Goal: Task Accomplishment & Management: Complete application form

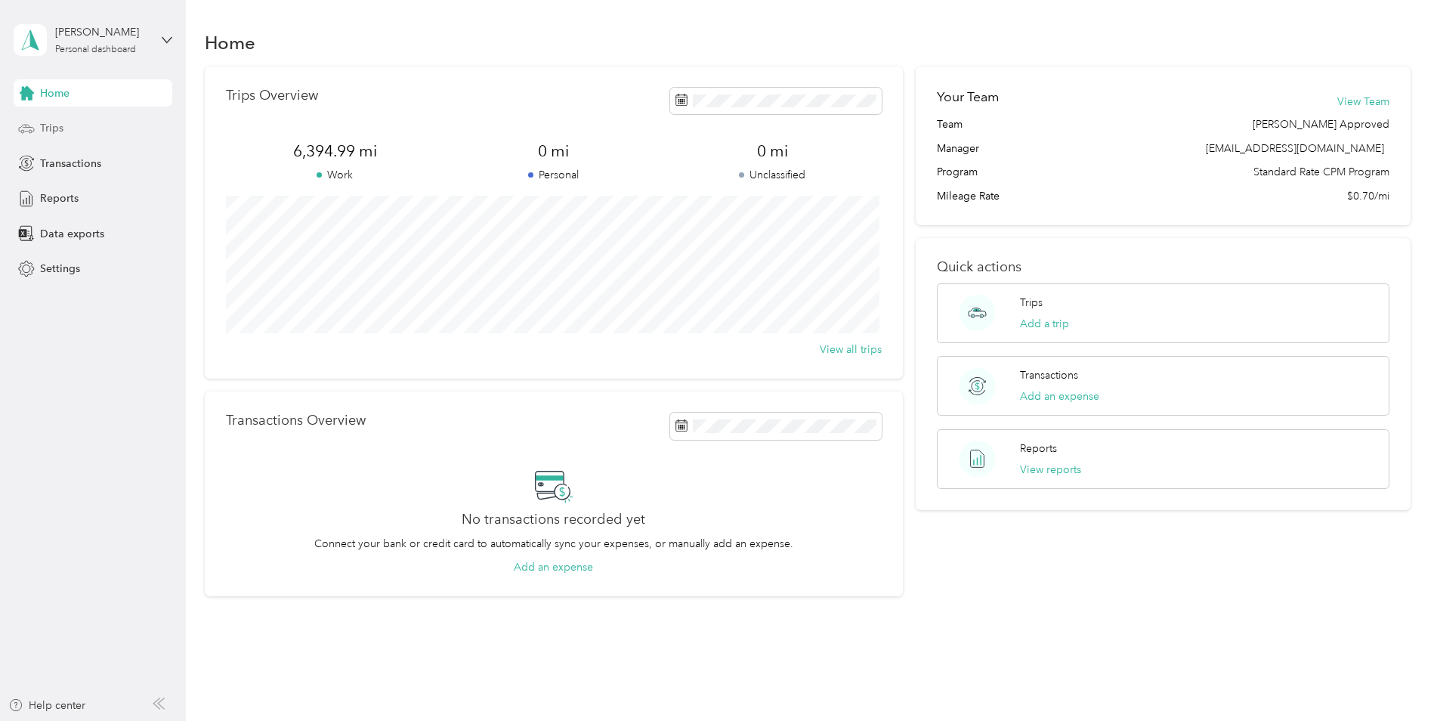
click at [48, 121] on span "Trips" at bounding box center [51, 128] width 23 height 16
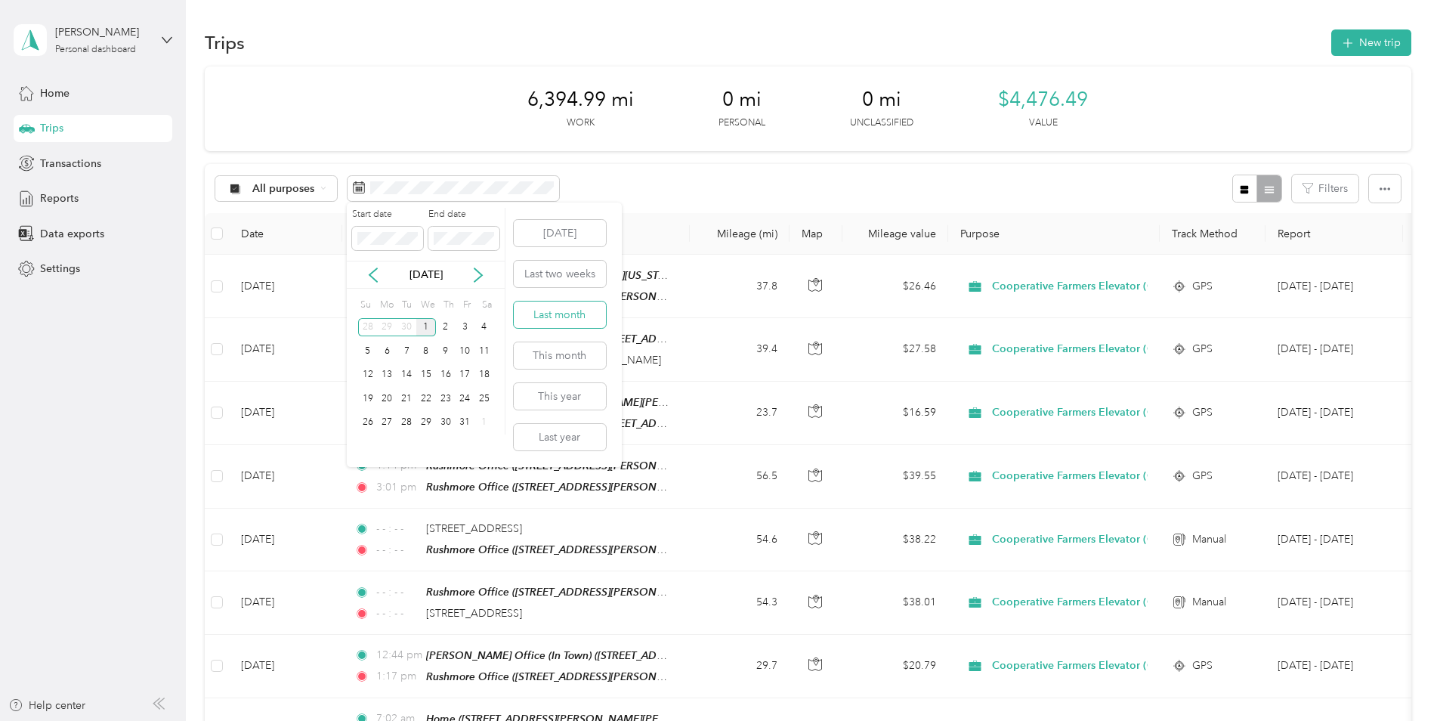
click at [540, 316] on button "Last month" at bounding box center [560, 315] width 92 height 26
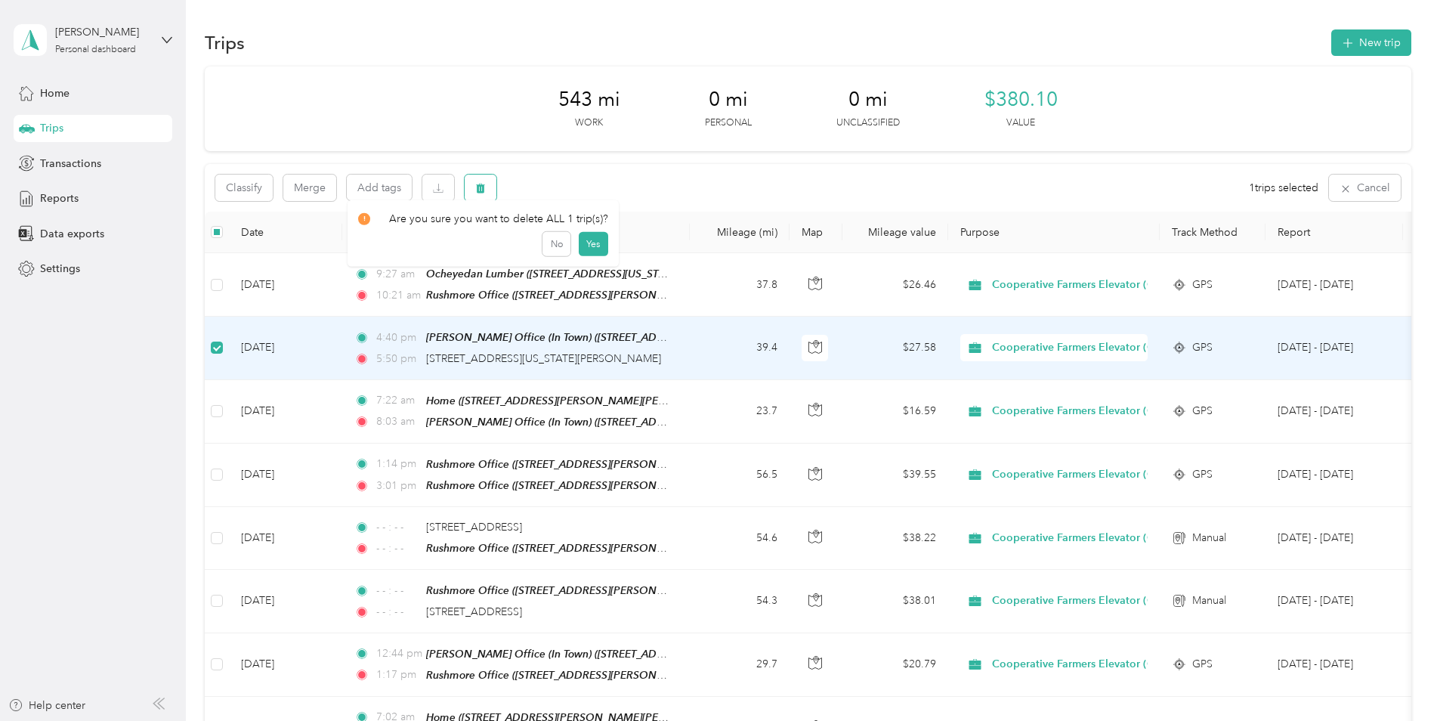
click at [478, 189] on icon "button" at bounding box center [480, 189] width 9 height 10
click at [586, 249] on button "Yes" at bounding box center [592, 251] width 29 height 24
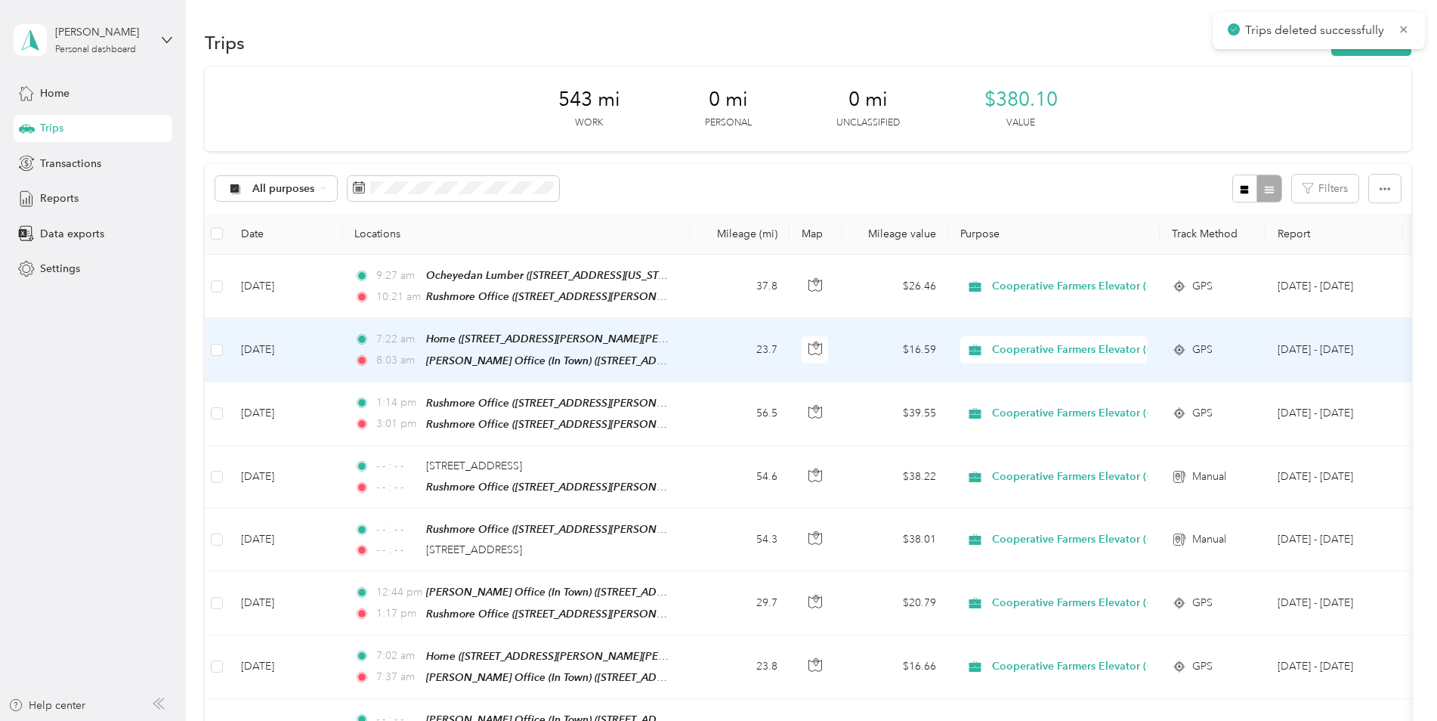
click at [268, 347] on td "[DATE]" at bounding box center [285, 349] width 113 height 63
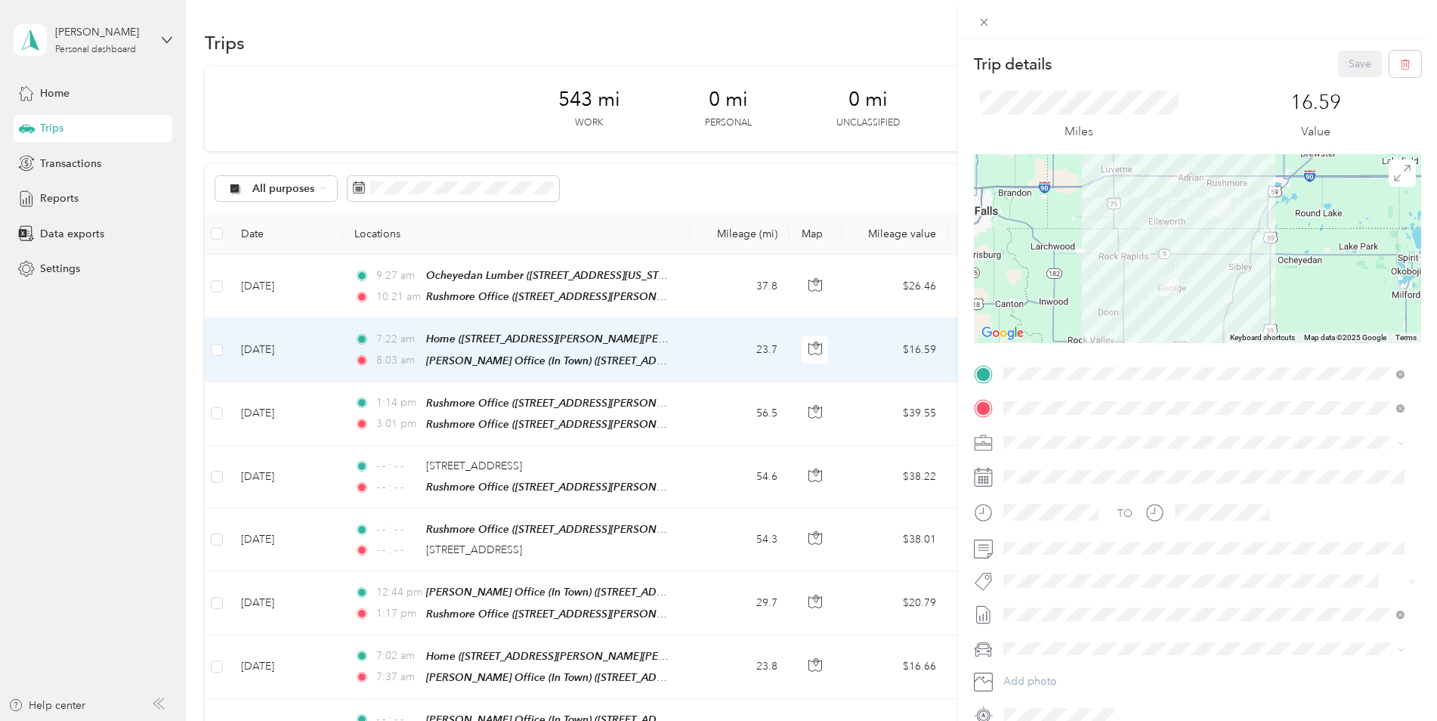
click at [1194, 45] on div "Trip details Save This trip cannot be edited because it is either under review,…" at bounding box center [1197, 400] width 479 height 721
click at [783, 48] on div "Trip details Save This trip cannot be edited because it is either under review,…" at bounding box center [718, 360] width 1437 height 721
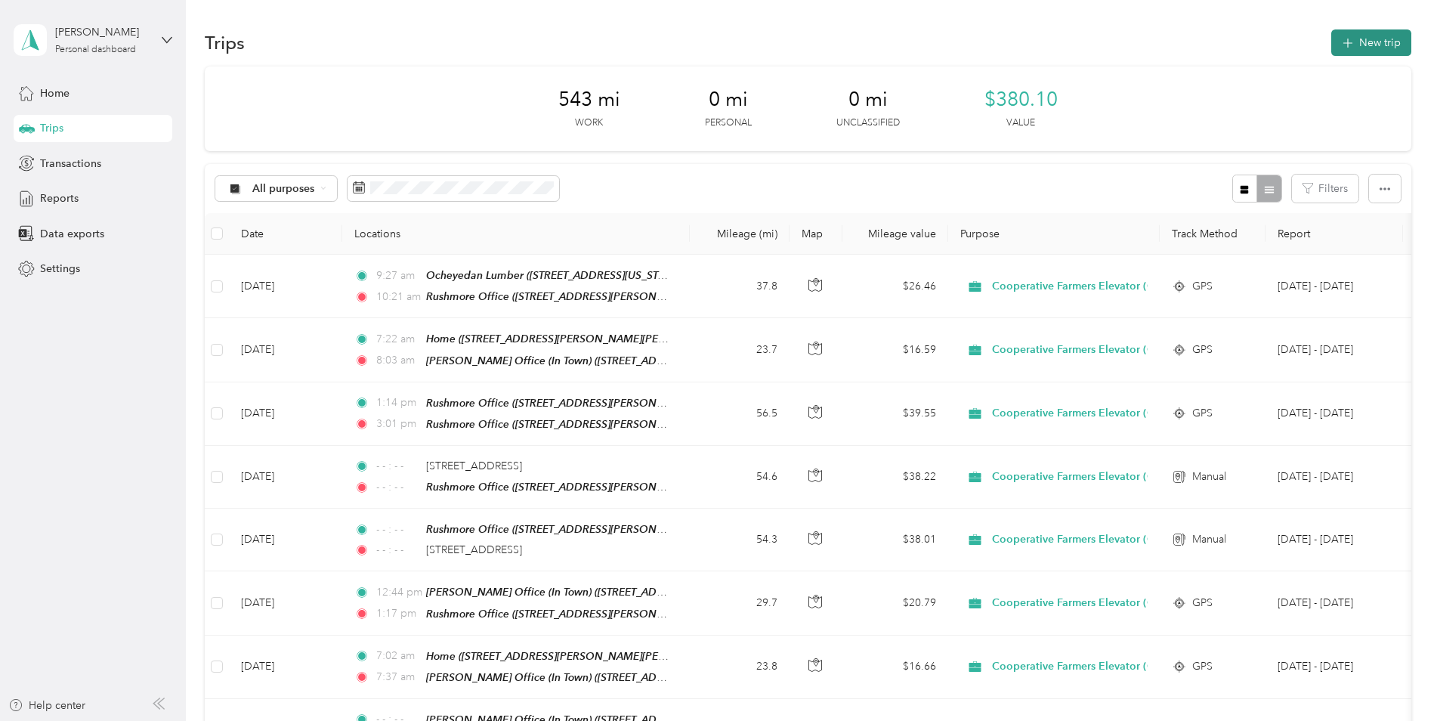
click at [1362, 45] on button "New trip" at bounding box center [1372, 42] width 80 height 26
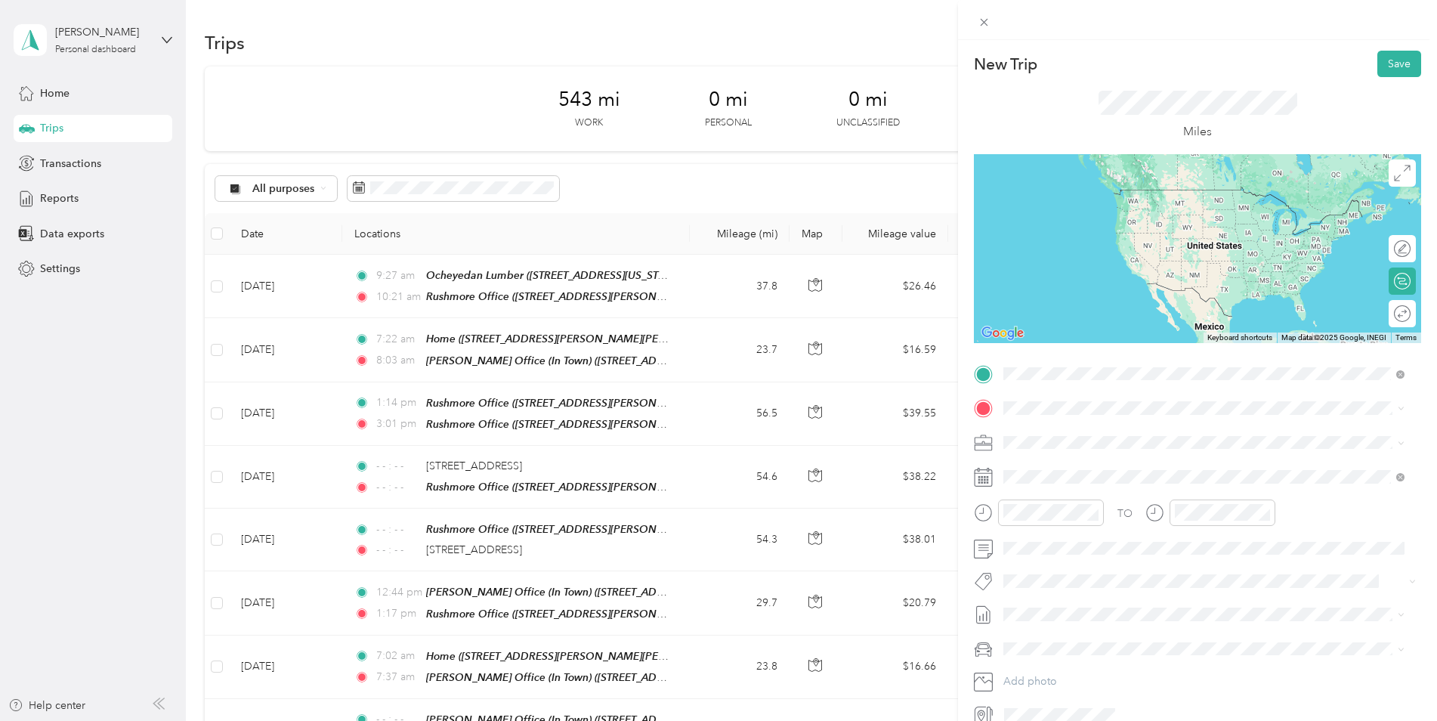
click at [1100, 438] on strong "[PERSON_NAME] Office (In Town)" at bounding box center [1170, 436] width 172 height 14
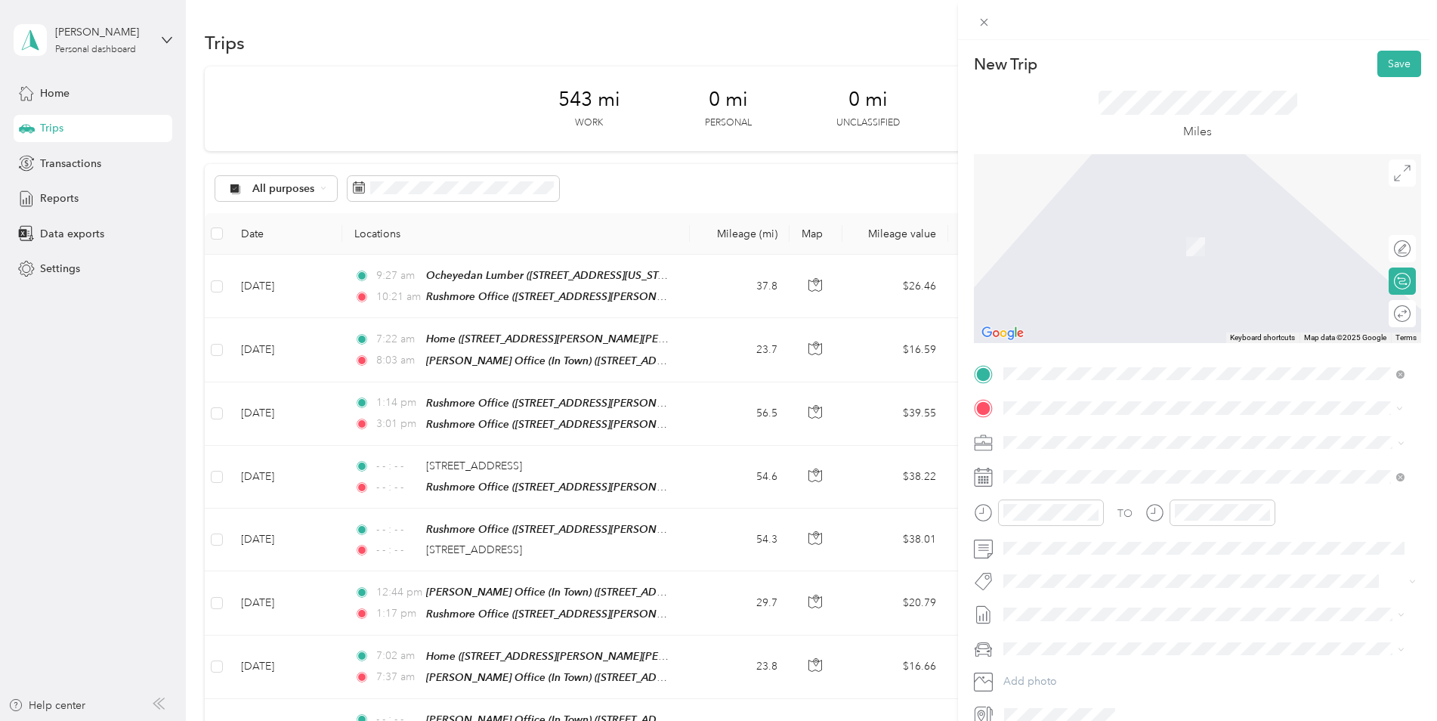
click at [1086, 530] on div "Home [STREET_ADDRESS][PERSON_NAME][PERSON_NAME][US_STATE]" at bounding box center [1191, 530] width 319 height 32
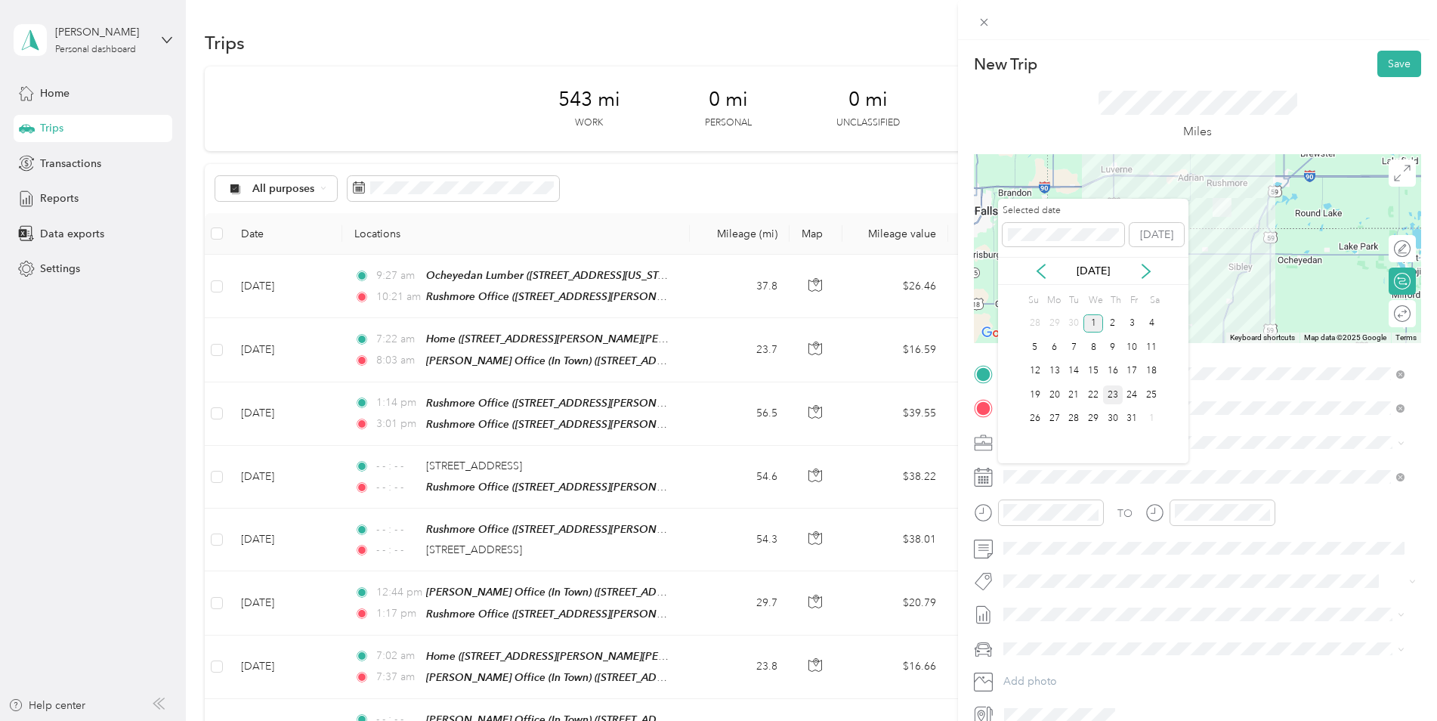
click at [1114, 391] on div "23" at bounding box center [1113, 394] width 20 height 19
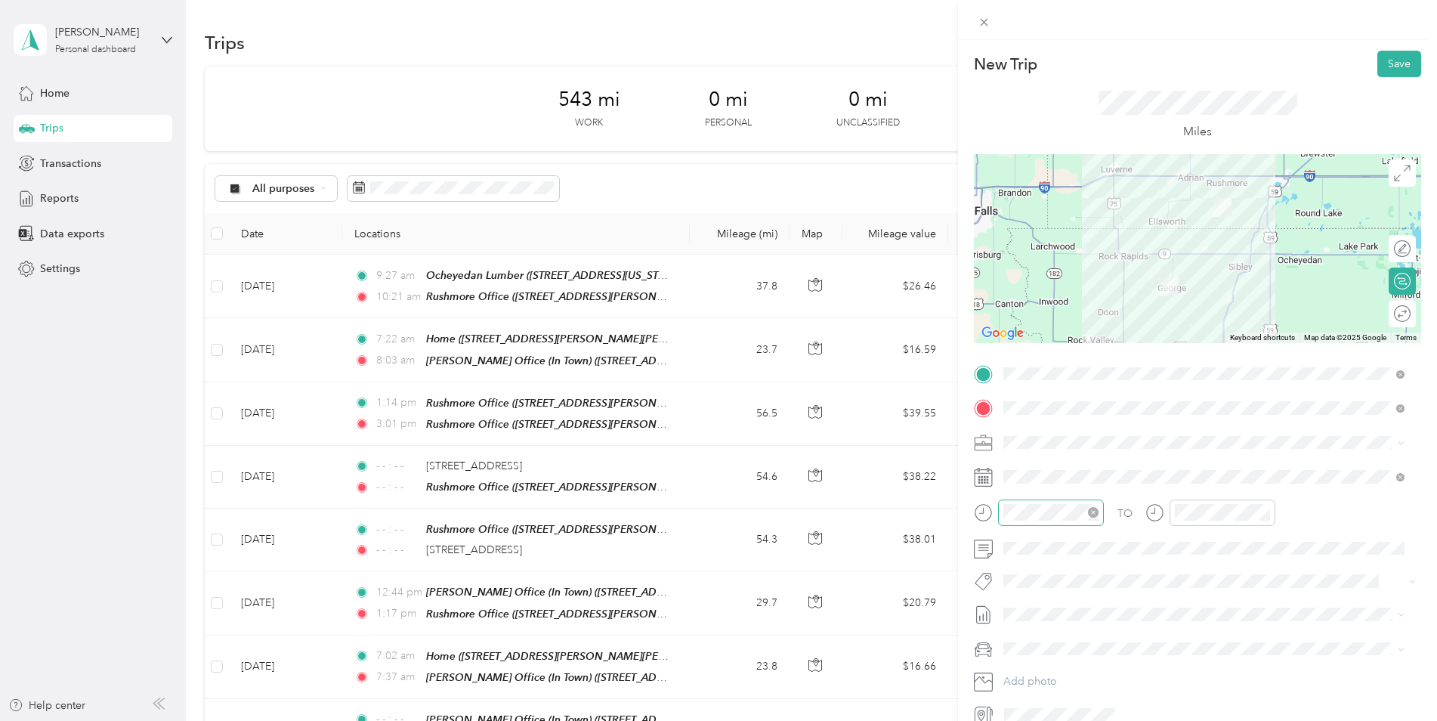
click at [1092, 513] on icon "close-circle" at bounding box center [1093, 512] width 11 height 11
click at [1263, 513] on icon "close-circle" at bounding box center [1265, 512] width 11 height 11
click at [1385, 63] on button "Save" at bounding box center [1400, 64] width 44 height 26
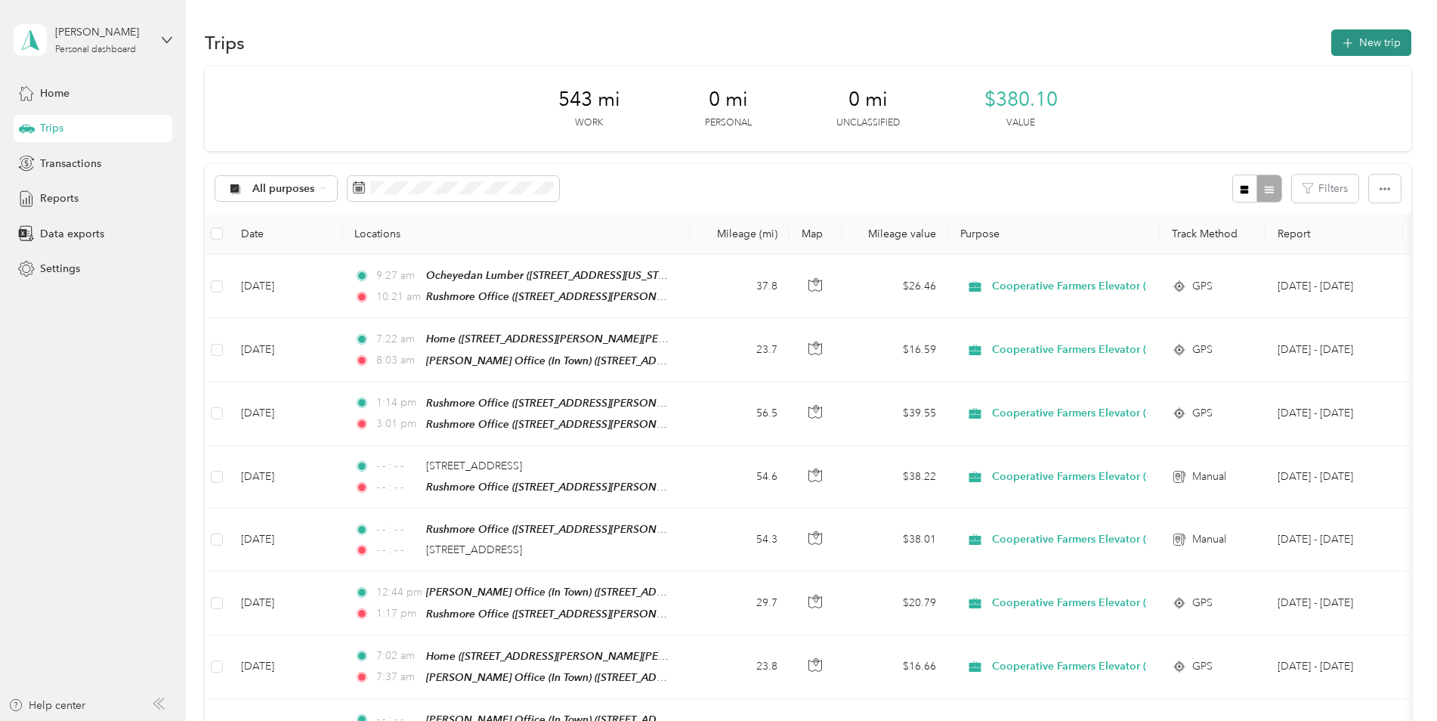
click at [1359, 38] on button "New trip" at bounding box center [1372, 42] width 80 height 26
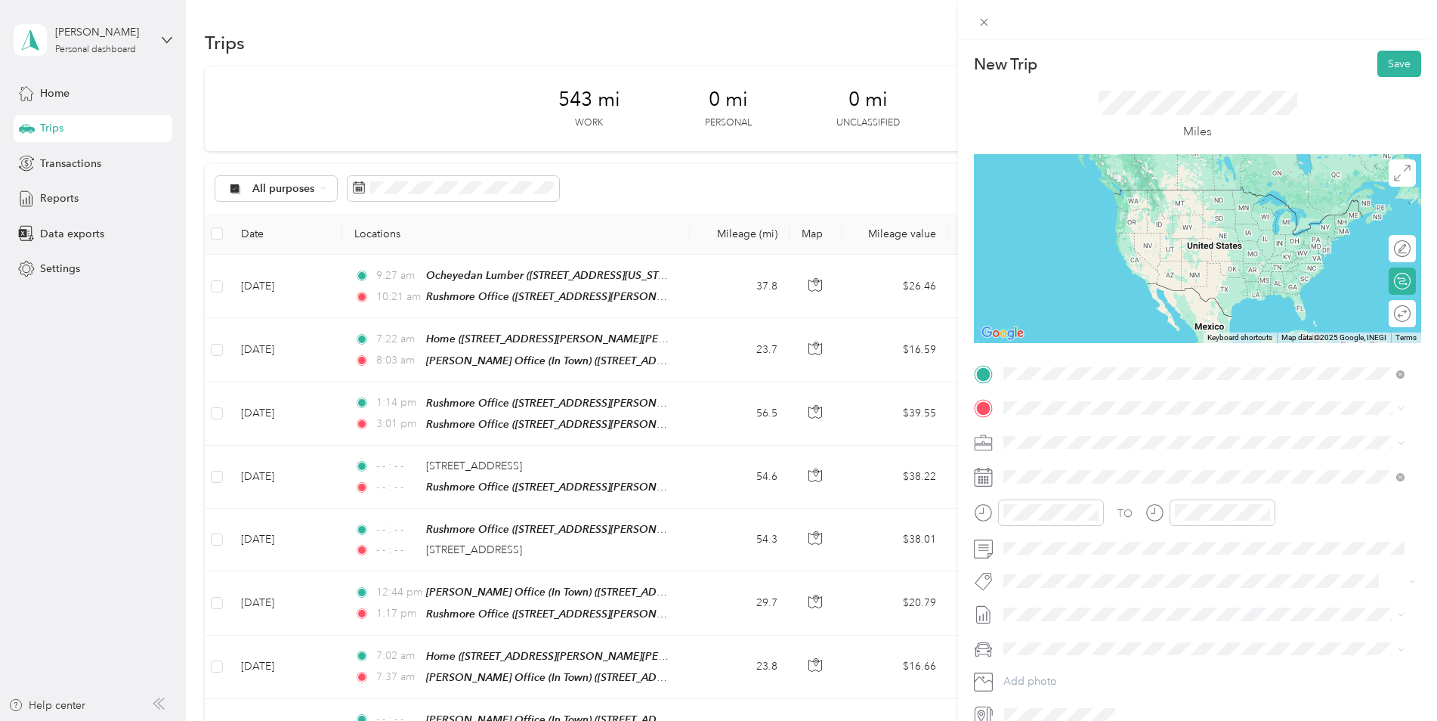
click at [1090, 437] on strong "Rushmore Office" at bounding box center [1125, 436] width 83 height 14
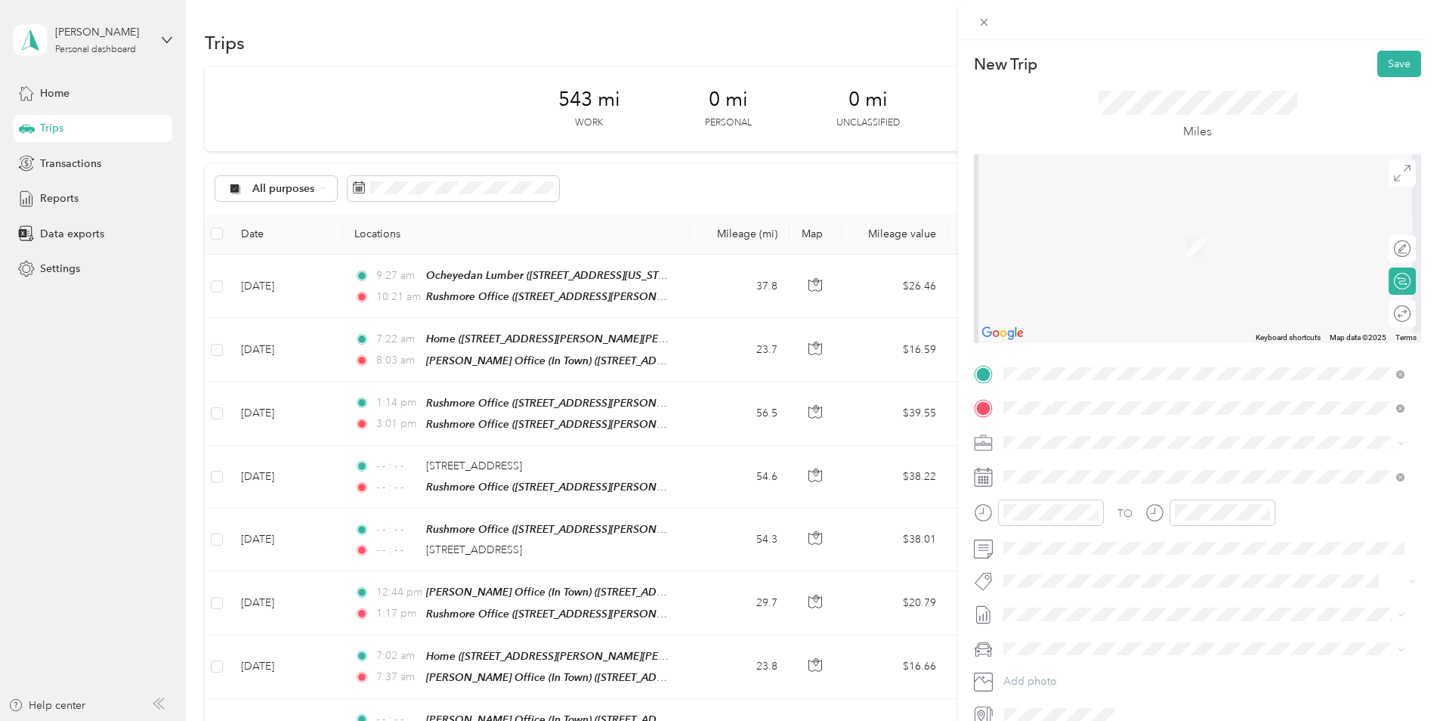
click at [1088, 464] on strong "[PERSON_NAME] Office" at bounding box center [1145, 471] width 123 height 14
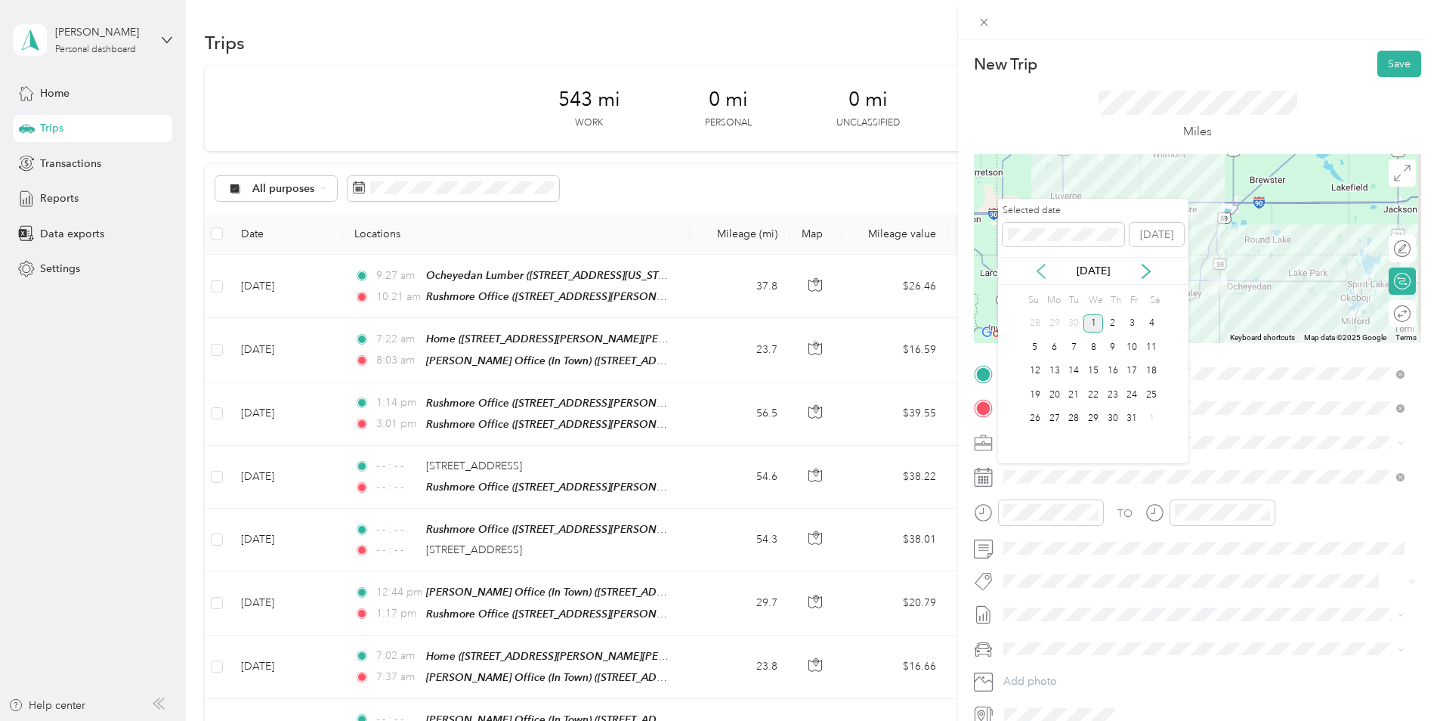
click at [1041, 266] on icon at bounding box center [1041, 271] width 15 height 15
click at [1071, 421] on div "30" at bounding box center [1074, 419] width 20 height 19
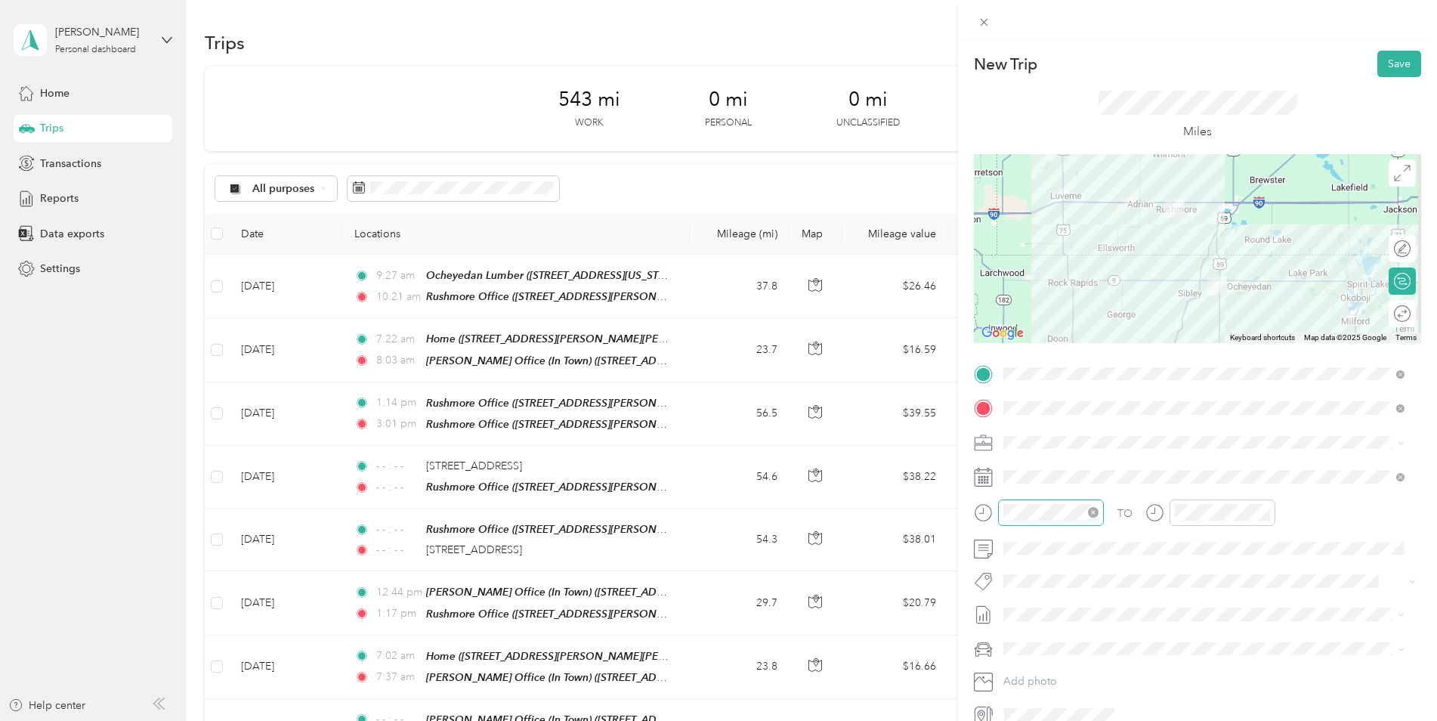
click at [1093, 514] on icon "close-circle" at bounding box center [1093, 512] width 11 height 11
click at [1263, 512] on icon "close-circle" at bounding box center [1265, 512] width 11 height 11
click at [1383, 58] on button "Save" at bounding box center [1400, 64] width 44 height 26
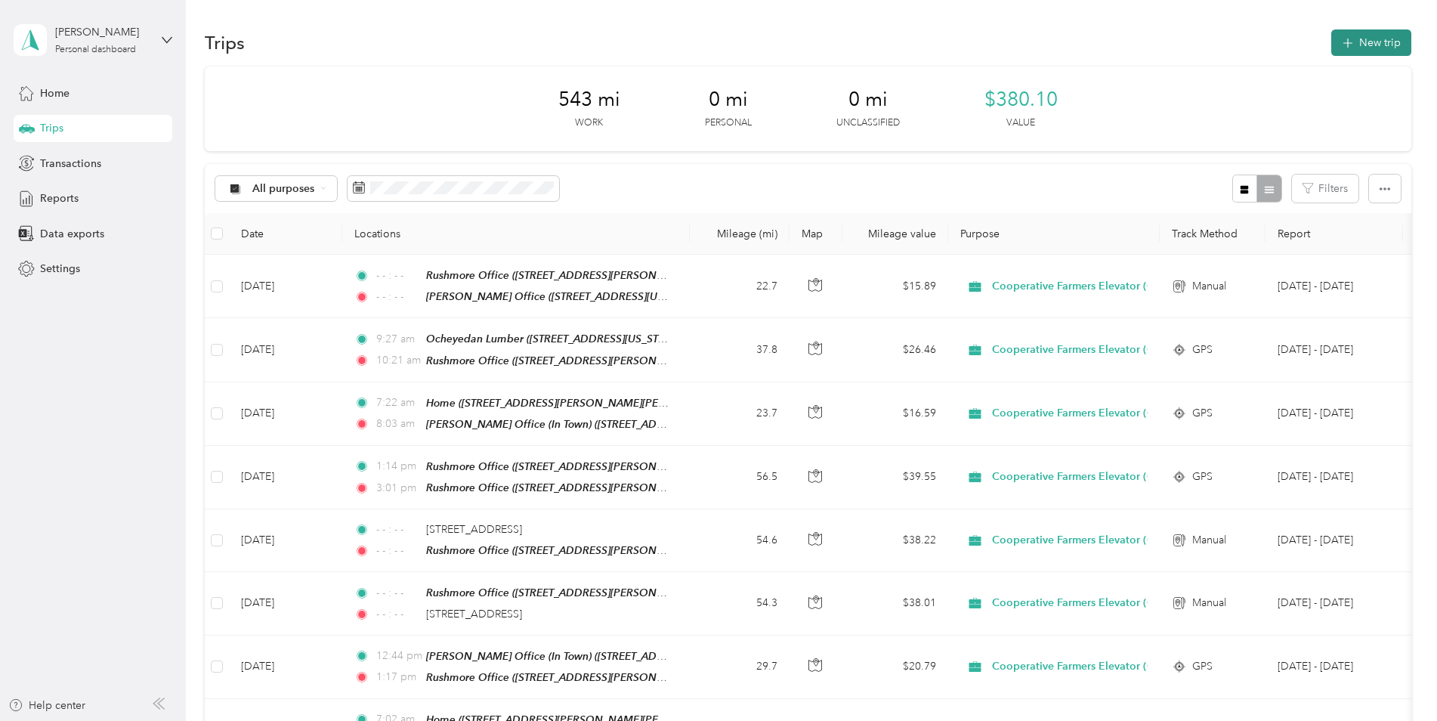
click at [1353, 39] on button "New trip" at bounding box center [1372, 42] width 80 height 26
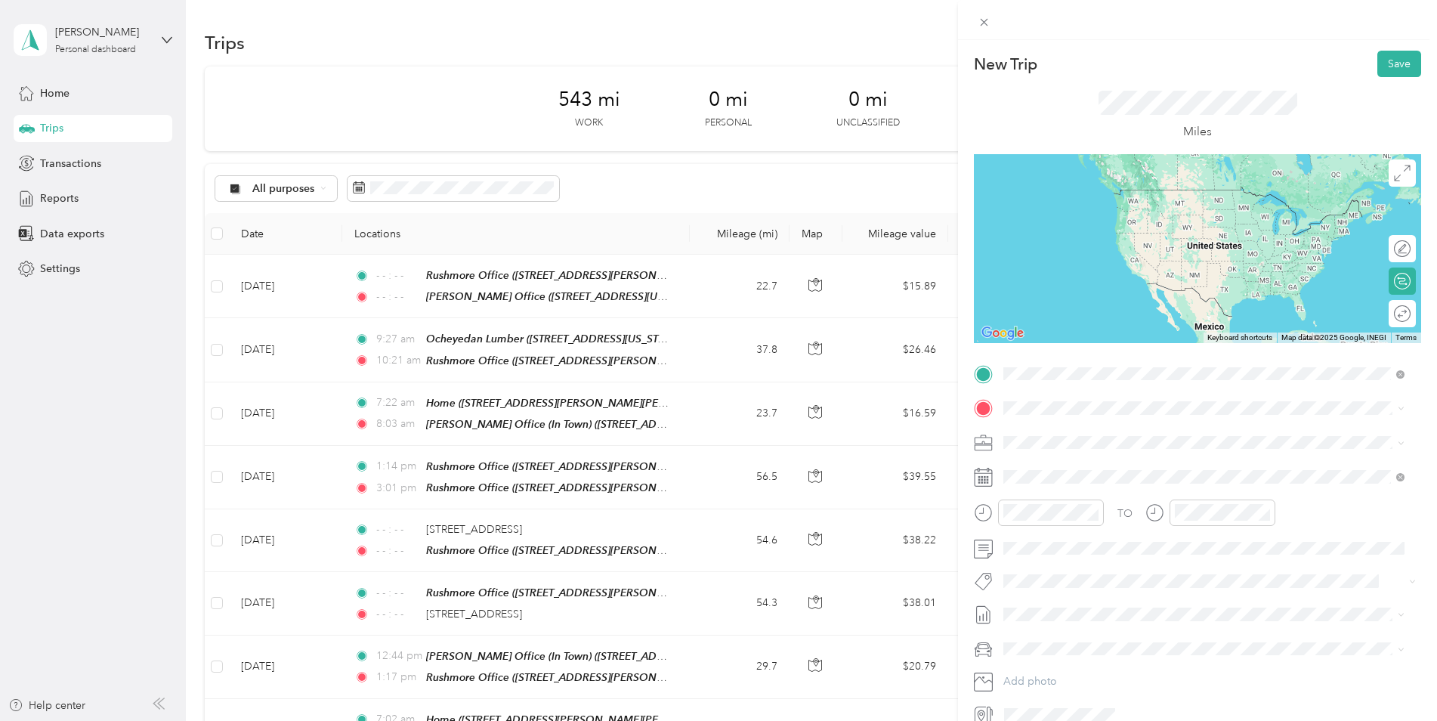
click at [1100, 445] on div "TEAM [PERSON_NAME] Office [STREET_ADDRESS][US_STATE]" at bounding box center [1119, 445] width 175 height 37
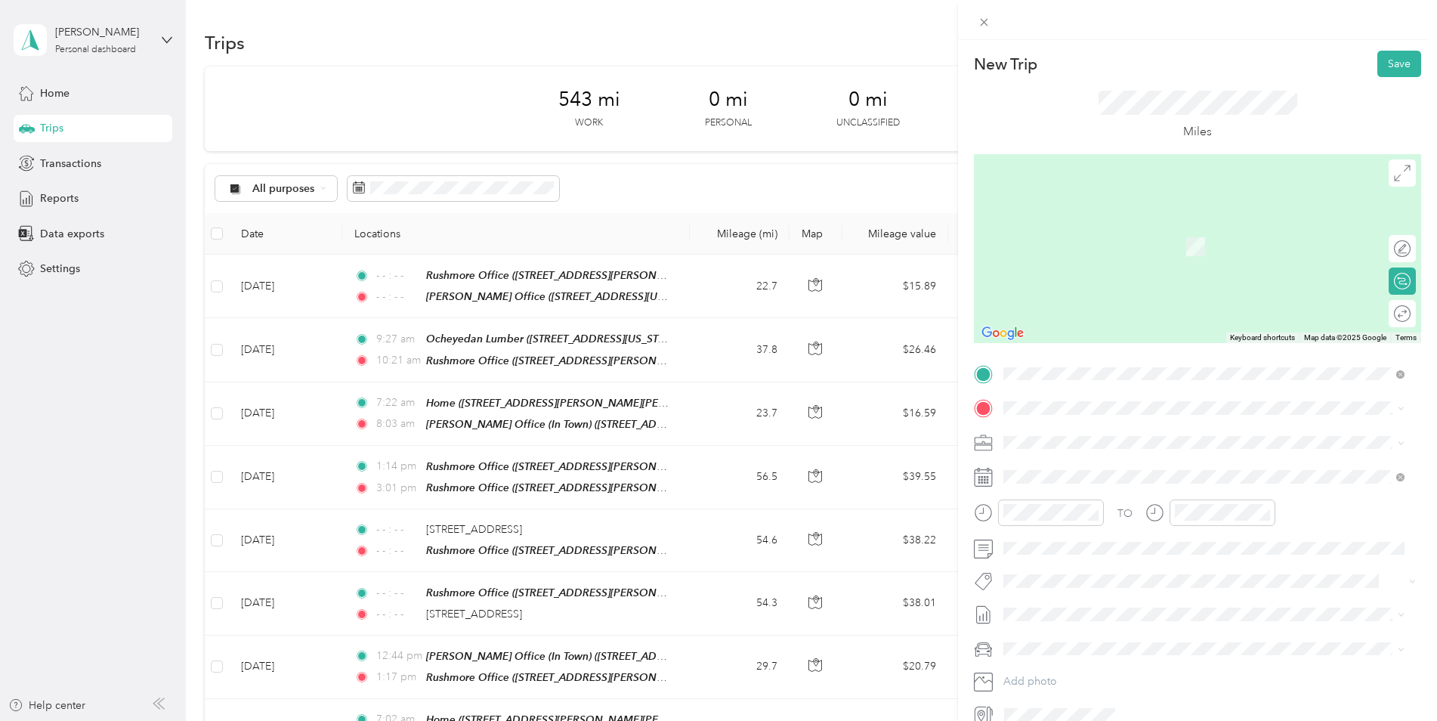
click at [1084, 579] on div "TEAM Ocheyedan Feed Mill" at bounding box center [1111, 573] width 158 height 19
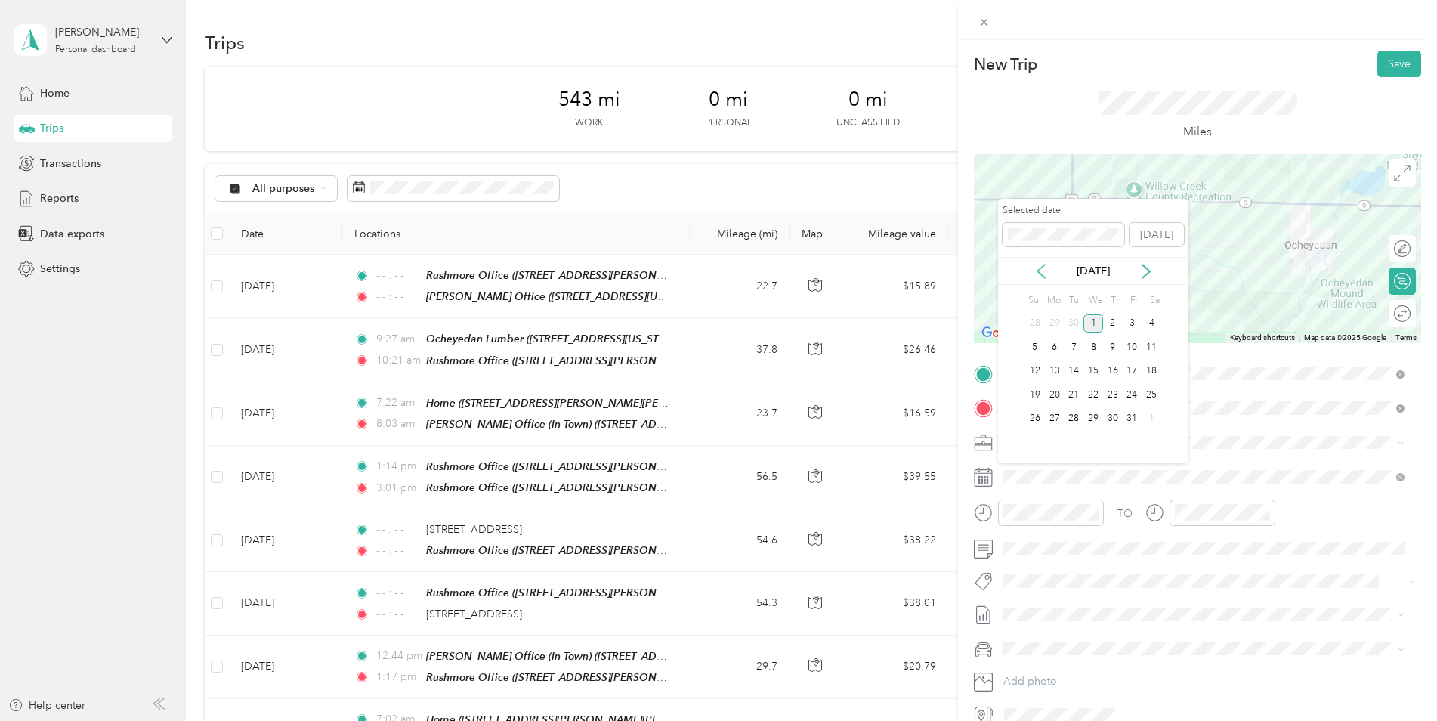
click at [1043, 268] on icon at bounding box center [1041, 271] width 15 height 15
click at [1075, 415] on div "30" at bounding box center [1074, 419] width 20 height 19
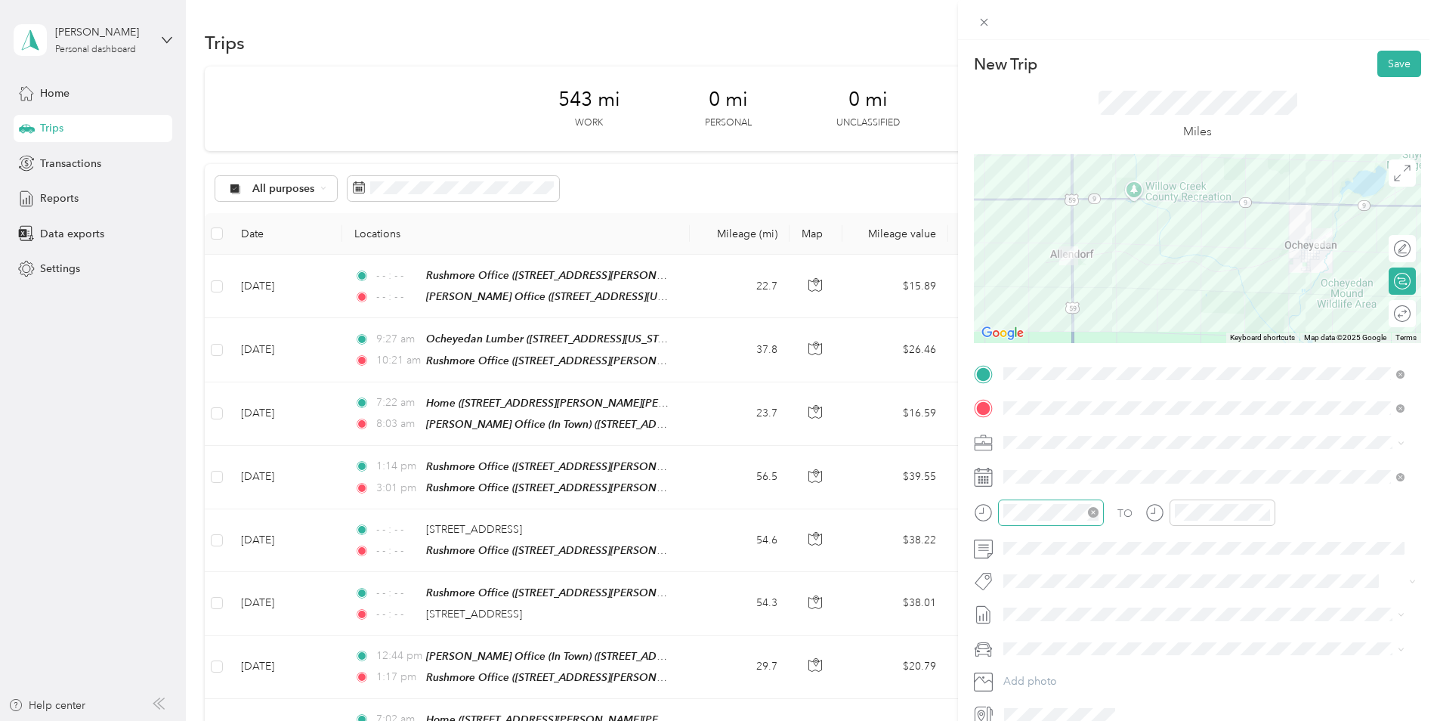
click at [1096, 509] on icon "close-circle" at bounding box center [1093, 512] width 11 height 11
click at [1265, 512] on icon "close-circle" at bounding box center [1265, 512] width 11 height 11
click at [1378, 65] on button "Save" at bounding box center [1400, 64] width 44 height 26
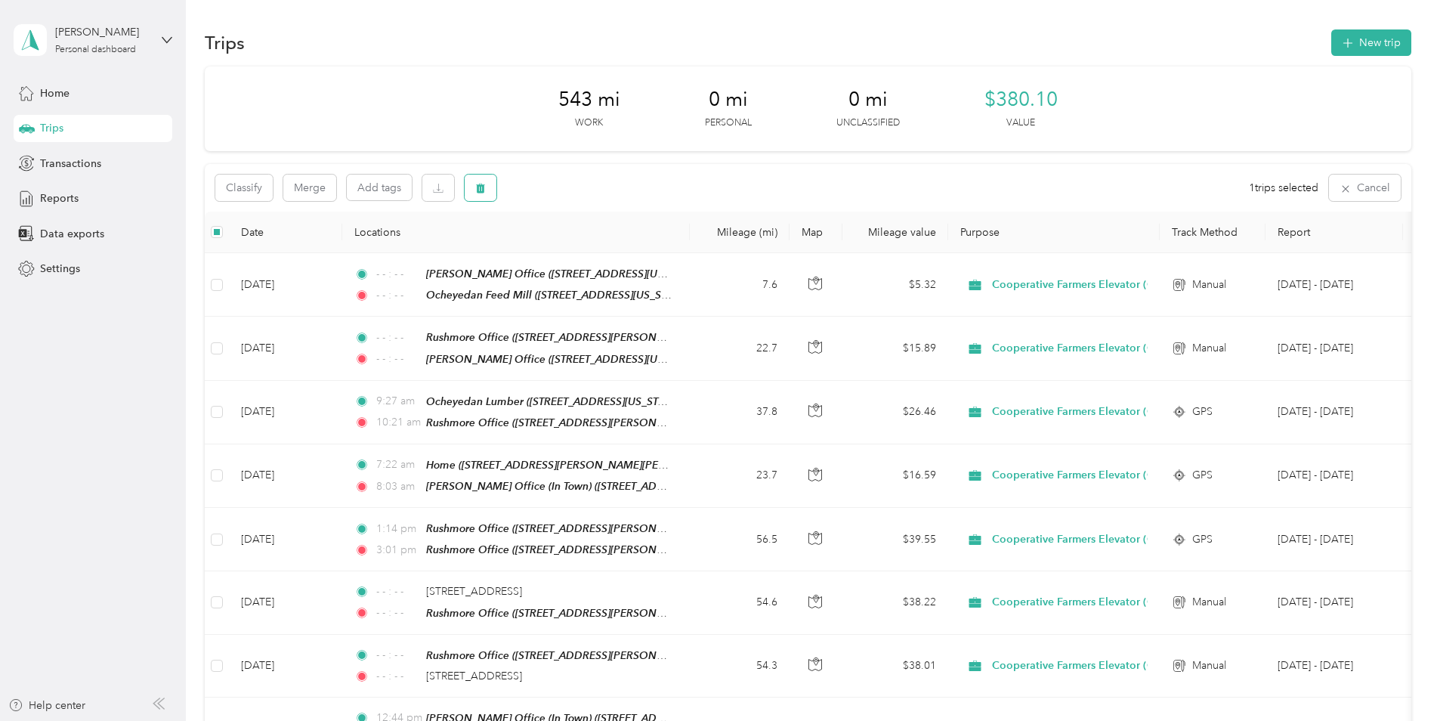
click at [483, 185] on icon "button" at bounding box center [480, 189] width 9 height 10
click at [595, 248] on button "Yes" at bounding box center [592, 251] width 29 height 24
click at [1347, 45] on icon "button" at bounding box center [1347, 43] width 17 height 17
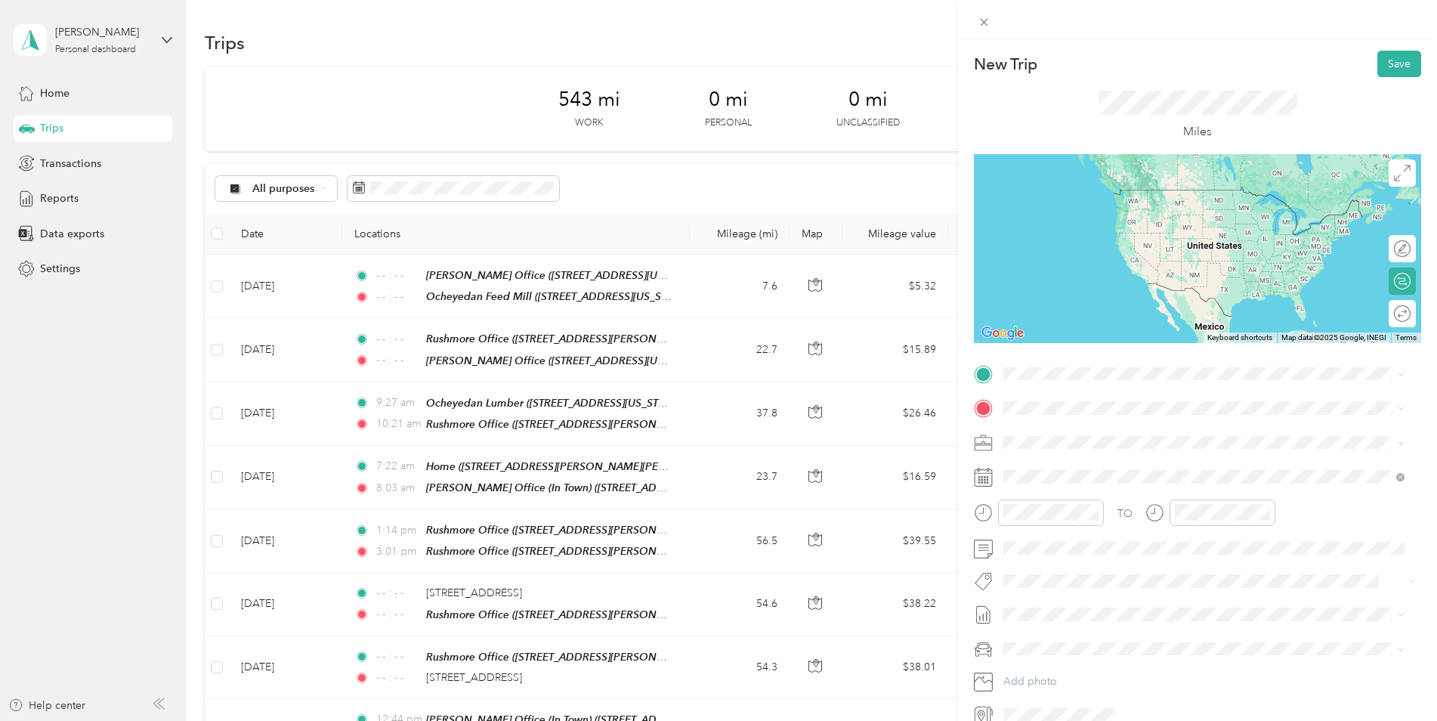
click at [1121, 445] on div "TEAM [PERSON_NAME] Office (In Town) [STREET_ADDRESS][PERSON_NAME][US_STATE]" at bounding box center [1149, 443] width 235 height 37
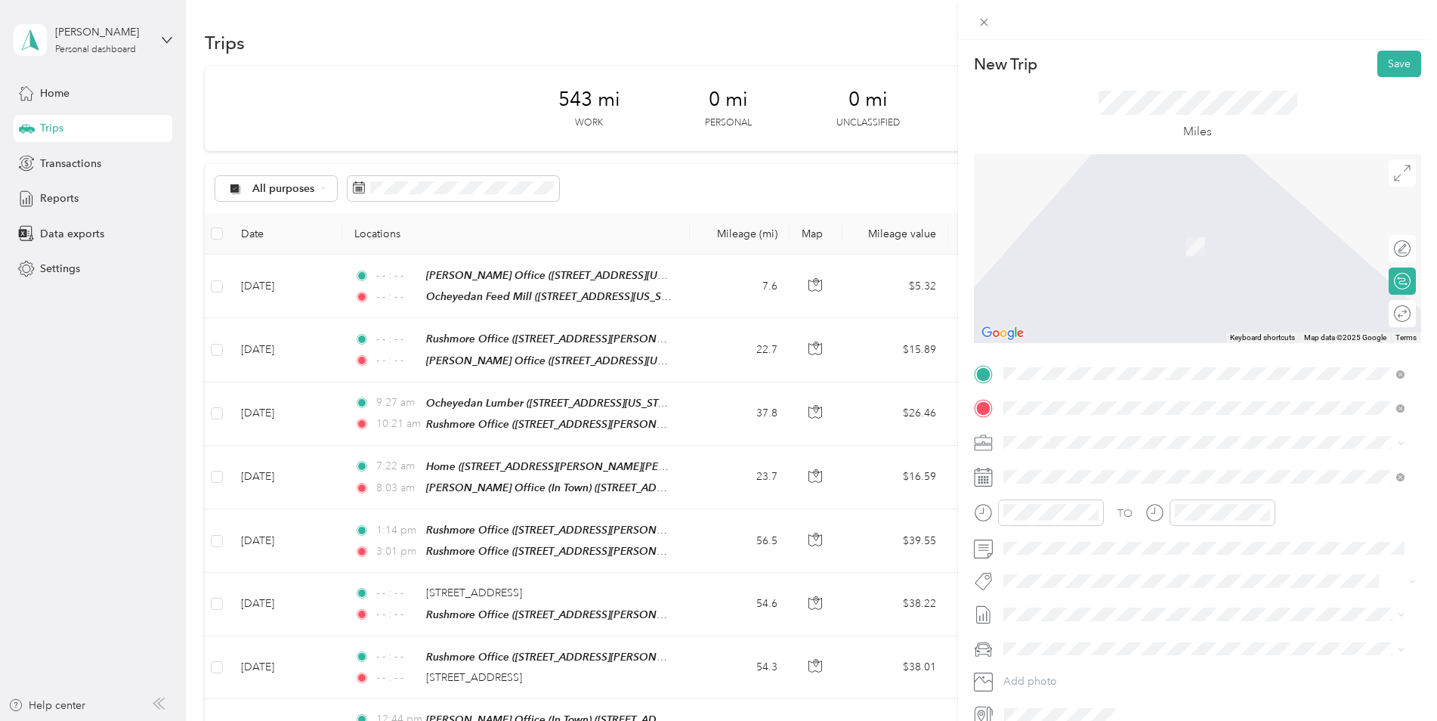
click at [1117, 521] on div "Home" at bounding box center [1191, 521] width 319 height 14
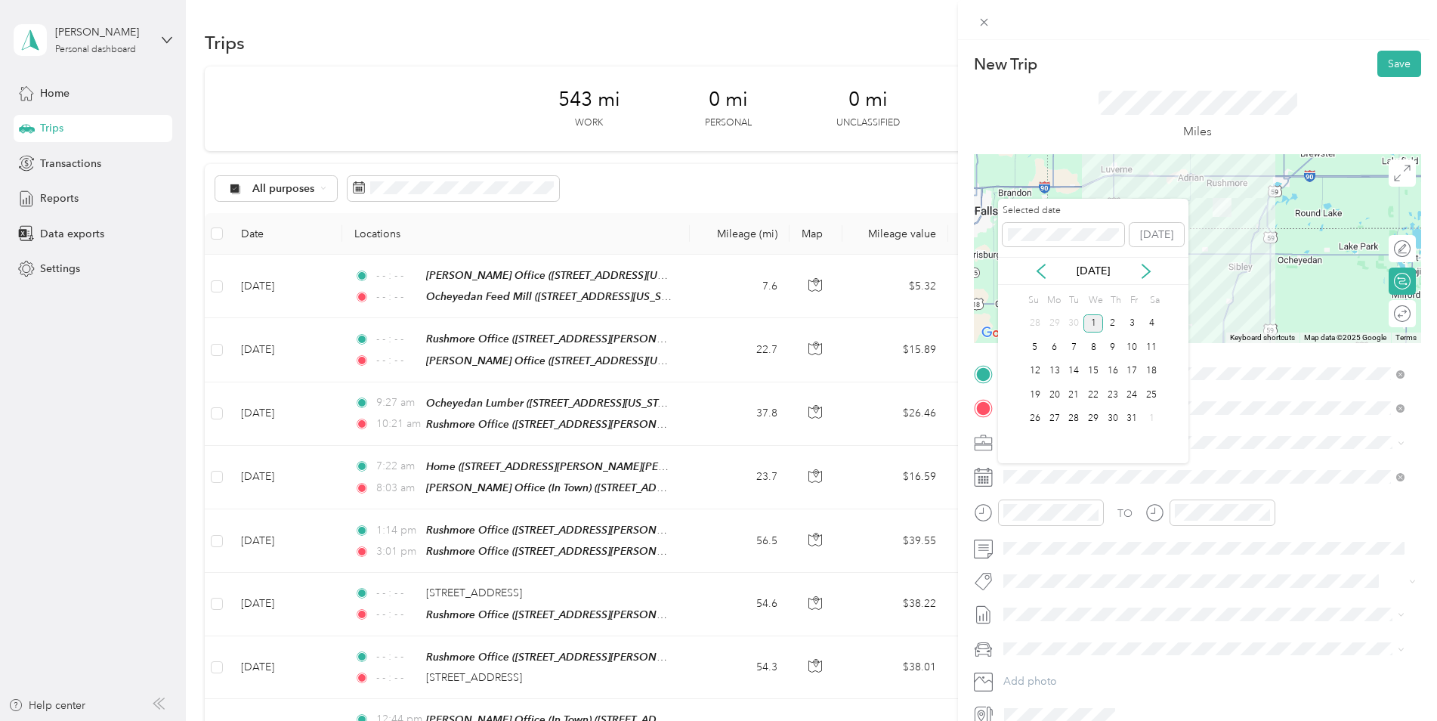
click at [1032, 268] on div "[DATE]" at bounding box center [1093, 271] width 190 height 16
click at [1043, 268] on icon at bounding box center [1041, 271] width 15 height 15
click at [1072, 345] on div "9" at bounding box center [1074, 347] width 20 height 19
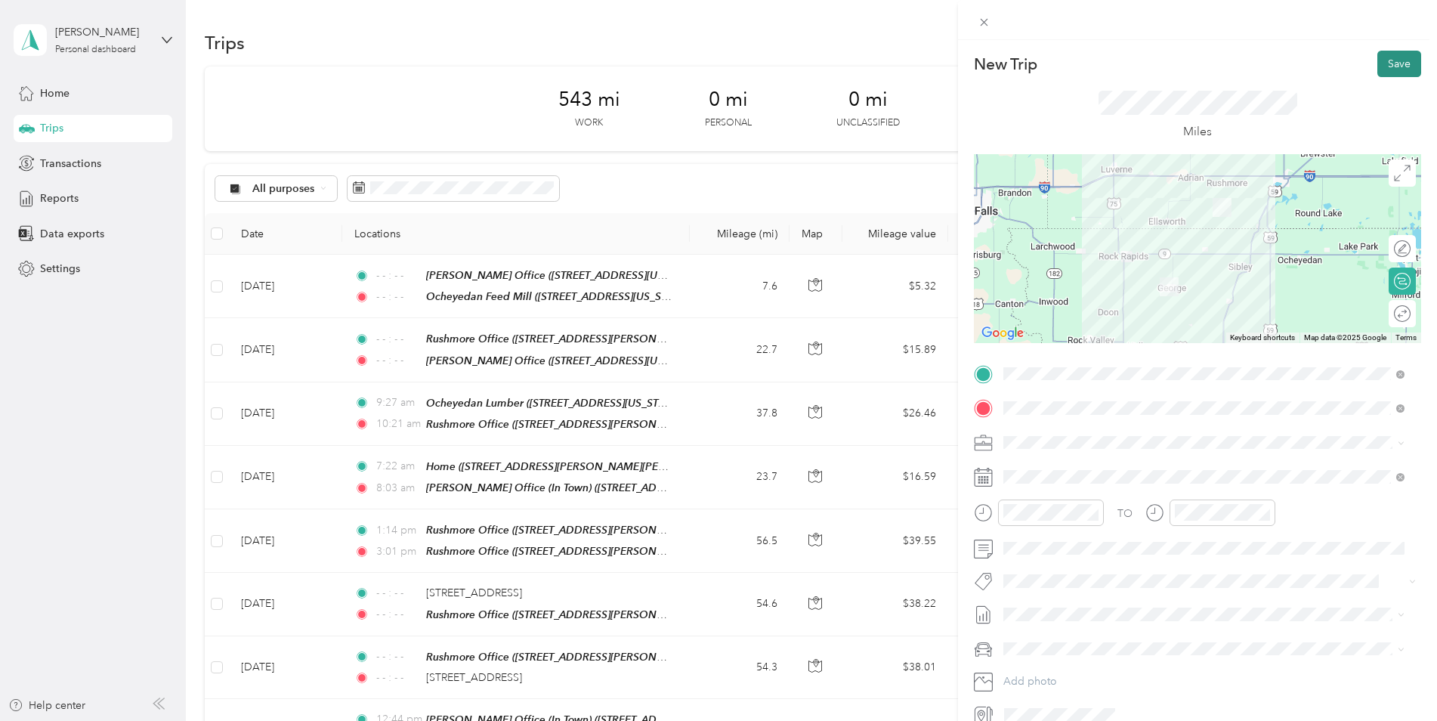
click at [1382, 63] on button "Save" at bounding box center [1400, 64] width 44 height 26
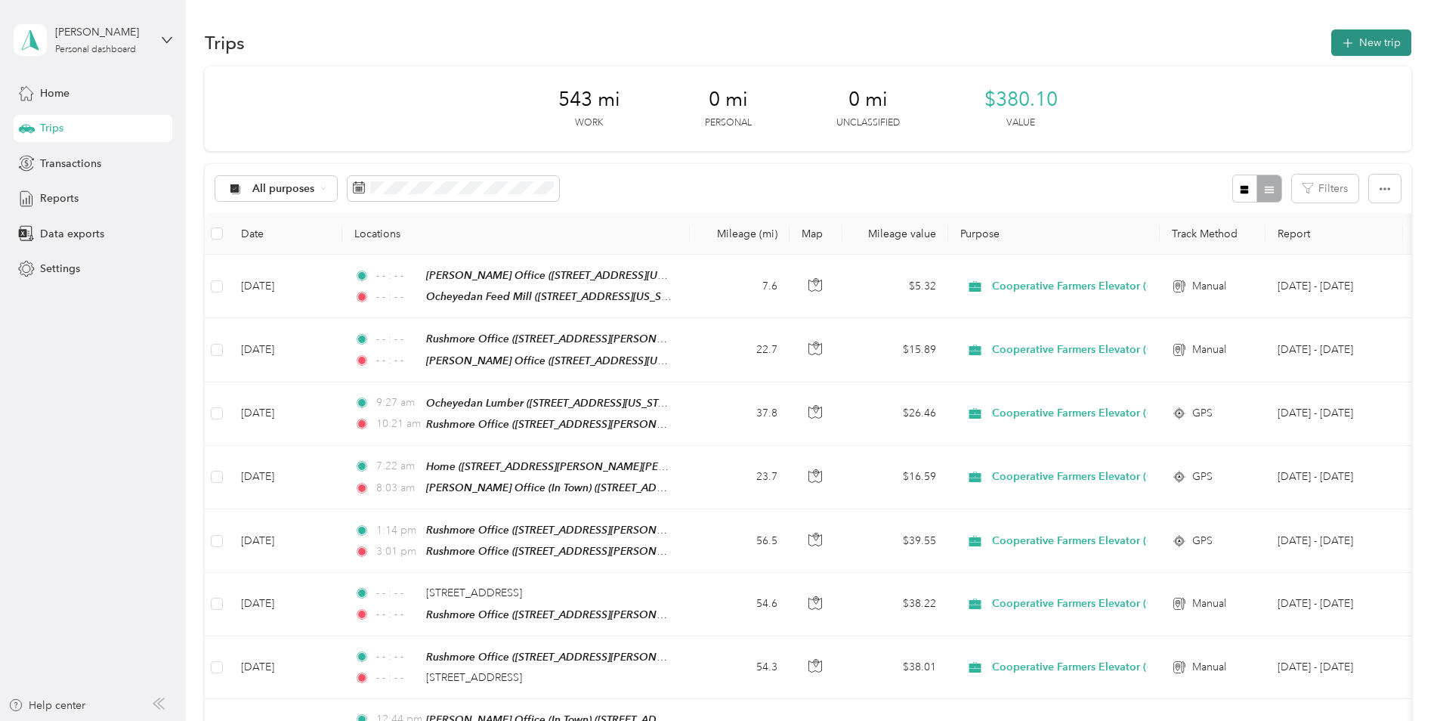
click at [1365, 36] on button "New trip" at bounding box center [1372, 42] width 80 height 26
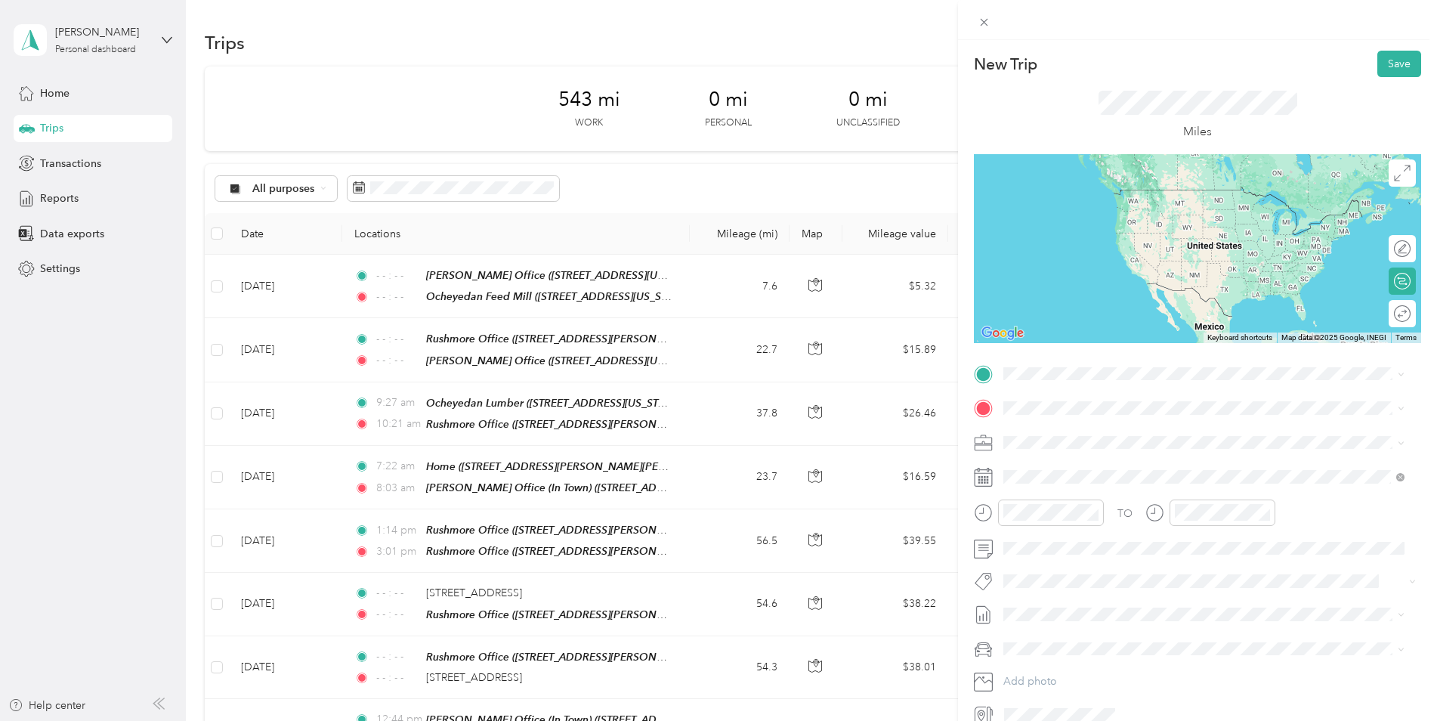
click at [1168, 440] on div "TEAM Rushmore Office" at bounding box center [1149, 434] width 235 height 19
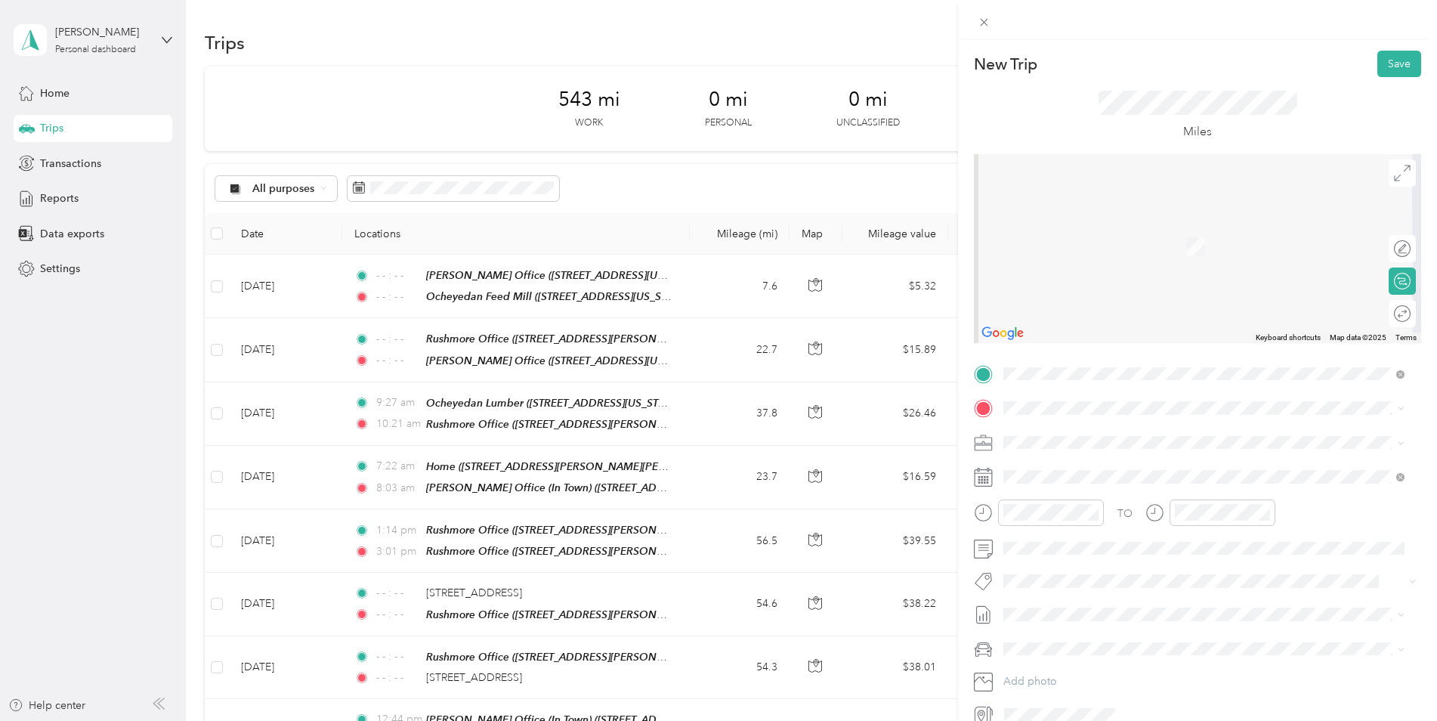
click at [1118, 573] on strong "Ocheyedan Feed Mill" at bounding box center [1137, 575] width 106 height 14
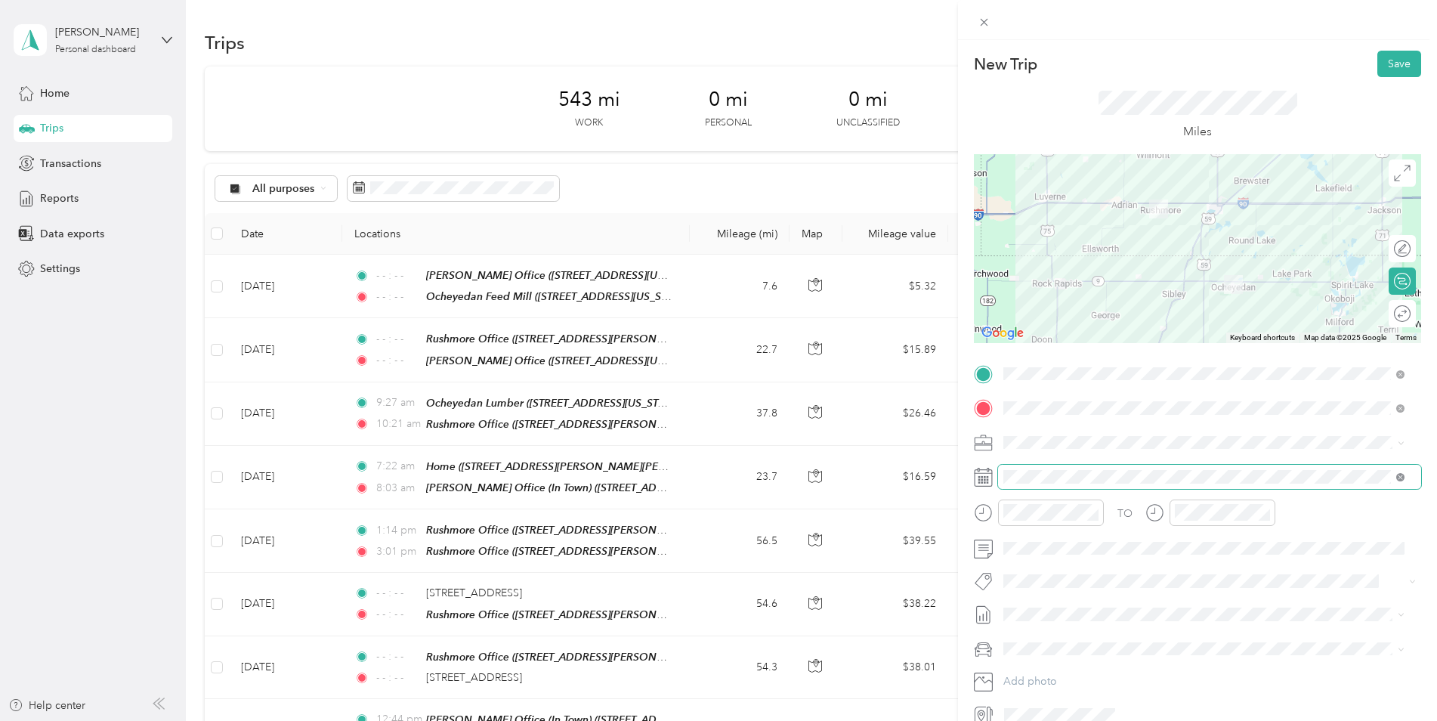
click at [1400, 478] on icon at bounding box center [1400, 477] width 5 height 5
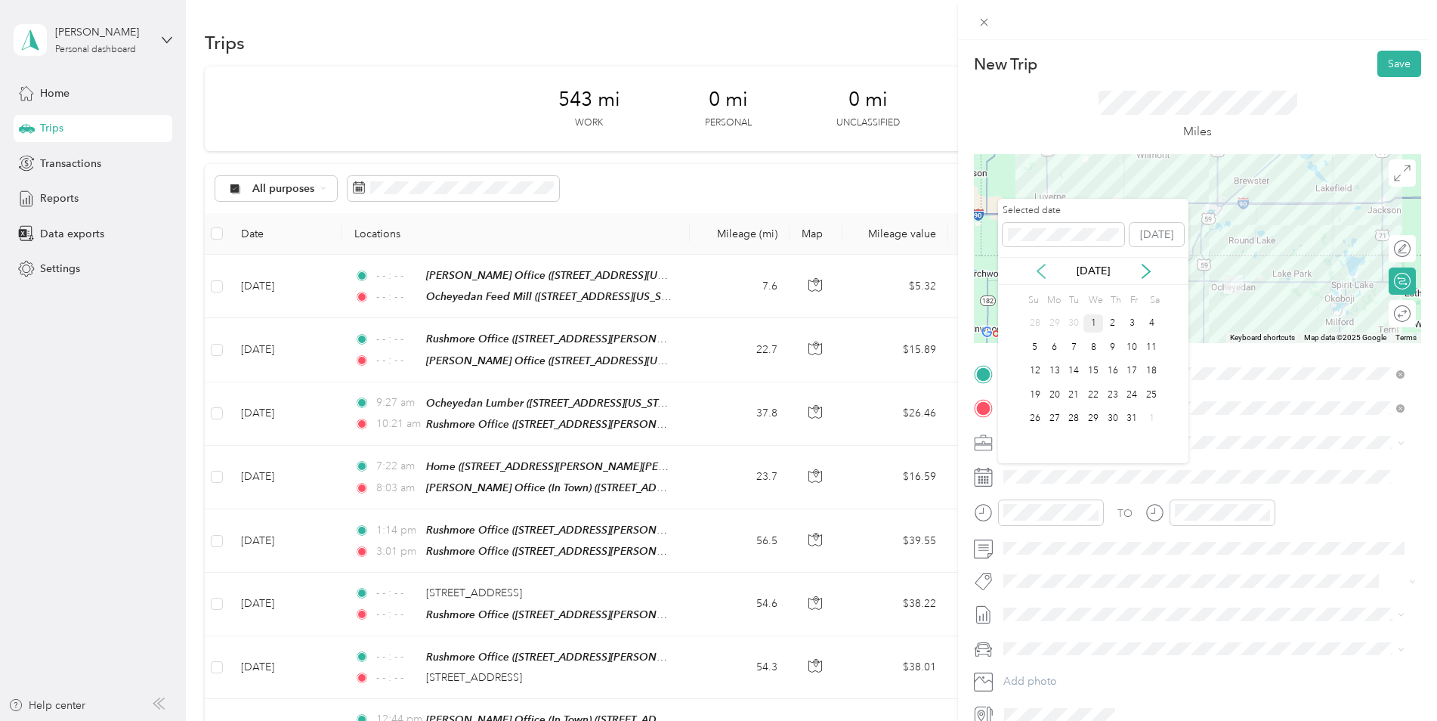
click at [1045, 270] on icon at bounding box center [1041, 271] width 15 height 15
click at [1131, 394] on div "26" at bounding box center [1133, 394] width 20 height 19
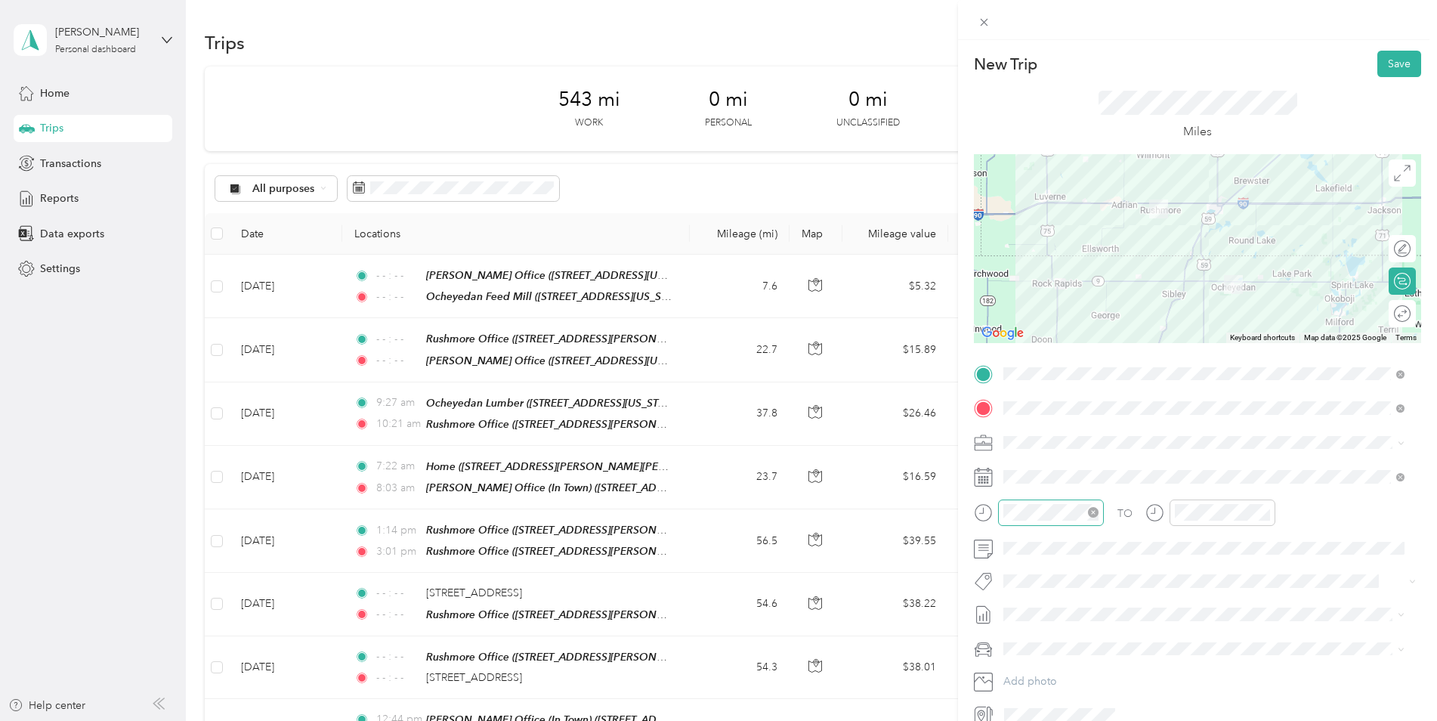
click at [1095, 513] on icon "close-circle" at bounding box center [1093, 512] width 11 height 11
click at [1266, 512] on icon "close-circle" at bounding box center [1265, 512] width 11 height 11
click at [1382, 58] on button "Save" at bounding box center [1400, 64] width 44 height 26
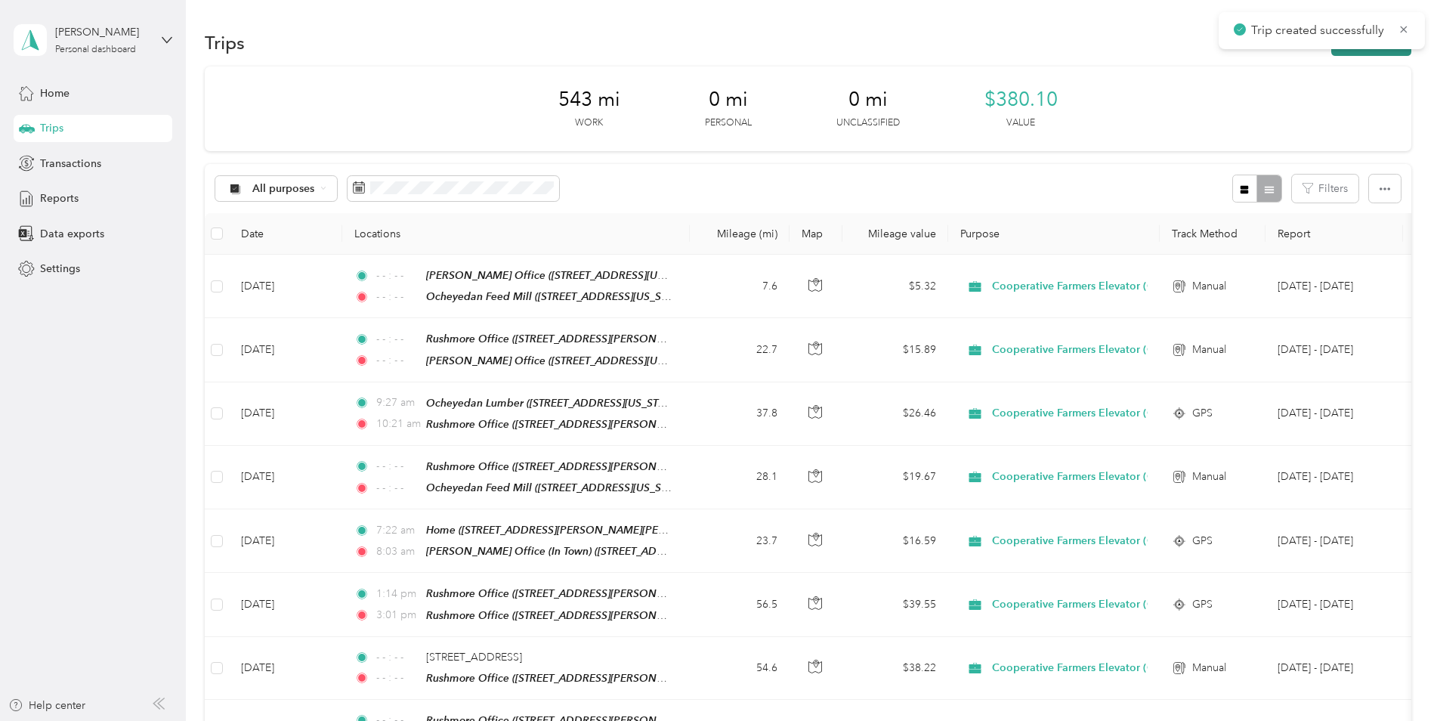
click at [1361, 54] on button "New trip" at bounding box center [1372, 42] width 80 height 26
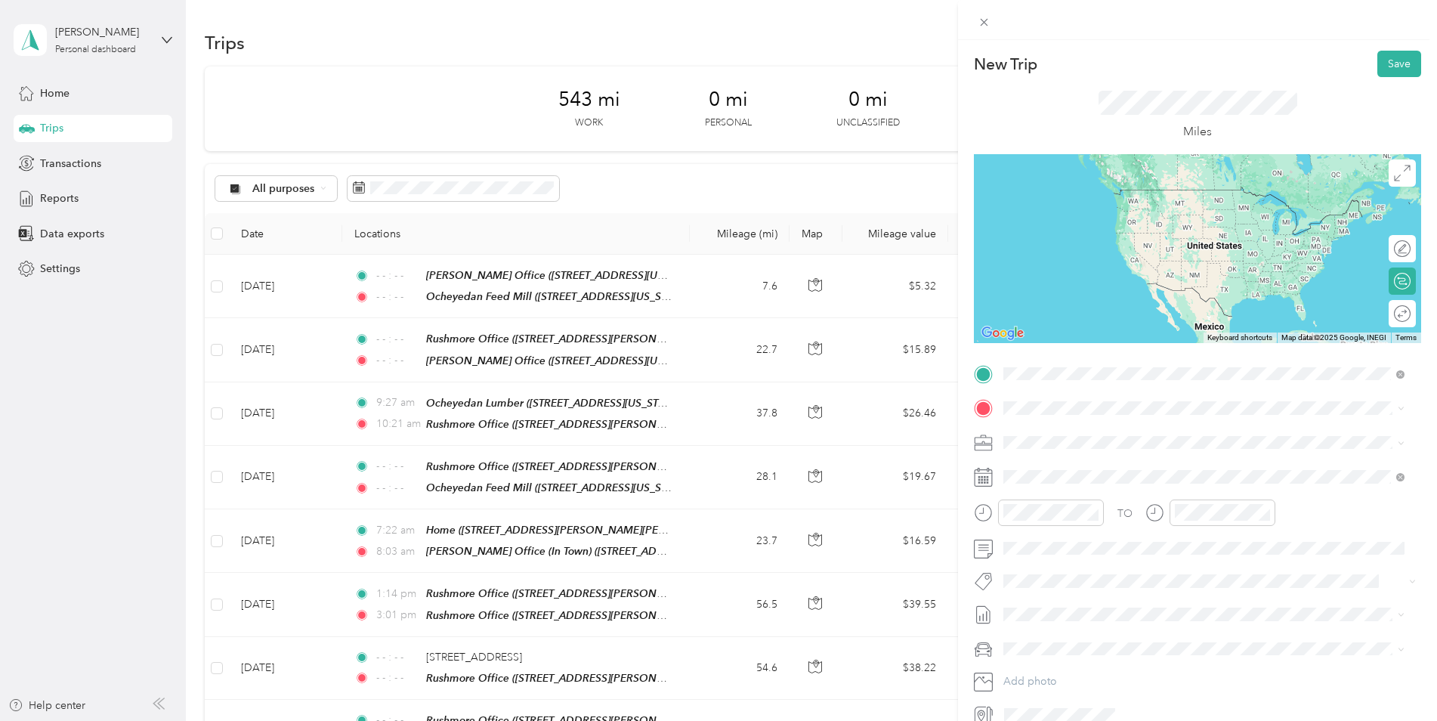
click at [1091, 539] on strong "Ocheyedan Feed Mill" at bounding box center [1137, 542] width 106 height 14
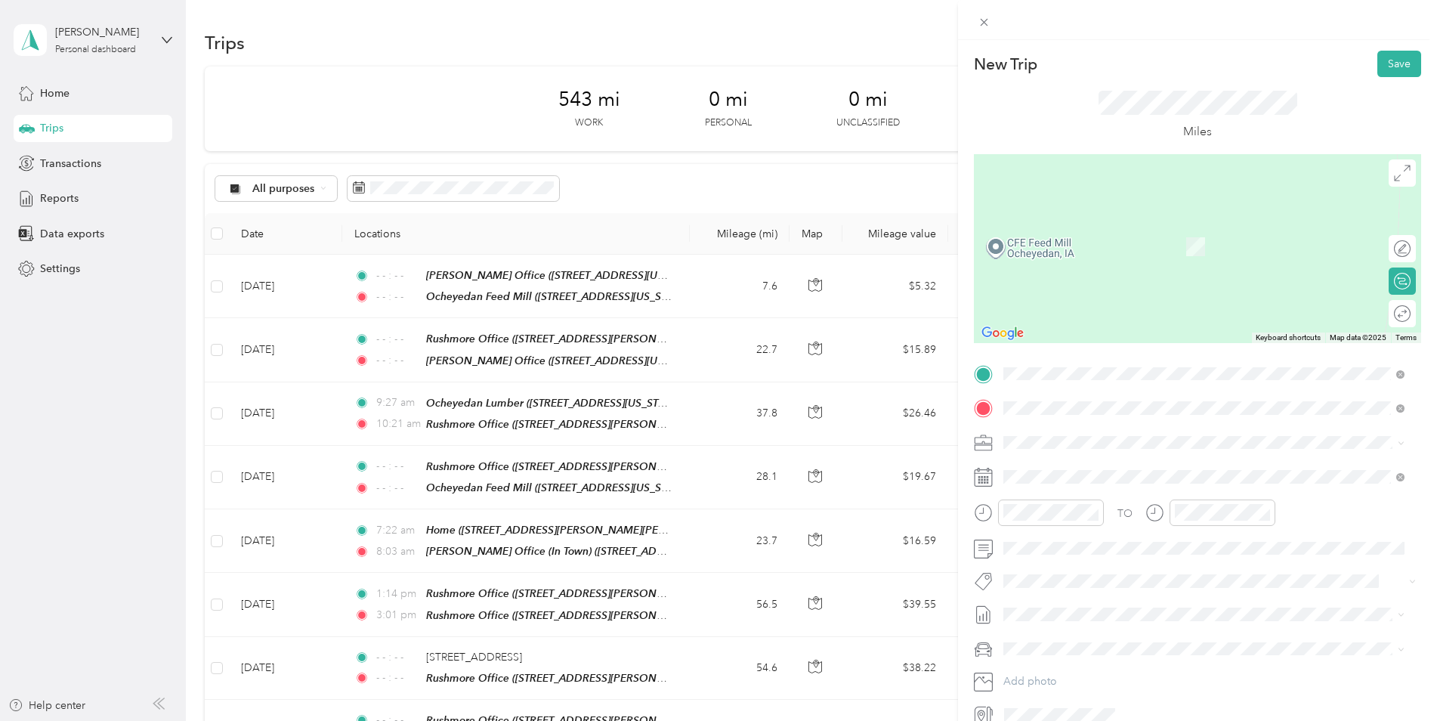
click at [1066, 484] on span "[STREET_ADDRESS][PERSON_NAME][US_STATE]" at bounding box center [1149, 490] width 235 height 13
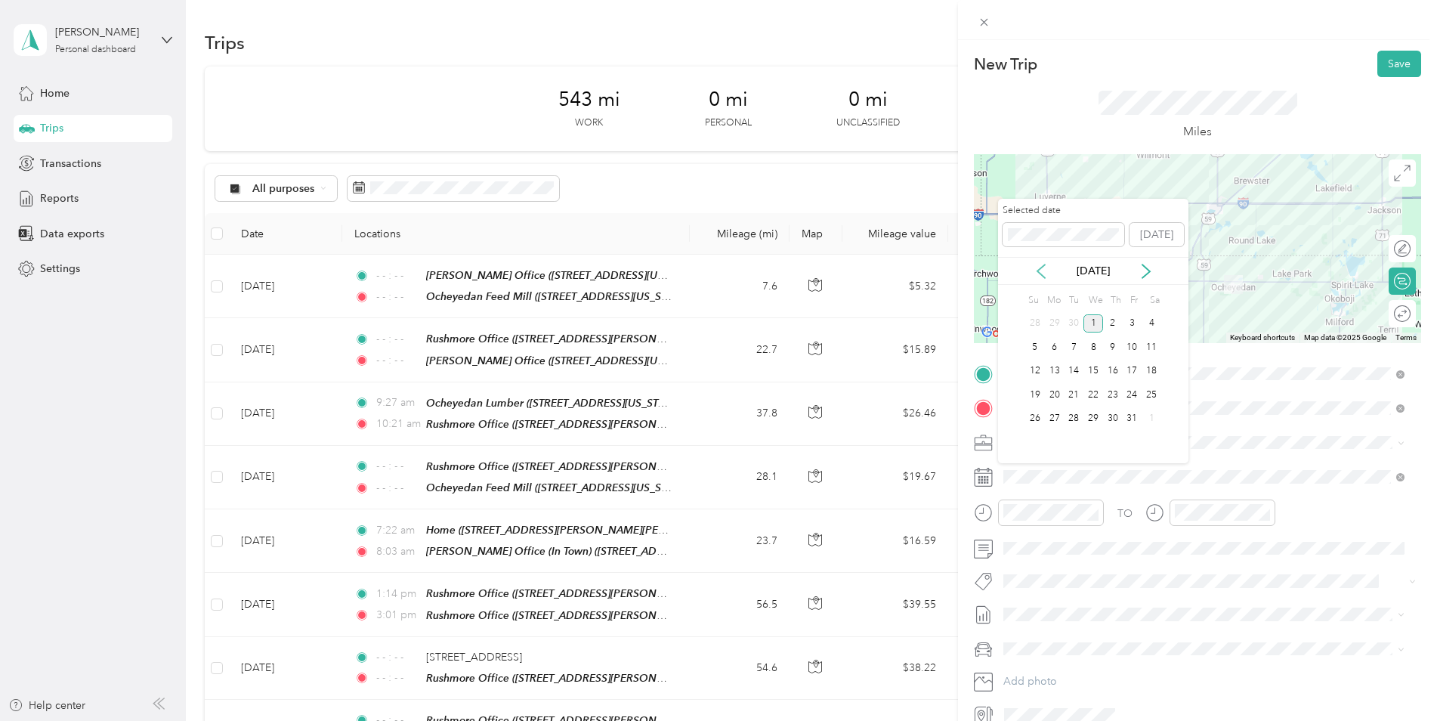
click at [1045, 273] on icon at bounding box center [1041, 271] width 15 height 15
click at [1127, 388] on div "26" at bounding box center [1133, 394] width 20 height 19
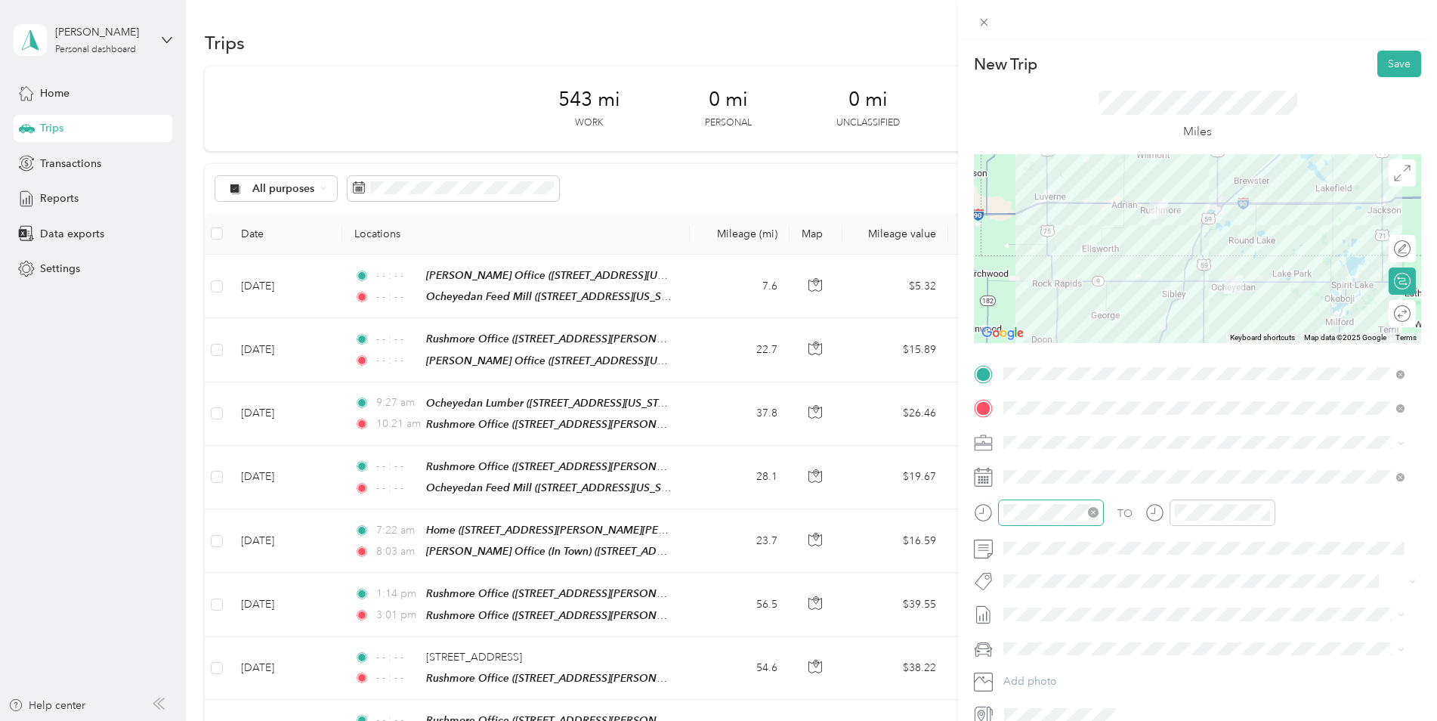
click at [1097, 510] on icon "close-circle" at bounding box center [1093, 512] width 11 height 11
click at [1266, 509] on icon "close-circle" at bounding box center [1265, 512] width 11 height 11
click at [1388, 67] on button "Save" at bounding box center [1400, 64] width 44 height 26
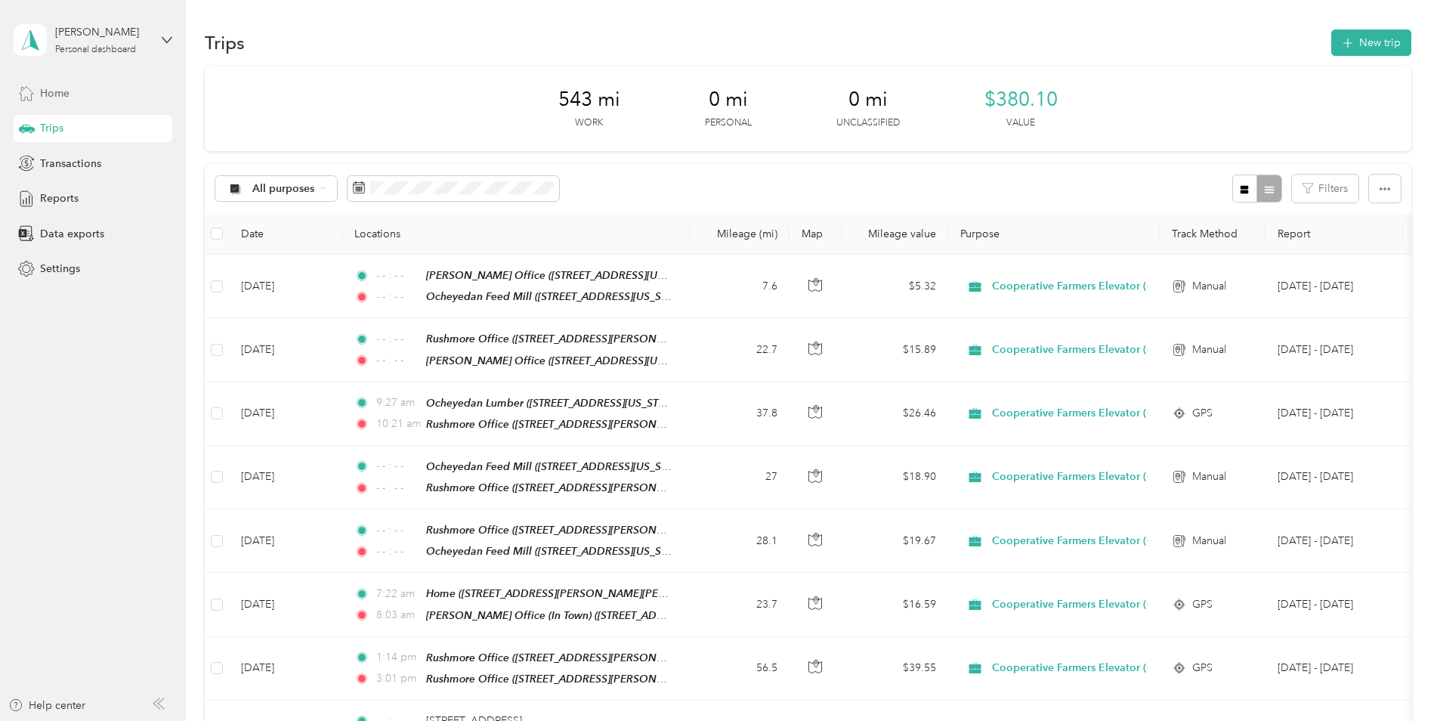
click at [55, 87] on span "Home" at bounding box center [54, 93] width 29 height 16
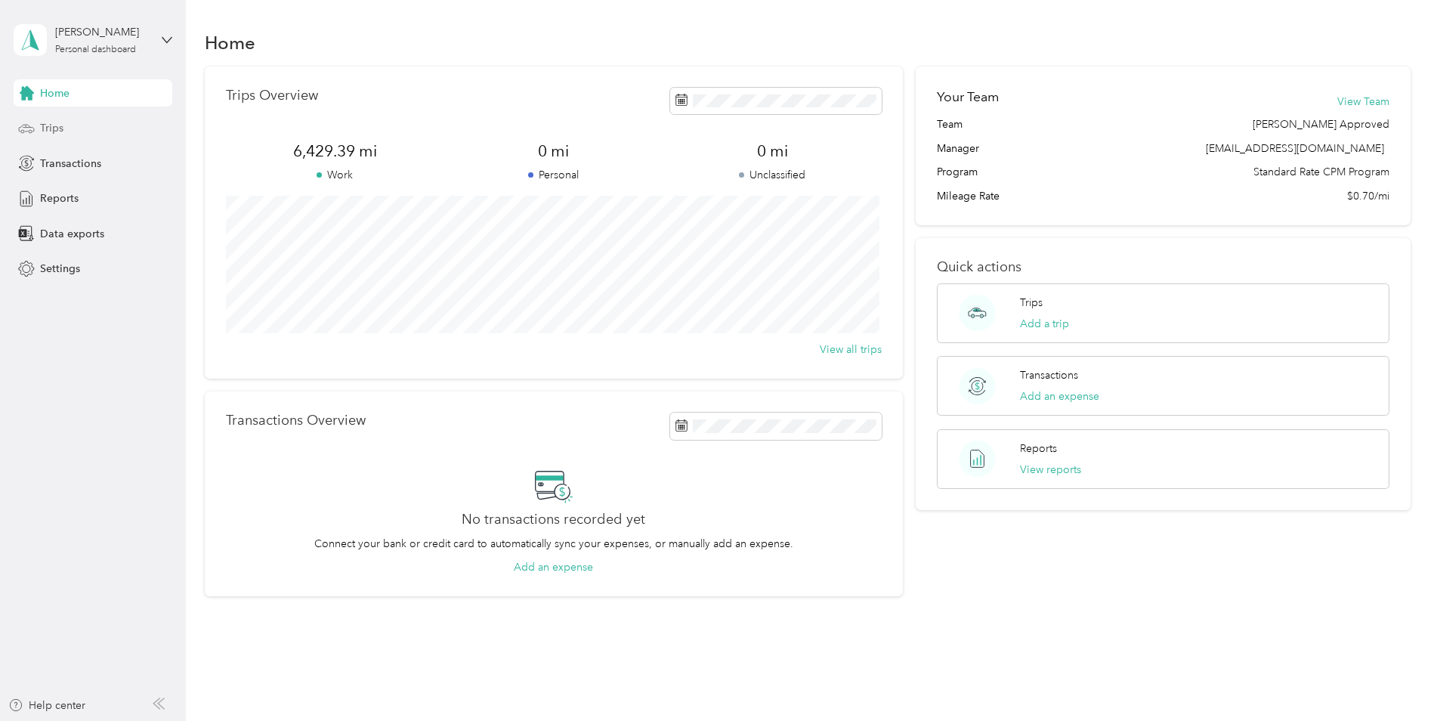
click at [60, 127] on span "Trips" at bounding box center [51, 128] width 23 height 16
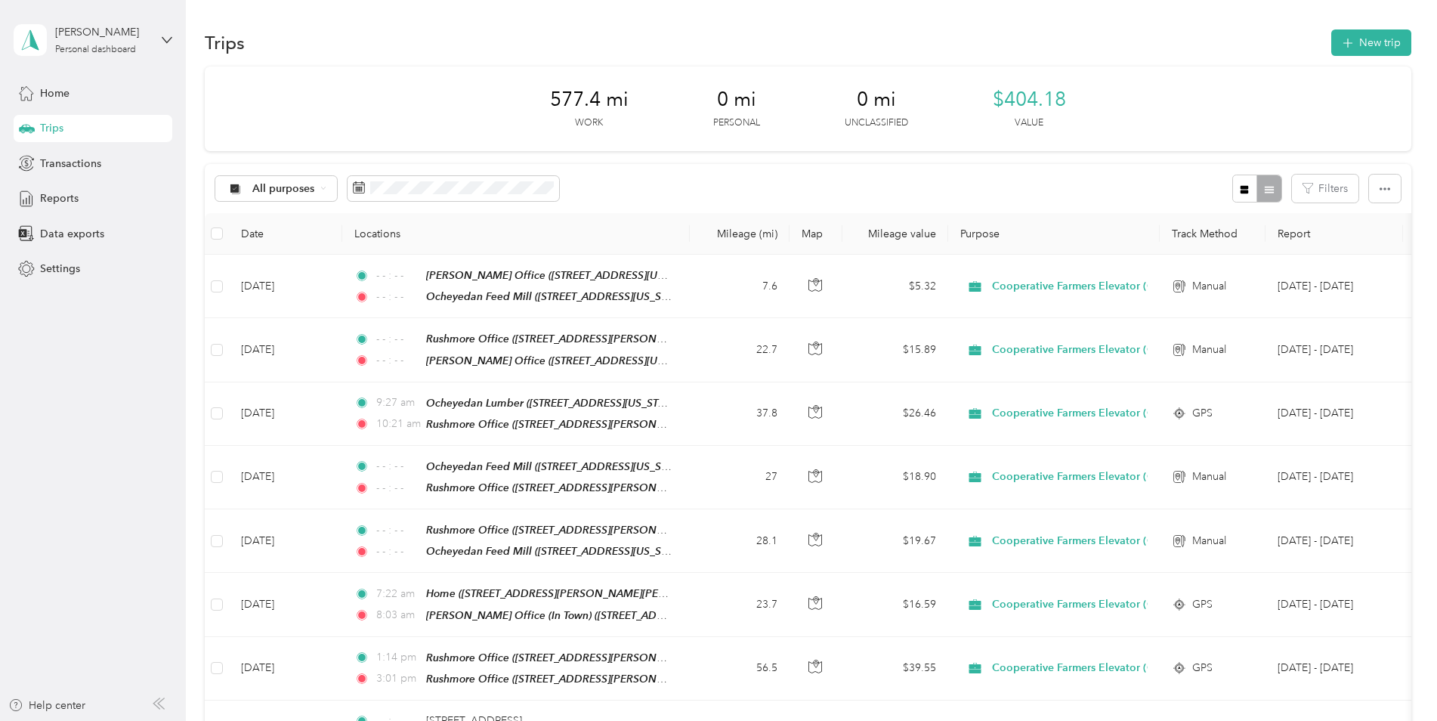
click at [54, 129] on span "Trips" at bounding box center [51, 128] width 23 height 16
click at [51, 123] on span "Trips" at bounding box center [51, 128] width 23 height 16
click at [50, 94] on span "Home" at bounding box center [54, 93] width 29 height 16
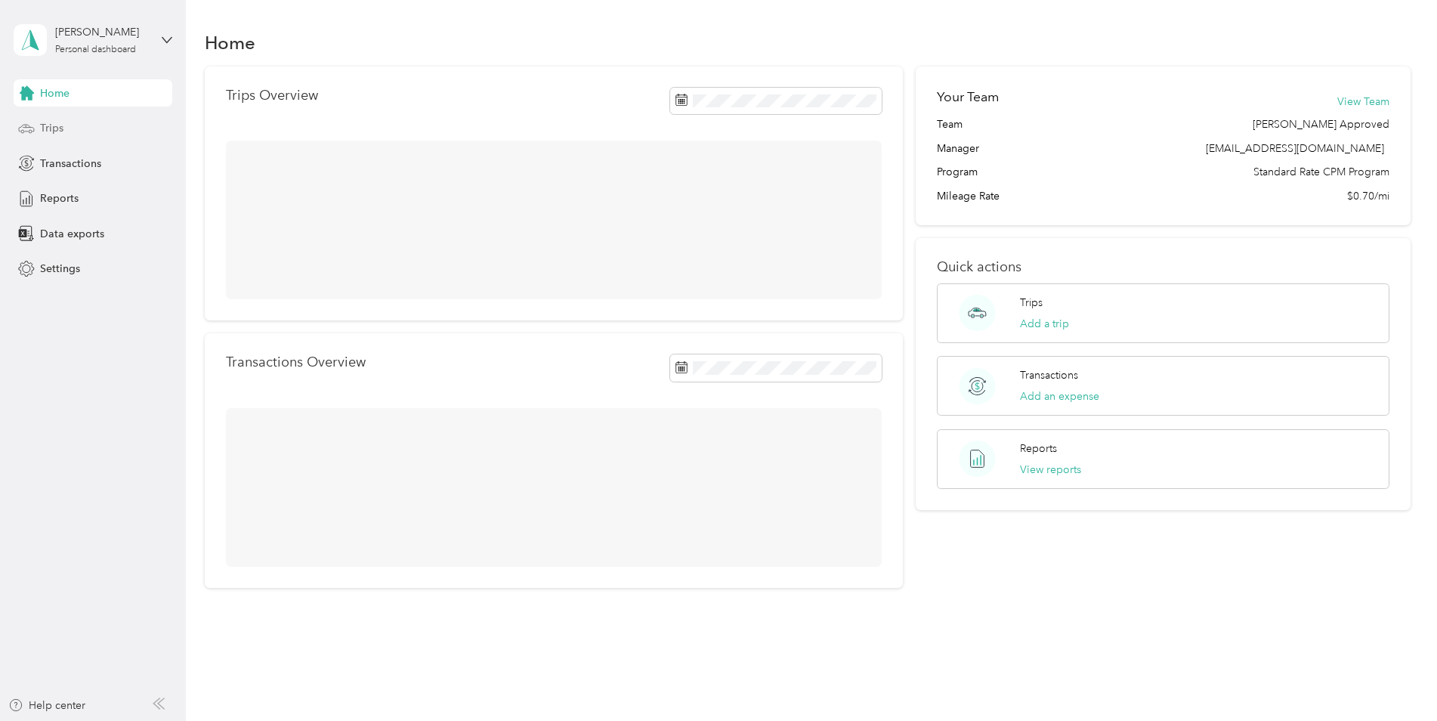
click at [56, 125] on span "Trips" at bounding box center [51, 128] width 23 height 16
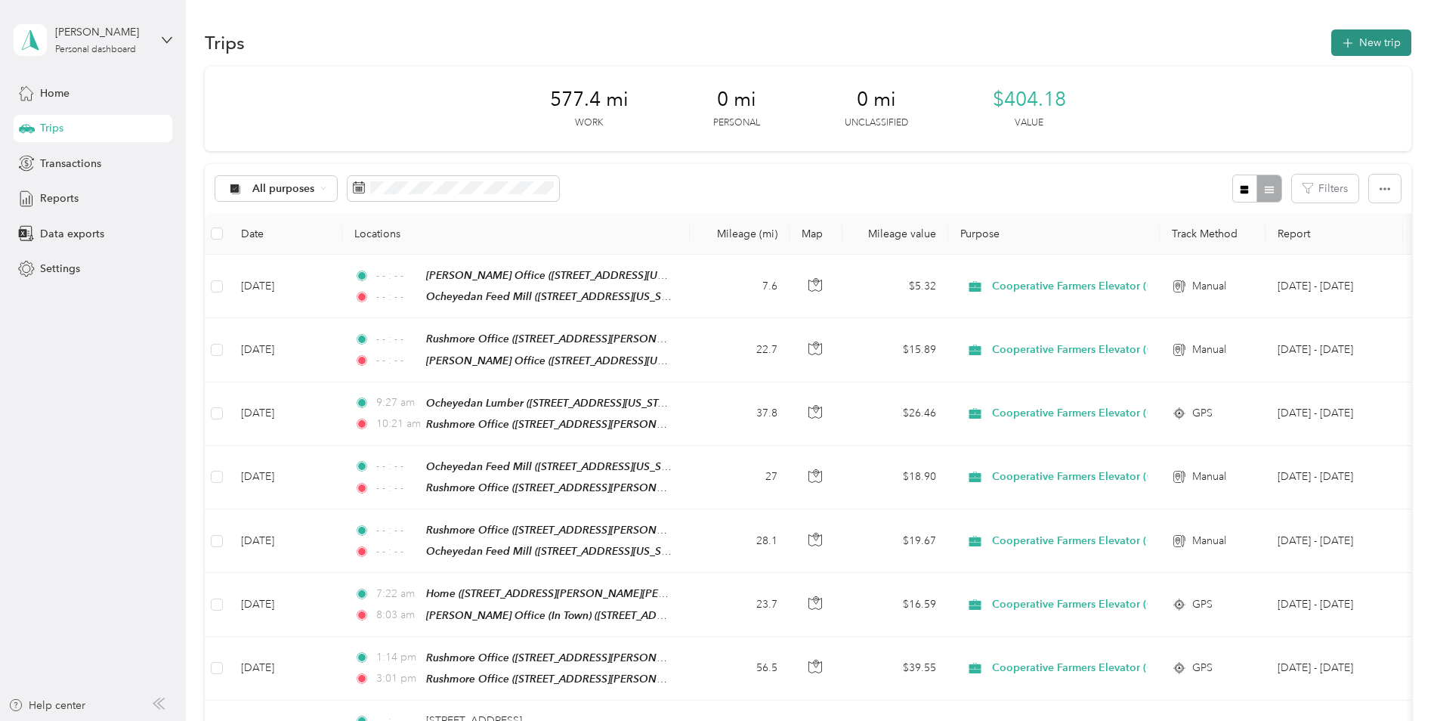
click at [1371, 33] on button "New trip" at bounding box center [1372, 42] width 80 height 26
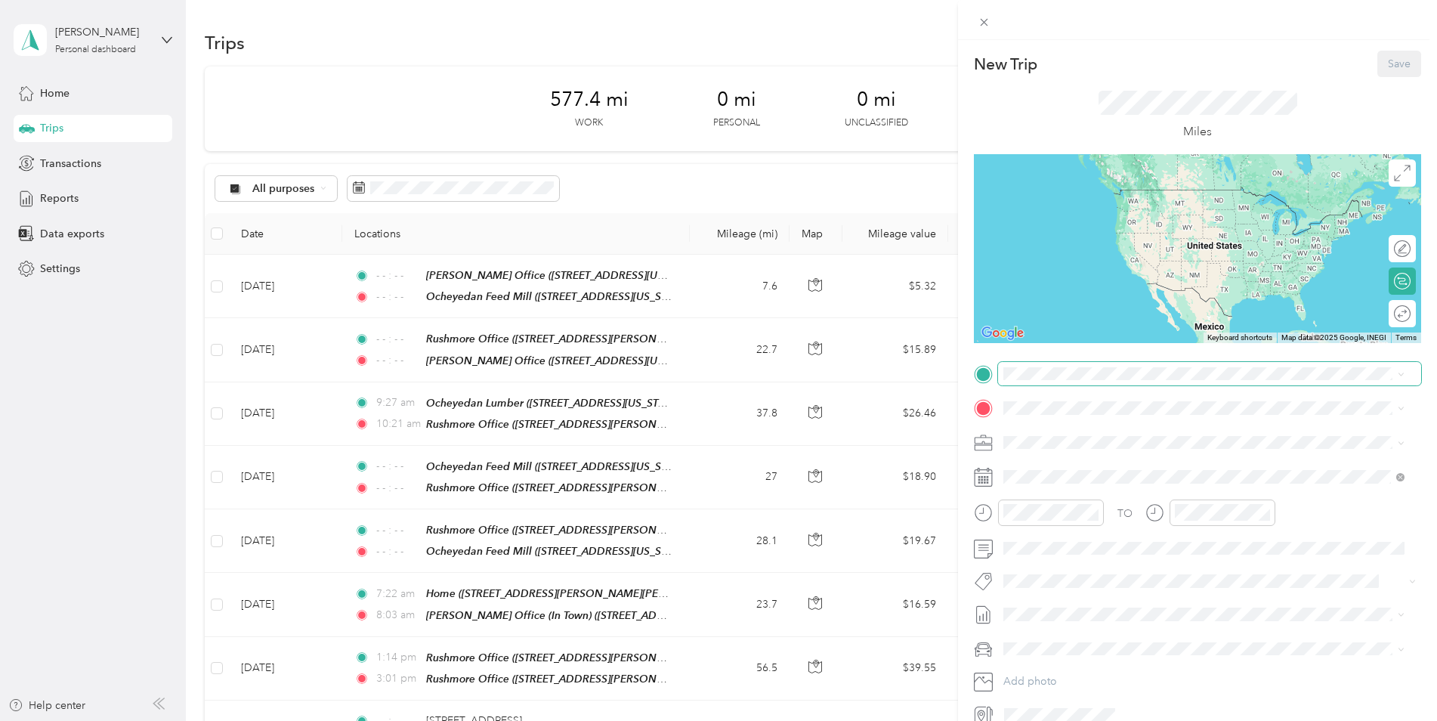
click at [1075, 381] on span at bounding box center [1209, 374] width 423 height 24
click at [1115, 443] on div "TEAM [PERSON_NAME] Office (In Town) [STREET_ADDRESS][PERSON_NAME][US_STATE]" at bounding box center [1149, 445] width 235 height 37
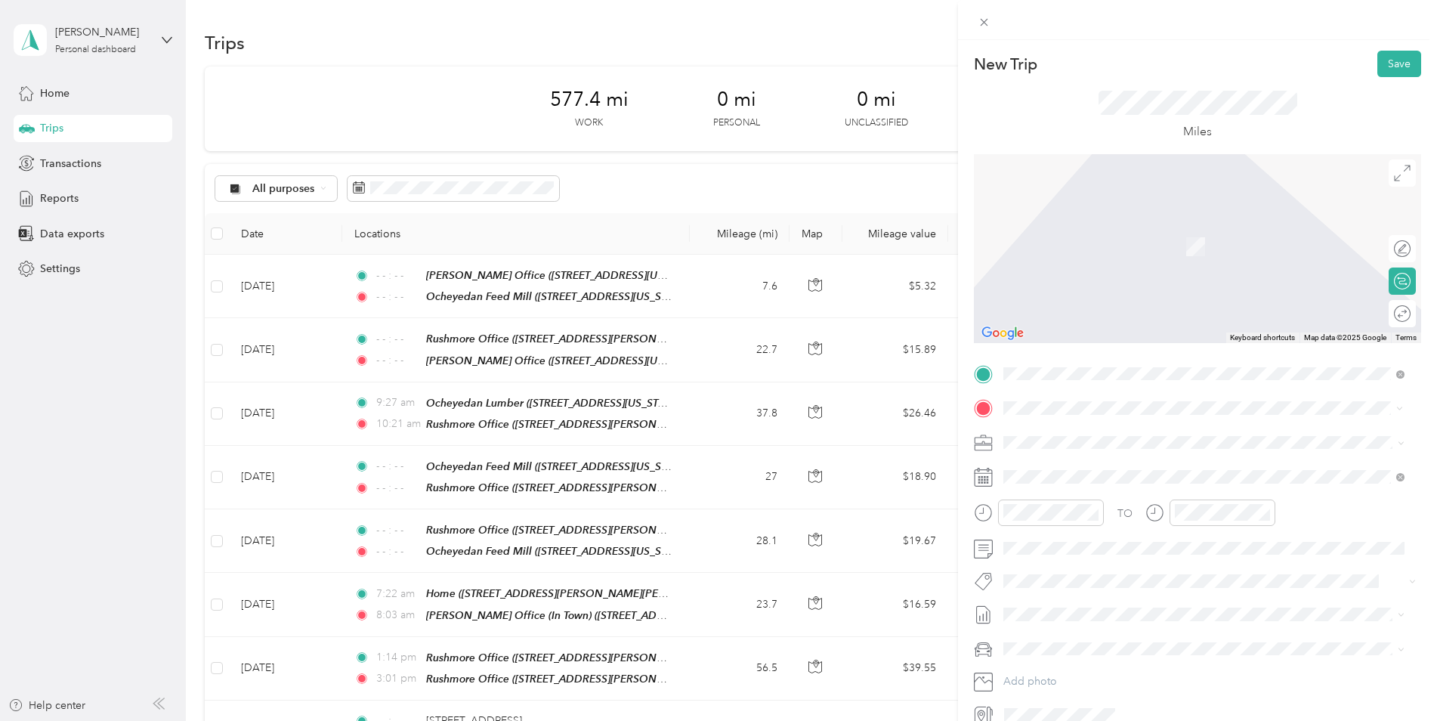
click at [1096, 530] on div "Home [STREET_ADDRESS][PERSON_NAME][PERSON_NAME][US_STATE]" at bounding box center [1191, 530] width 319 height 32
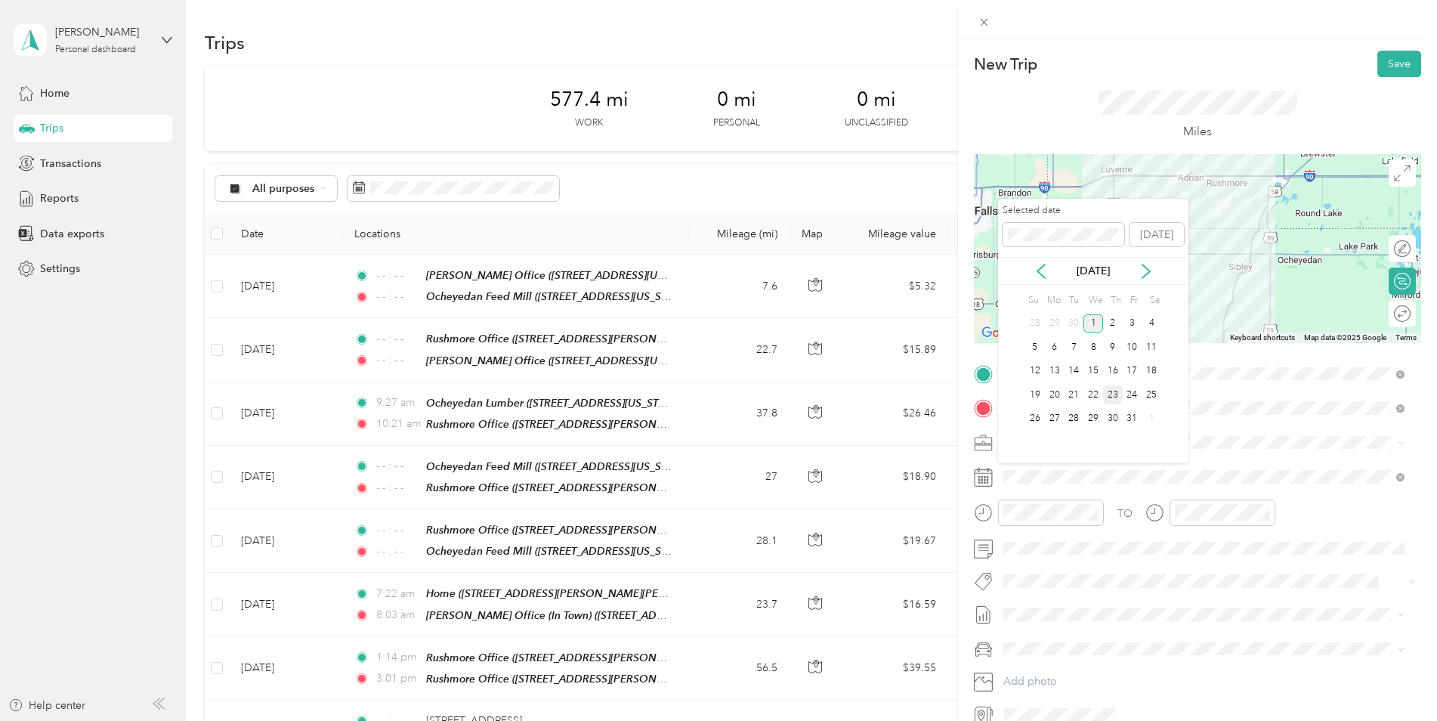
click at [1119, 394] on div "23" at bounding box center [1113, 394] width 20 height 19
click at [1044, 266] on icon at bounding box center [1042, 271] width 8 height 14
click at [1074, 397] on div "23" at bounding box center [1074, 394] width 20 height 19
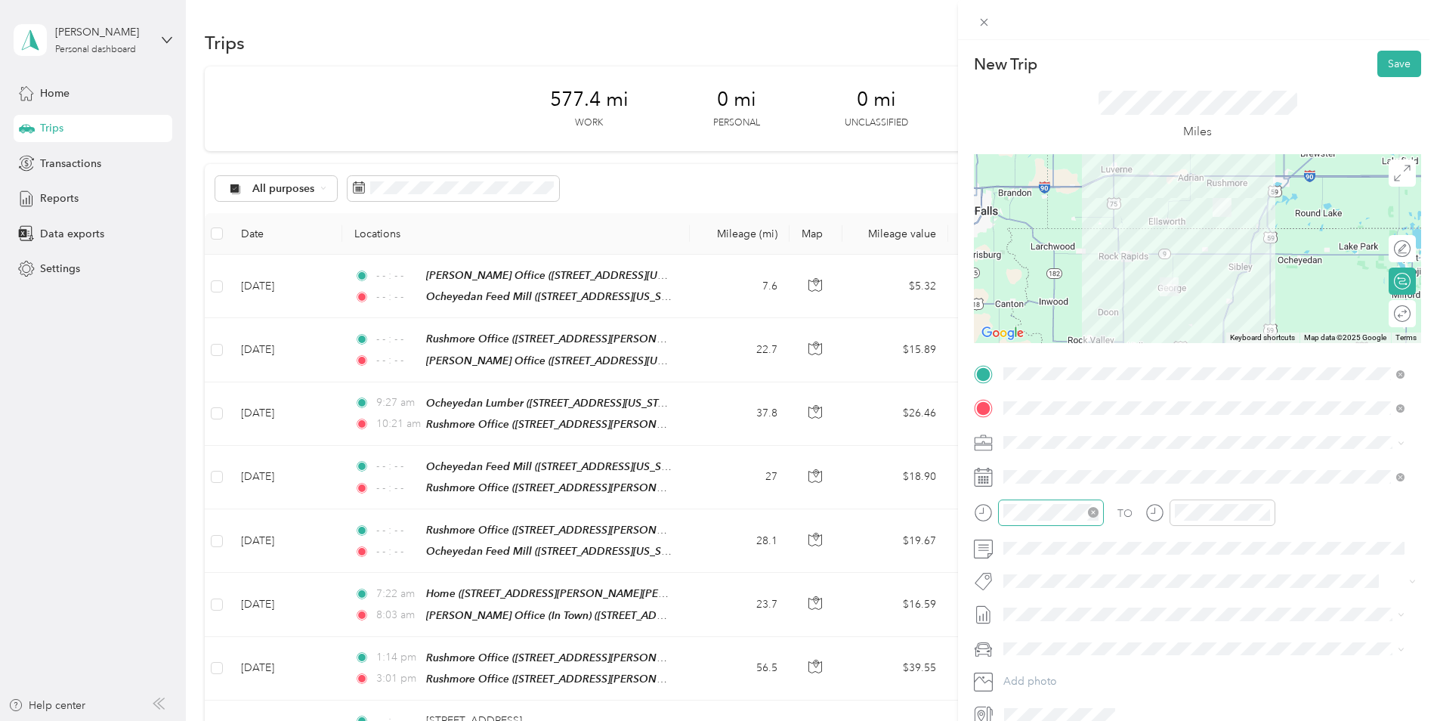
click at [1098, 512] on icon "close-circle" at bounding box center [1093, 512] width 11 height 11
click at [1269, 514] on icon "close-circle" at bounding box center [1265, 512] width 11 height 11
click at [1397, 62] on button "Save" at bounding box center [1400, 64] width 44 height 26
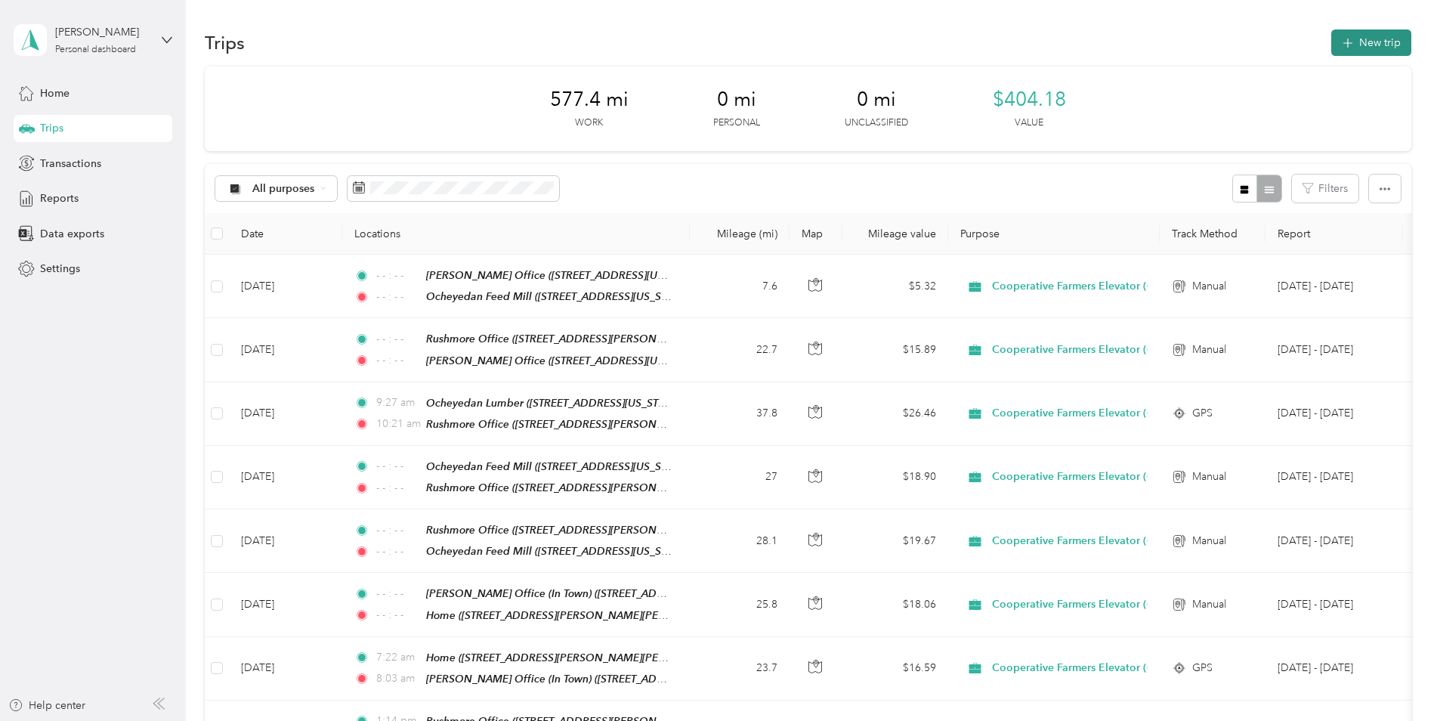
click at [1358, 38] on button "New trip" at bounding box center [1372, 42] width 80 height 26
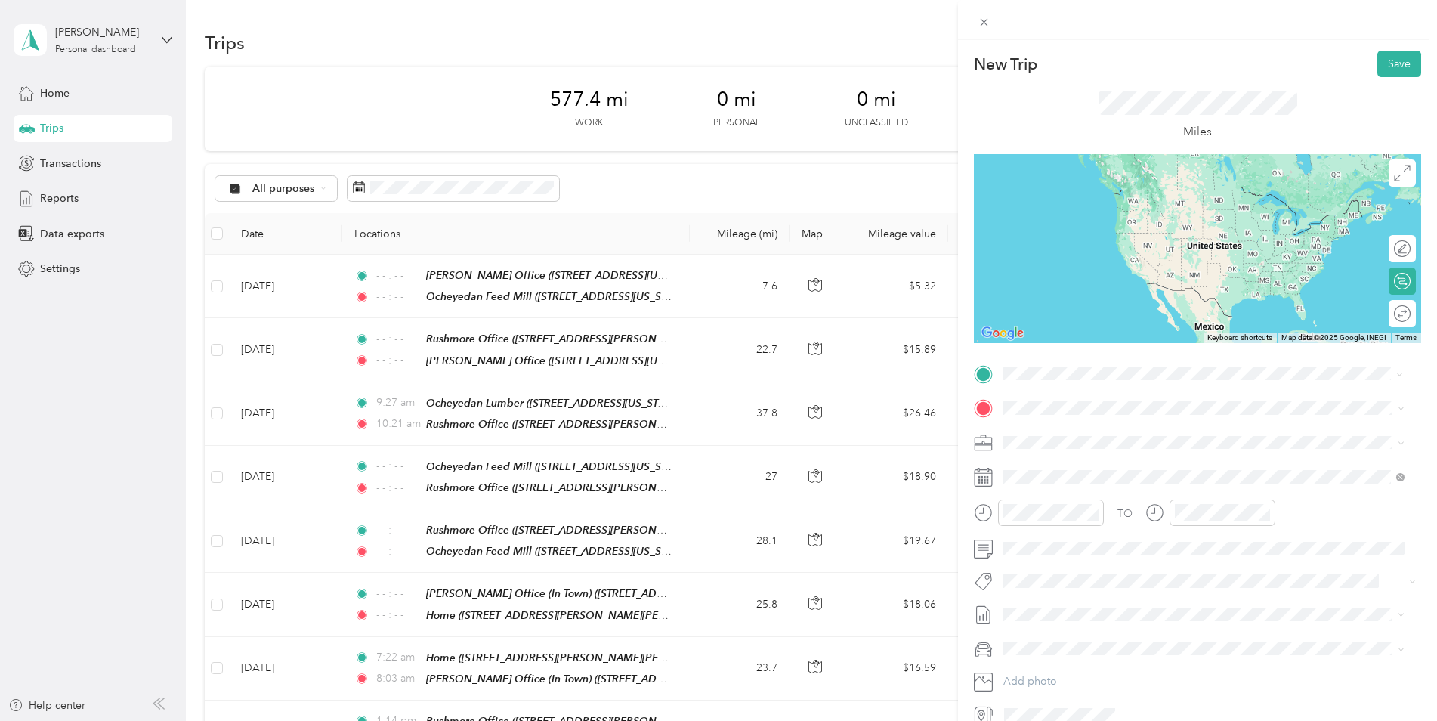
click at [1074, 437] on button "TEAM" at bounding box center [1055, 436] width 47 height 19
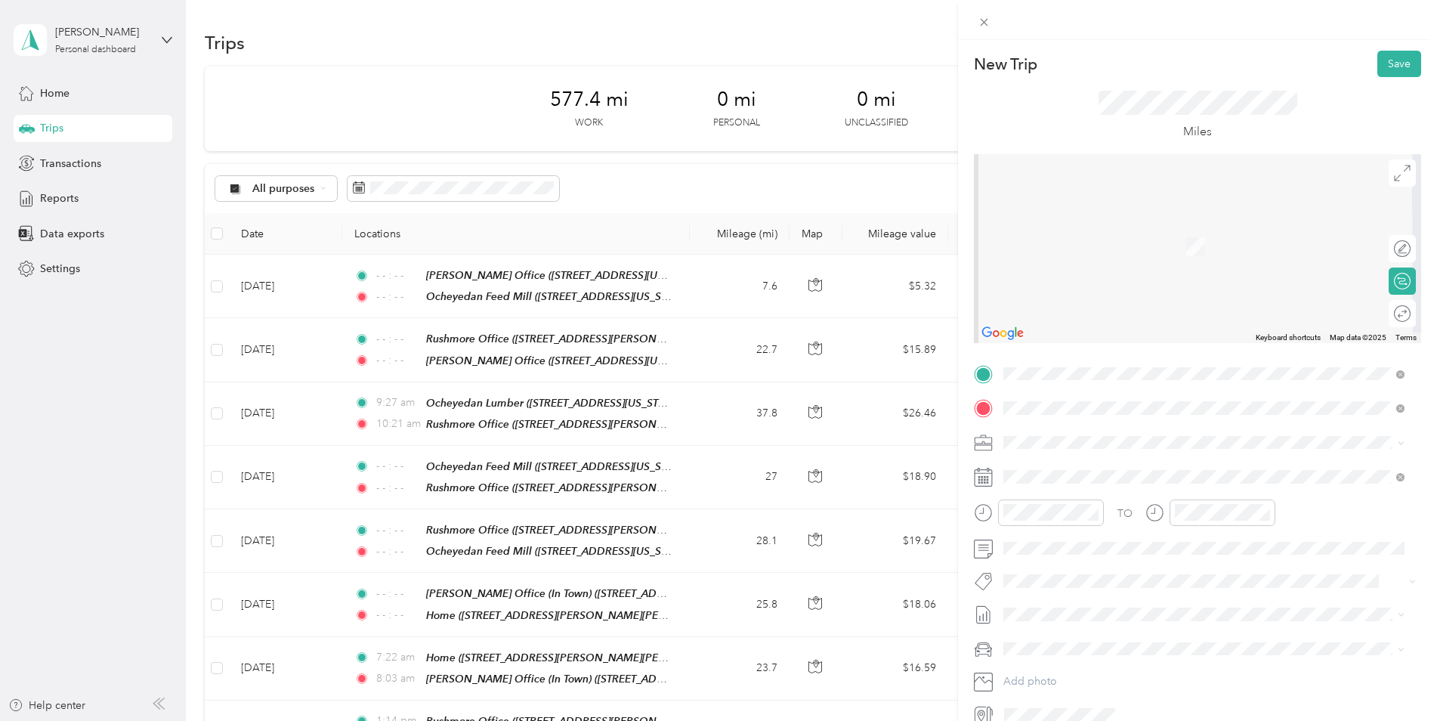
click at [1089, 580] on div "TEAM Ocheyedan Feed Mill" at bounding box center [1111, 576] width 158 height 19
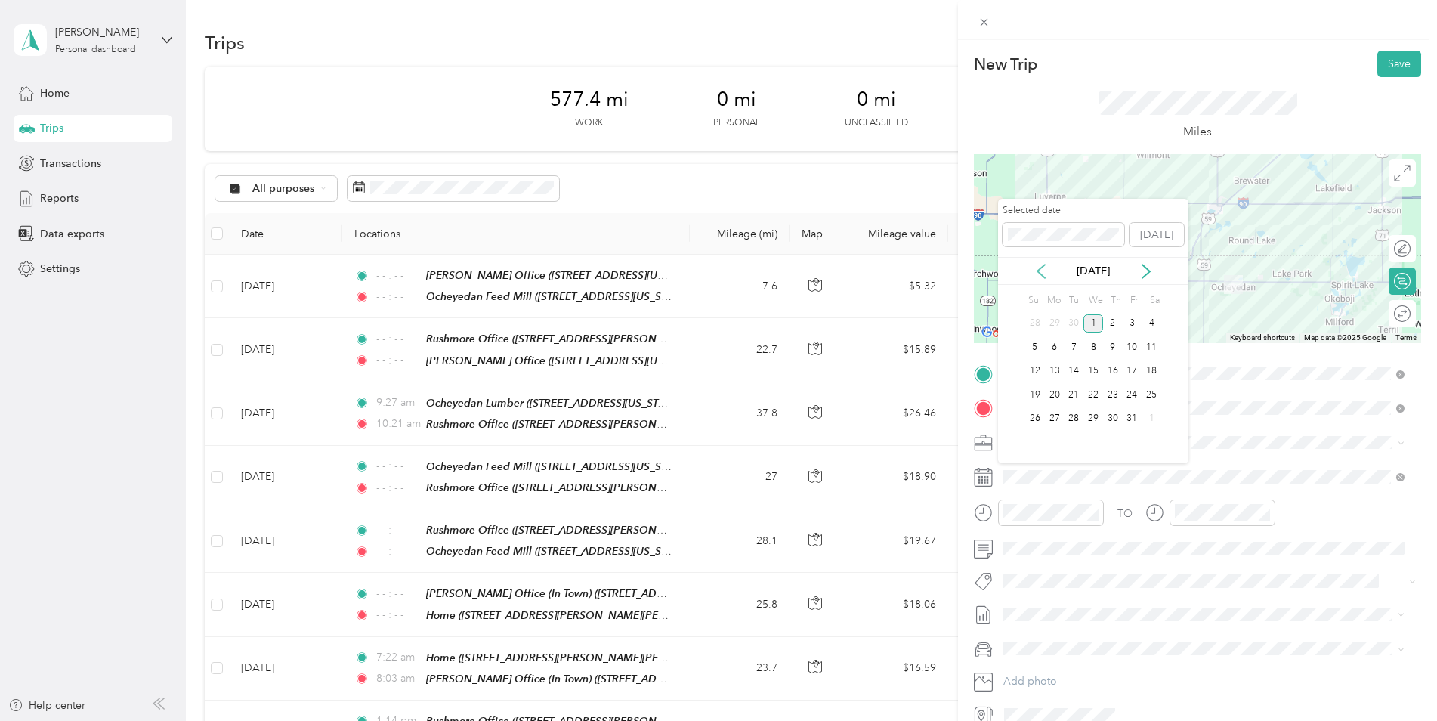
click at [1039, 267] on icon at bounding box center [1041, 271] width 15 height 15
click at [1131, 319] on div "5" at bounding box center [1133, 323] width 20 height 19
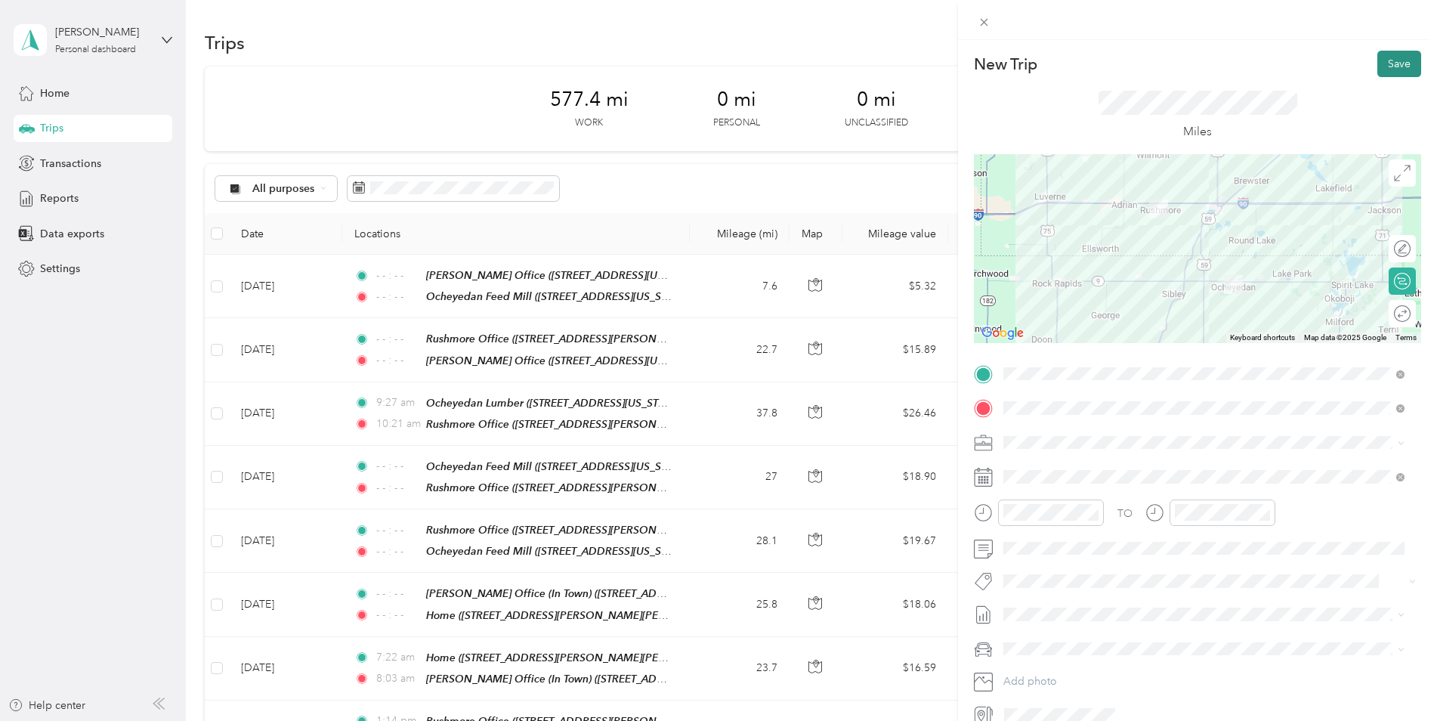
click at [1391, 57] on button "Save" at bounding box center [1400, 64] width 44 height 26
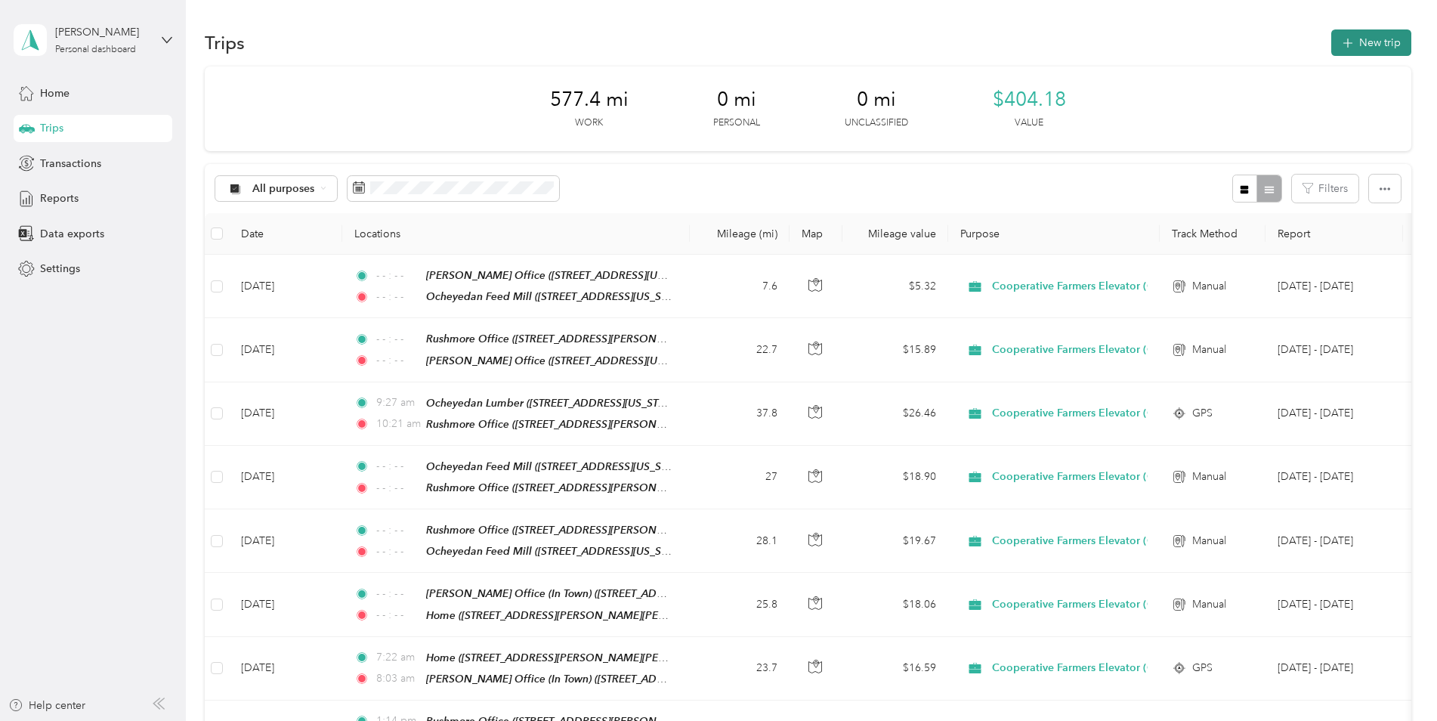
click at [1361, 38] on button "New trip" at bounding box center [1372, 42] width 80 height 26
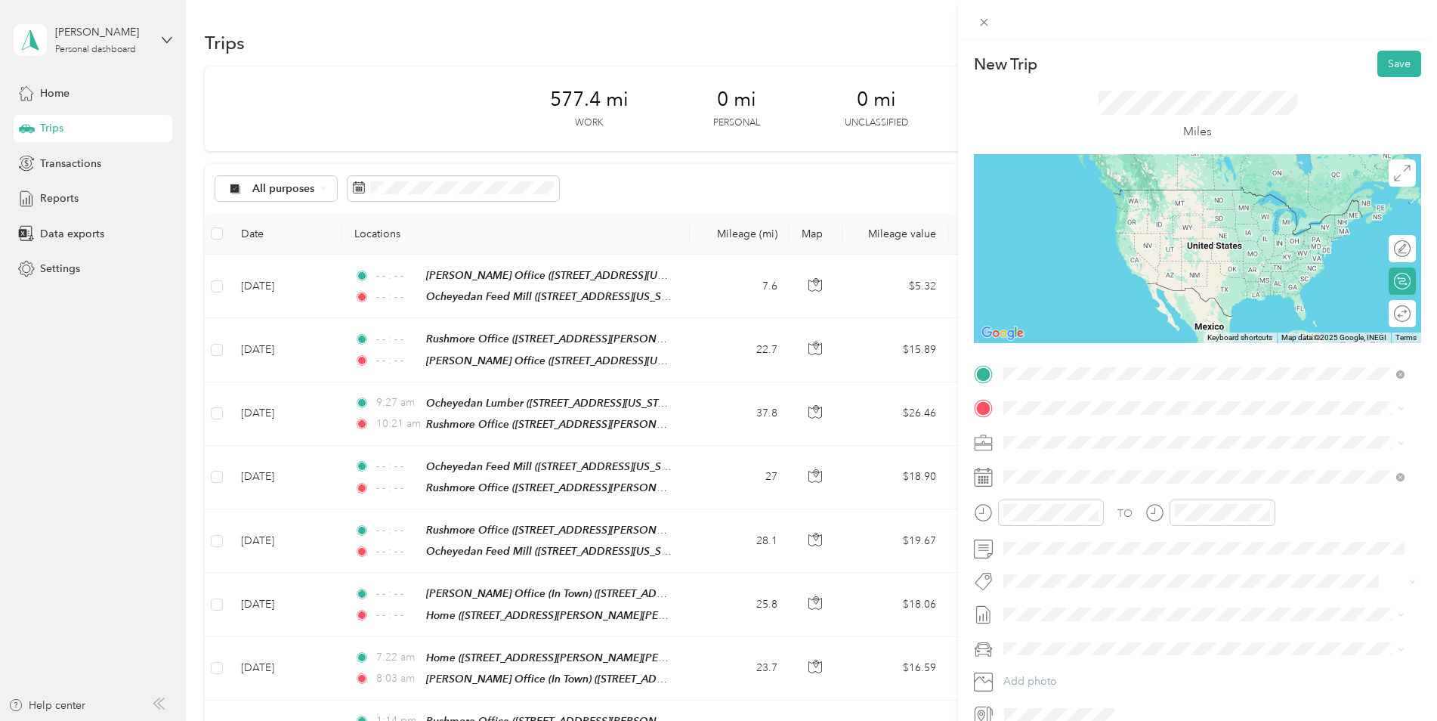
click at [1113, 541] on strong "Ocheyedan Feed Mill" at bounding box center [1137, 542] width 106 height 14
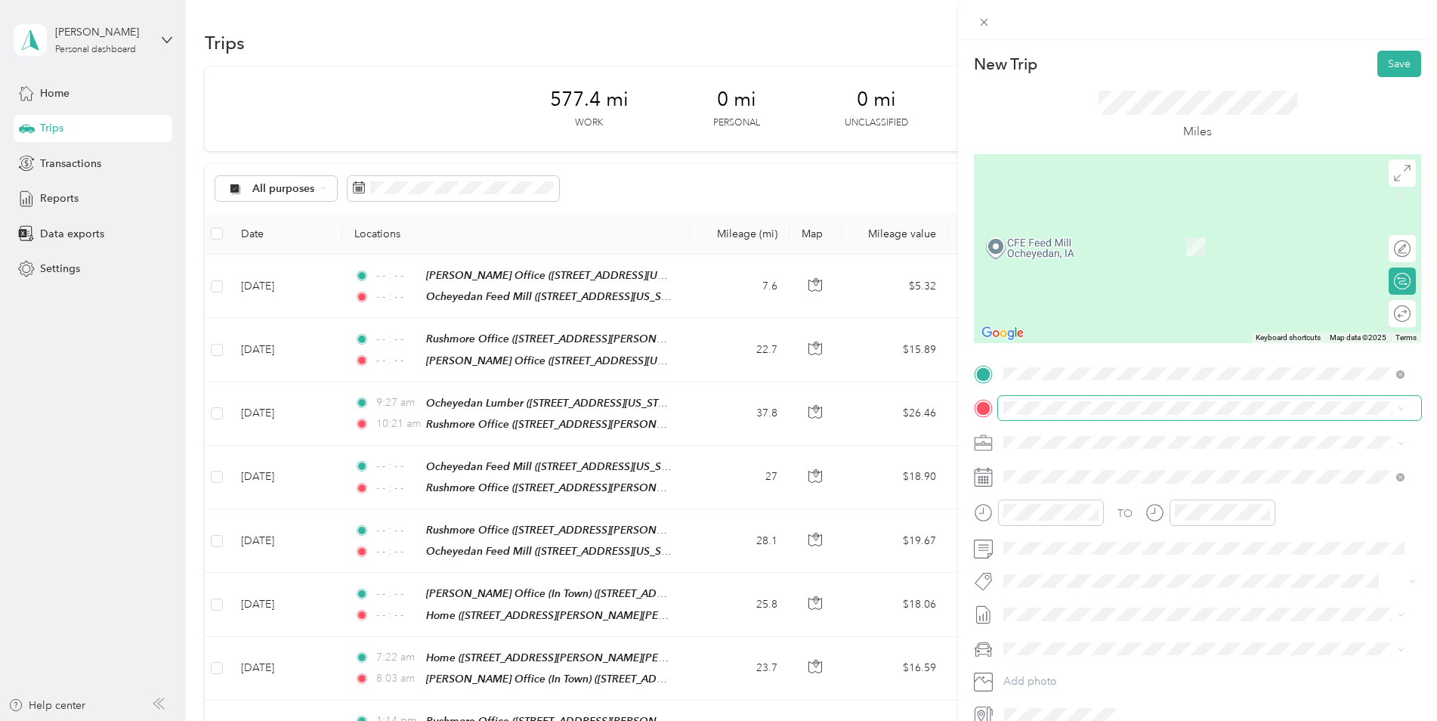
click at [1063, 413] on span at bounding box center [1209, 408] width 423 height 24
click at [1078, 474] on div "TEAM Rushmore Office" at bounding box center [1149, 468] width 235 height 19
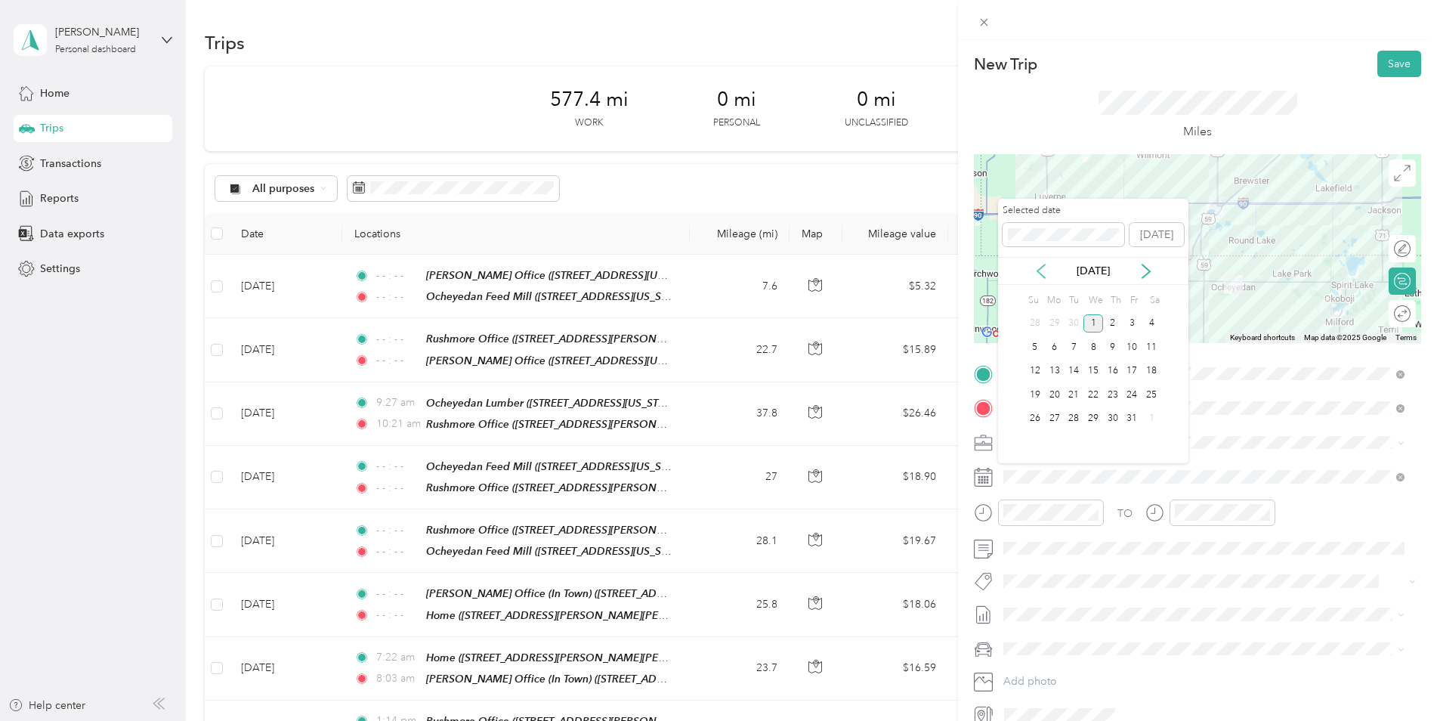
click at [1044, 267] on icon at bounding box center [1041, 271] width 15 height 15
click at [1134, 319] on div "5" at bounding box center [1133, 323] width 20 height 19
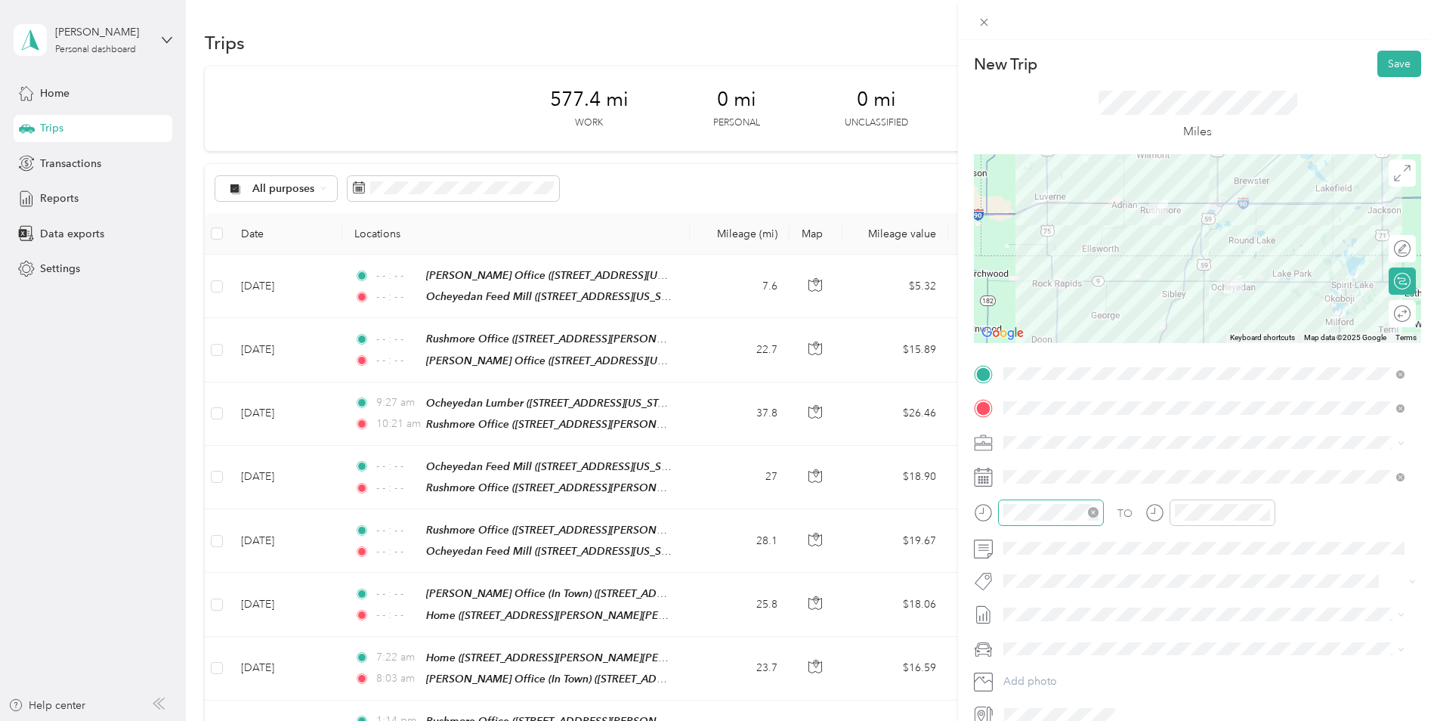
click at [1098, 512] on icon "close-circle" at bounding box center [1093, 512] width 11 height 11
click at [1264, 512] on icon "close-circle" at bounding box center [1265, 512] width 11 height 11
click at [1385, 64] on button "Save" at bounding box center [1400, 64] width 44 height 26
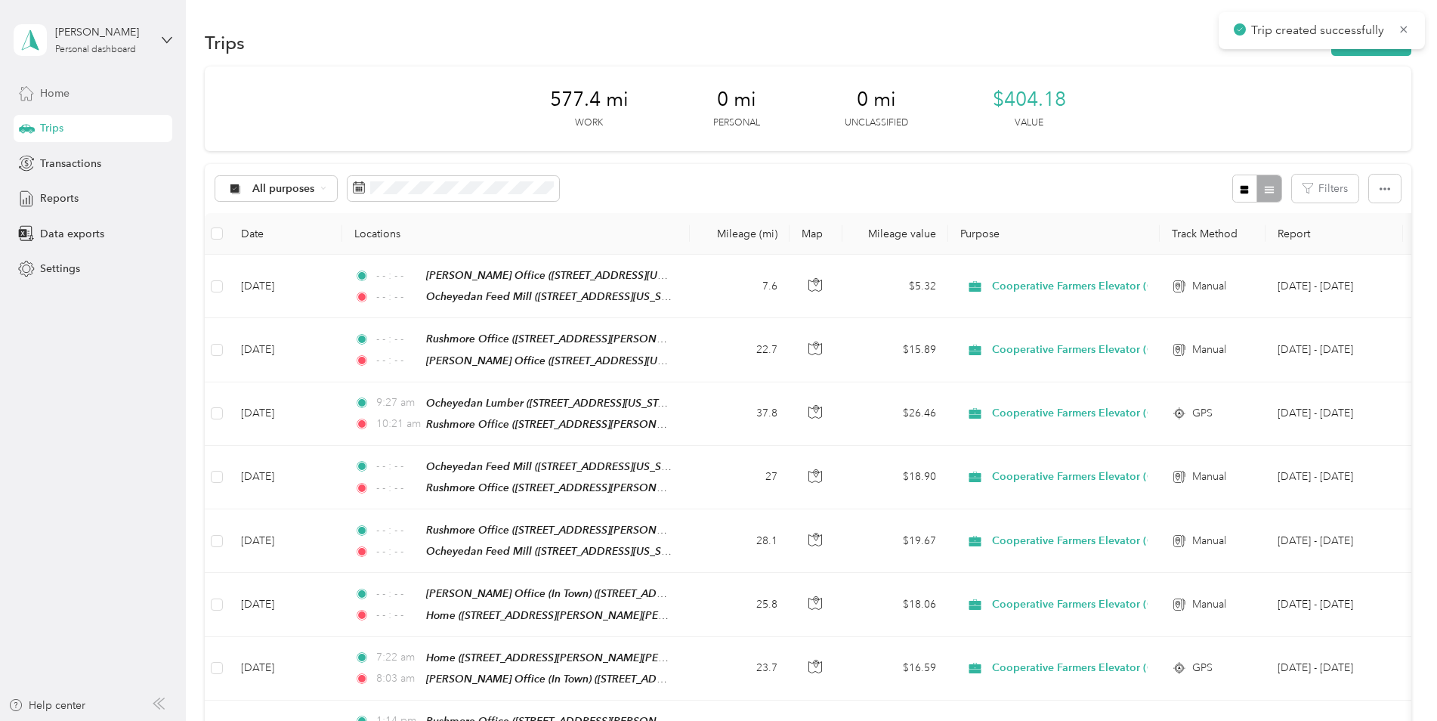
click at [52, 95] on span "Home" at bounding box center [54, 93] width 29 height 16
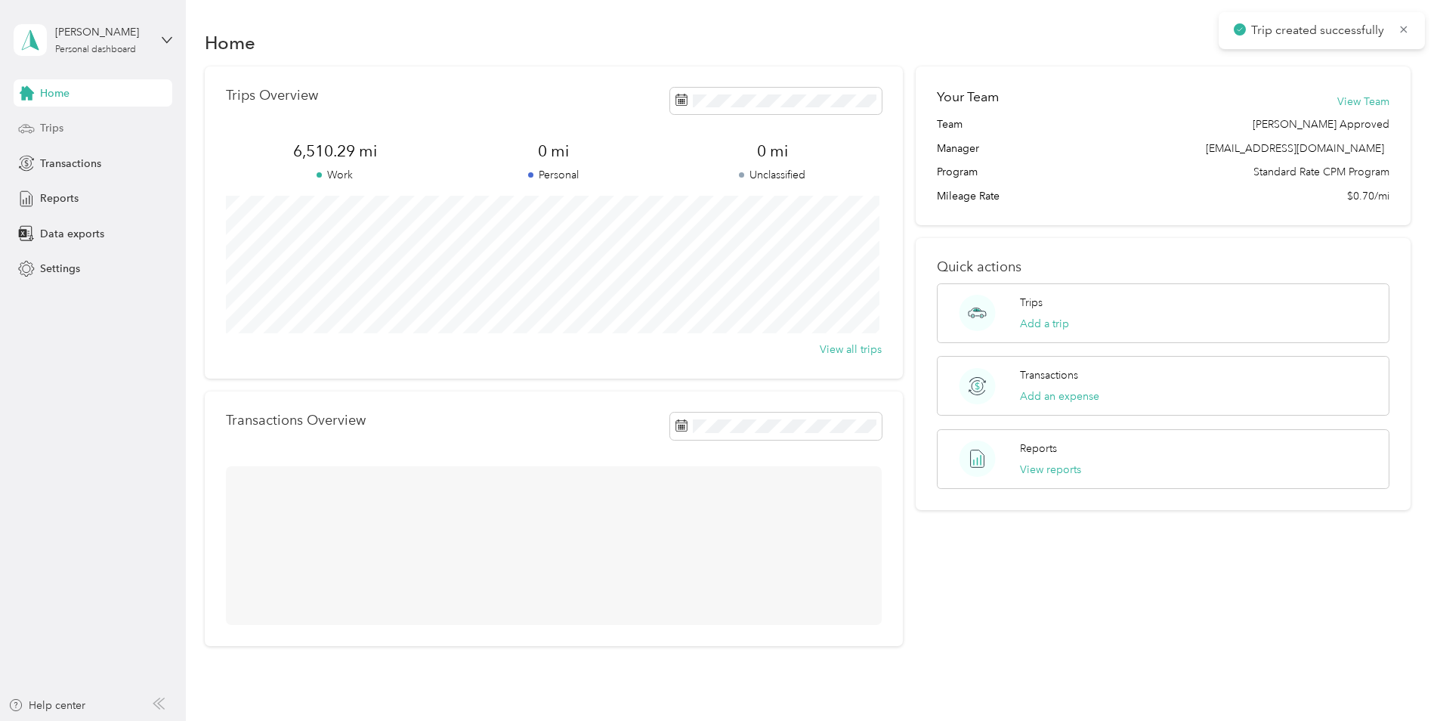
click at [55, 126] on span "Trips" at bounding box center [51, 128] width 23 height 16
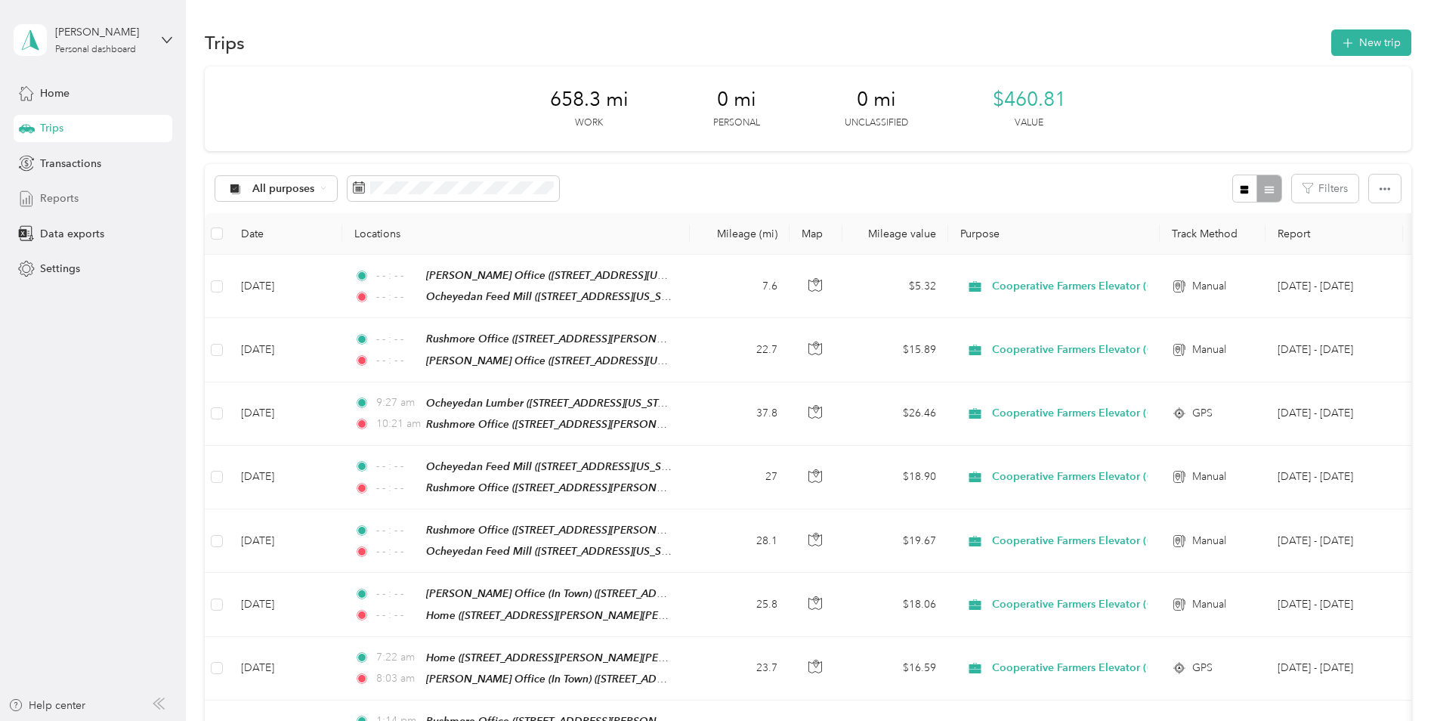
click at [67, 202] on span "Reports" at bounding box center [59, 198] width 39 height 16
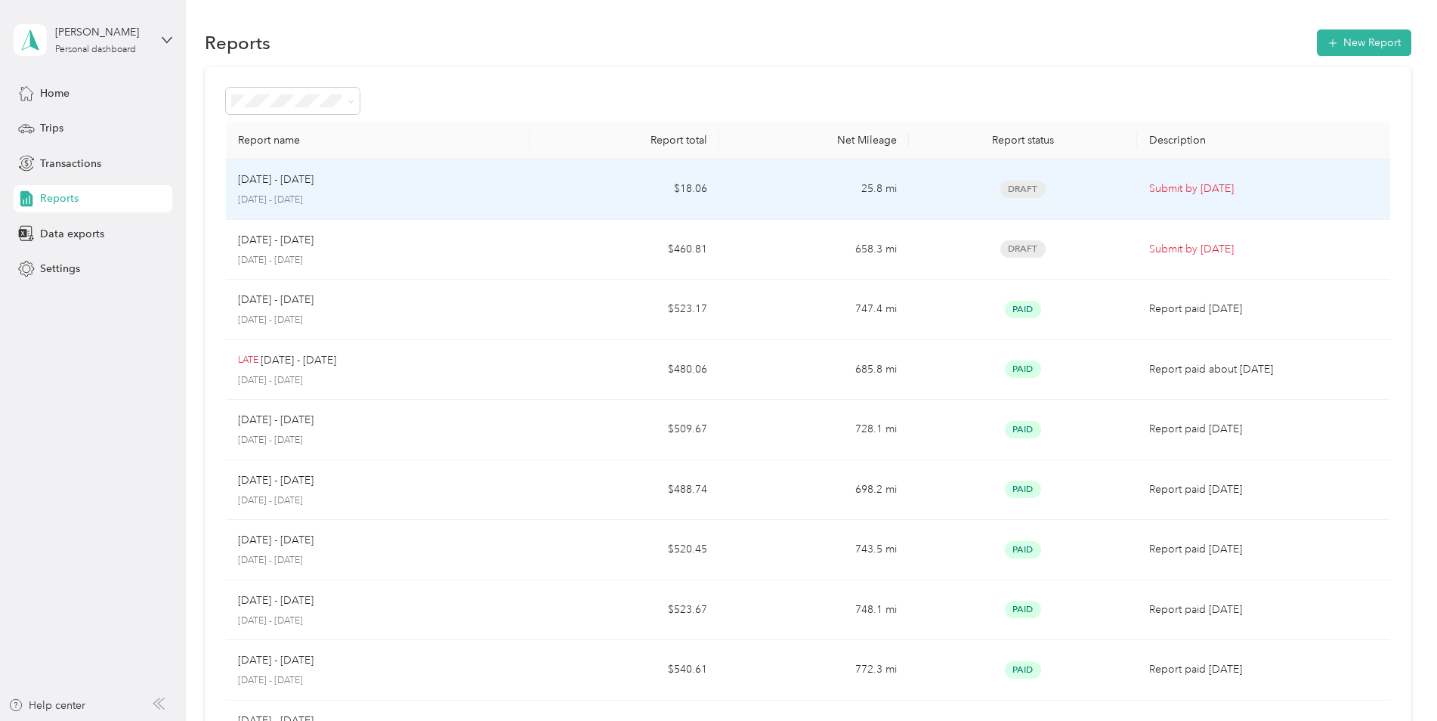
click at [351, 181] on div "[DATE] - [DATE]" at bounding box center [378, 180] width 280 height 17
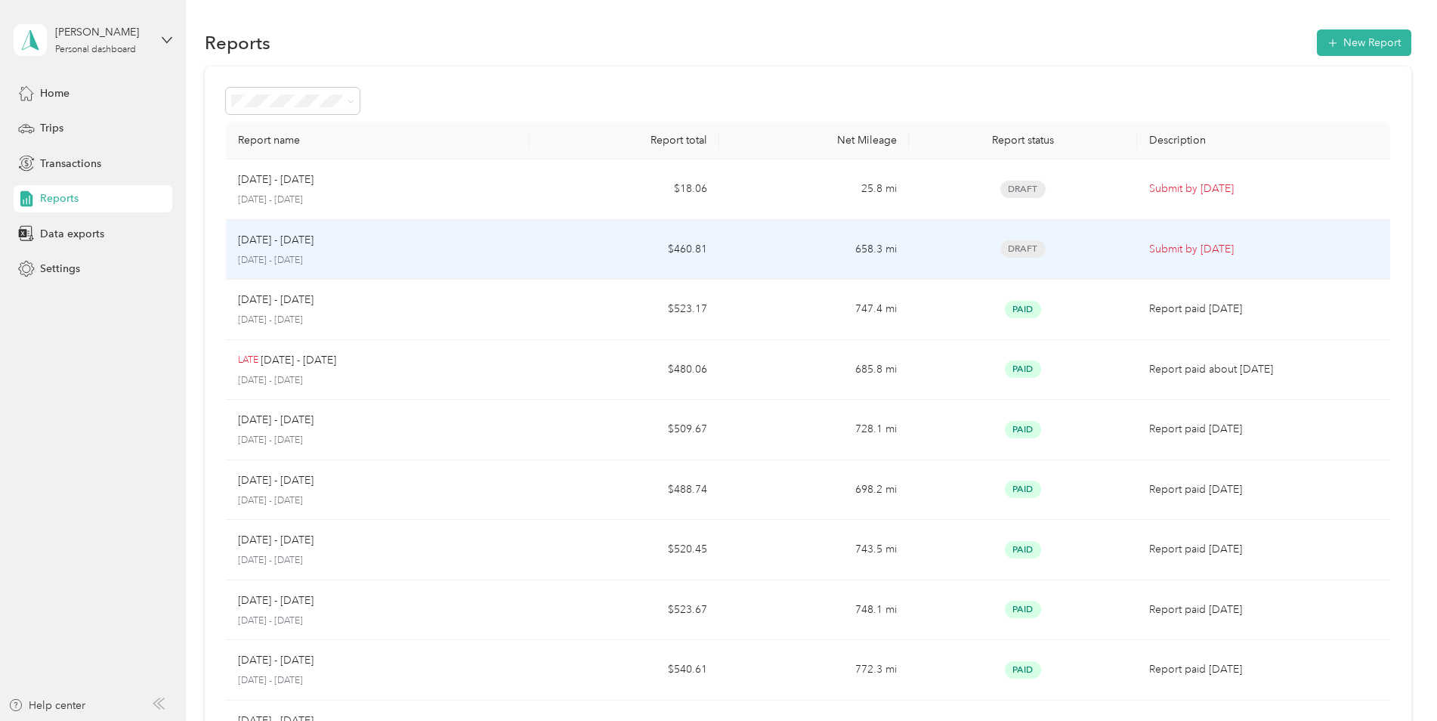
click at [321, 242] on div "[DATE] - [DATE]" at bounding box center [378, 240] width 280 height 17
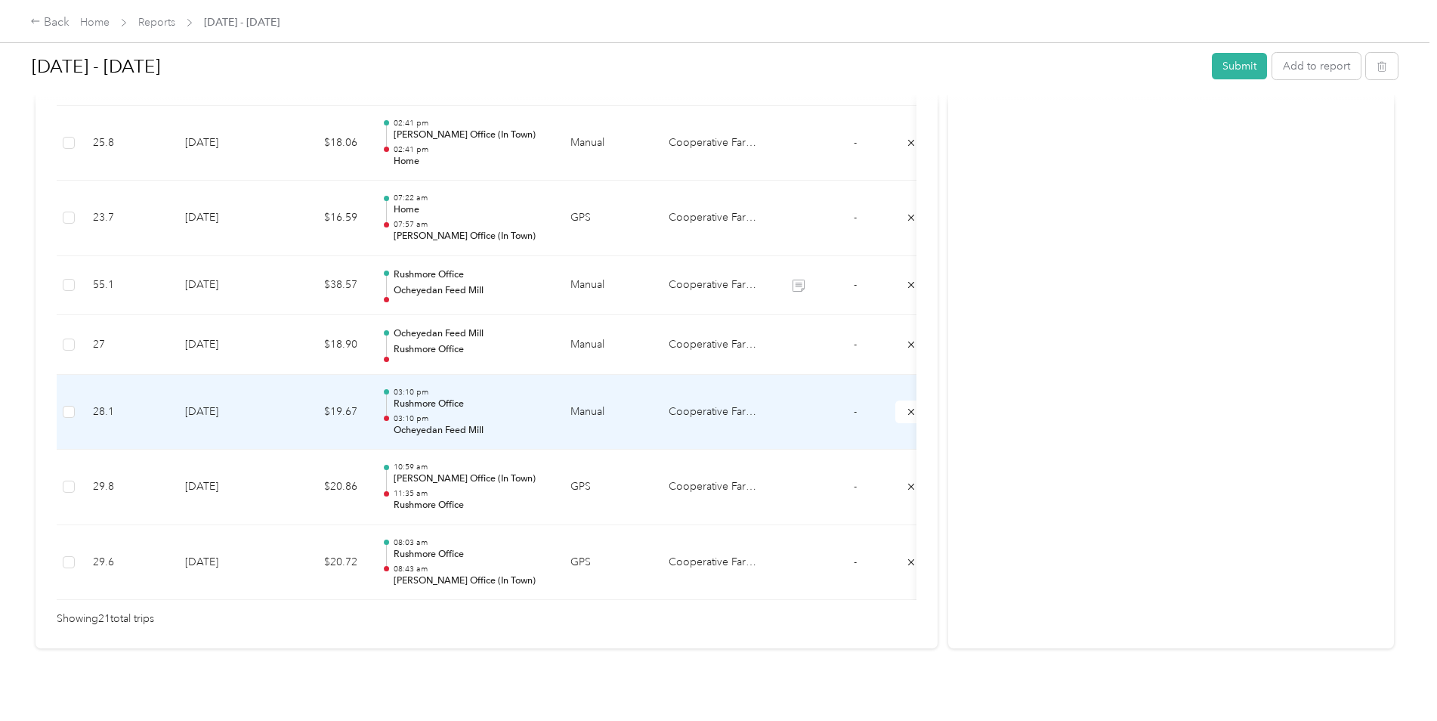
scroll to position [1423, 0]
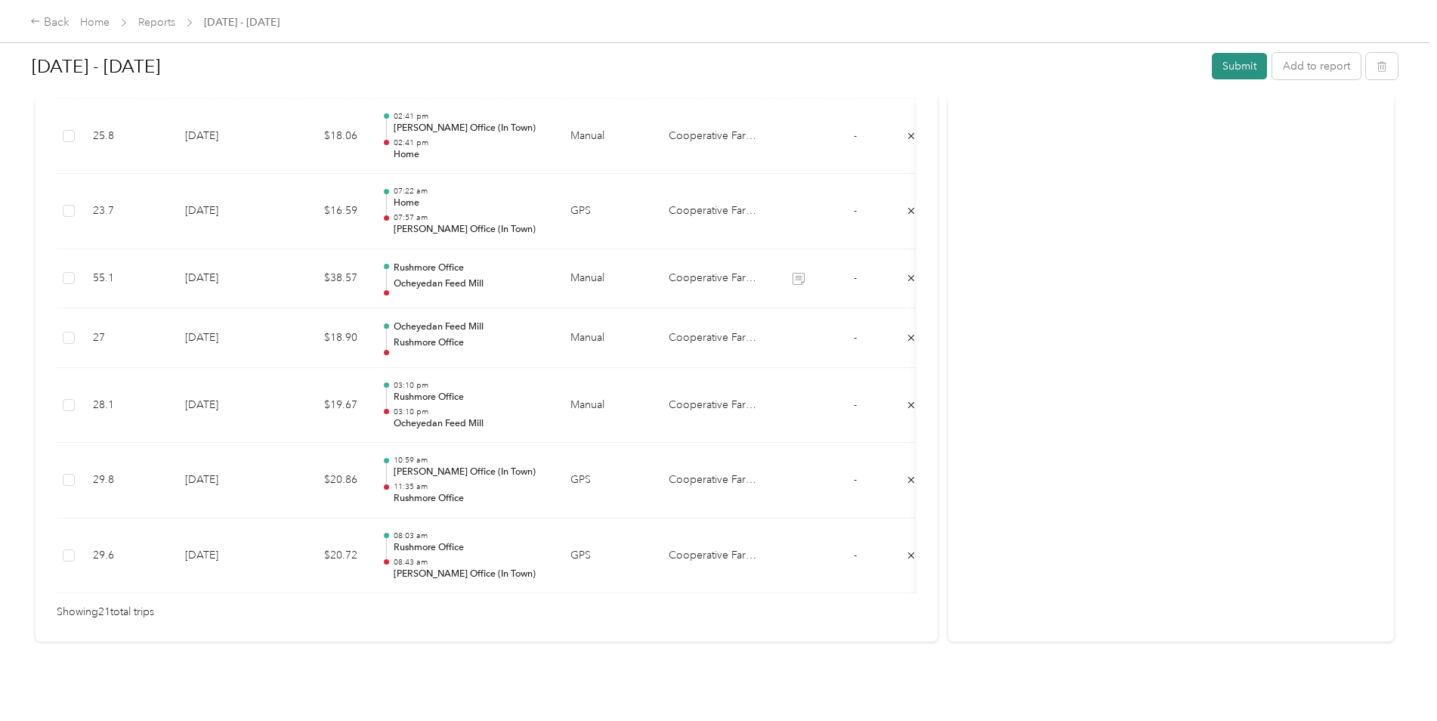
click at [1230, 69] on button "Submit" at bounding box center [1239, 66] width 55 height 26
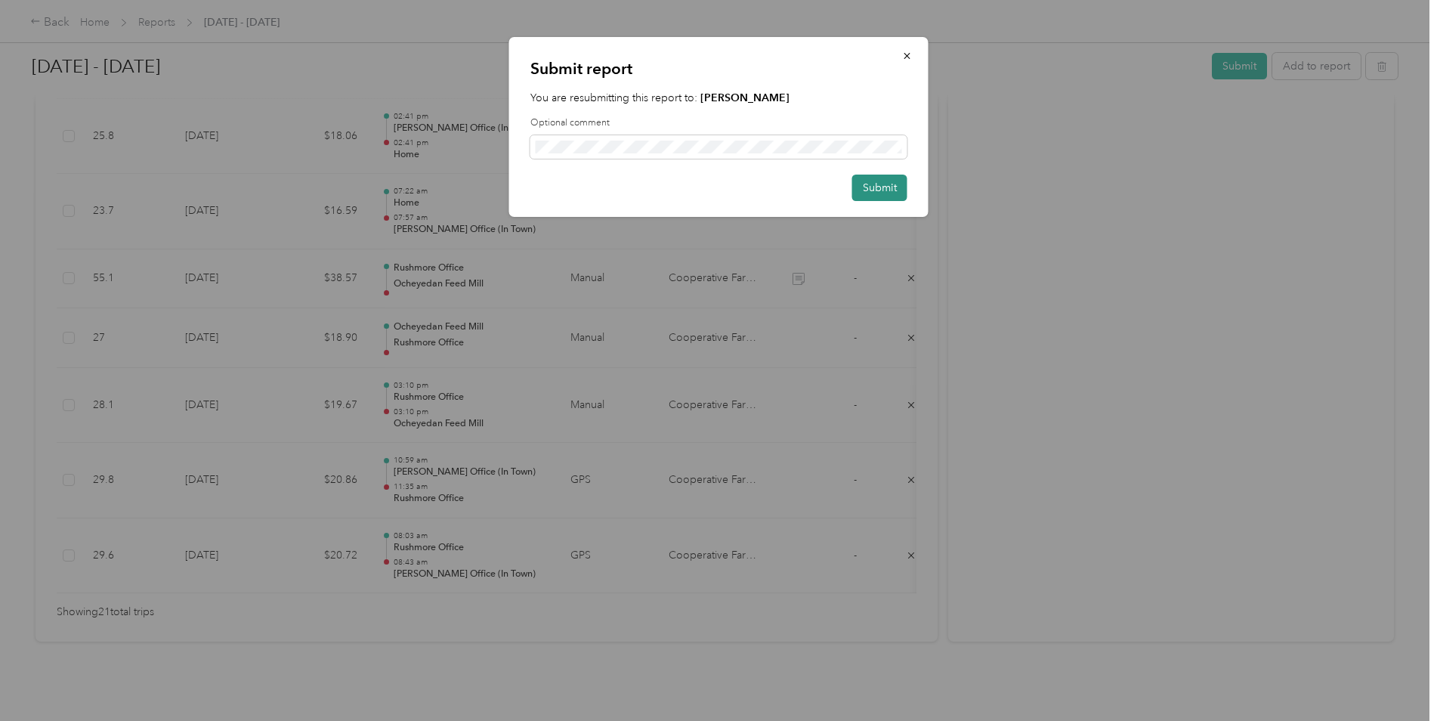
click at [868, 181] on button "Submit" at bounding box center [879, 188] width 55 height 26
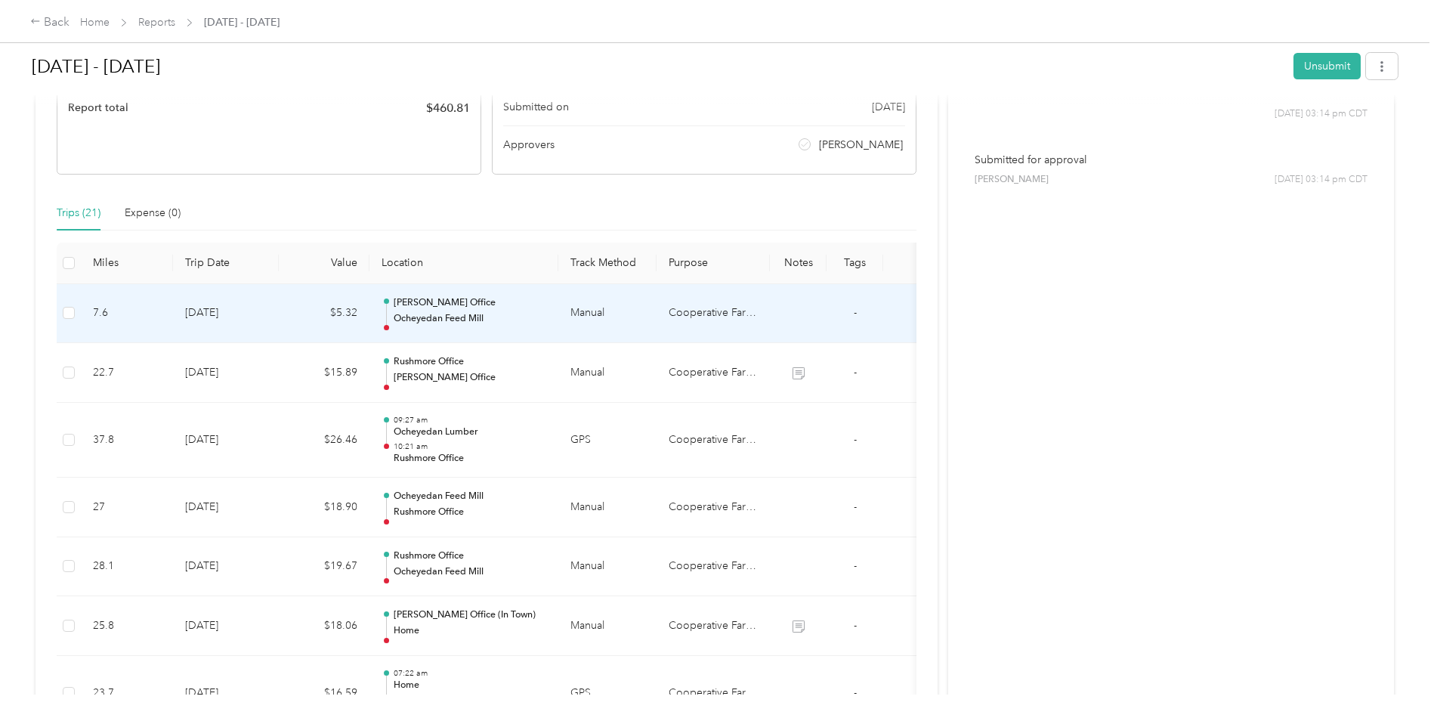
scroll to position [0, 0]
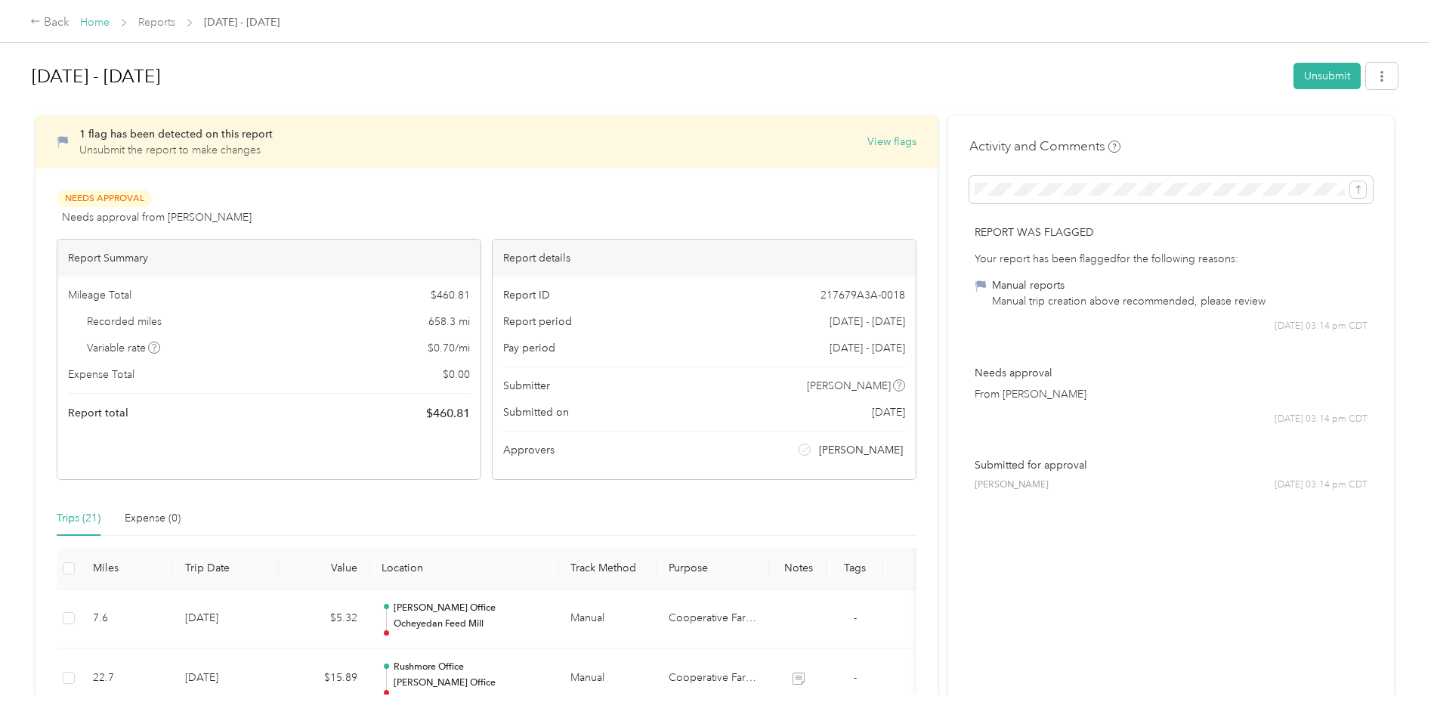
click at [89, 19] on link "Home" at bounding box center [94, 22] width 29 height 13
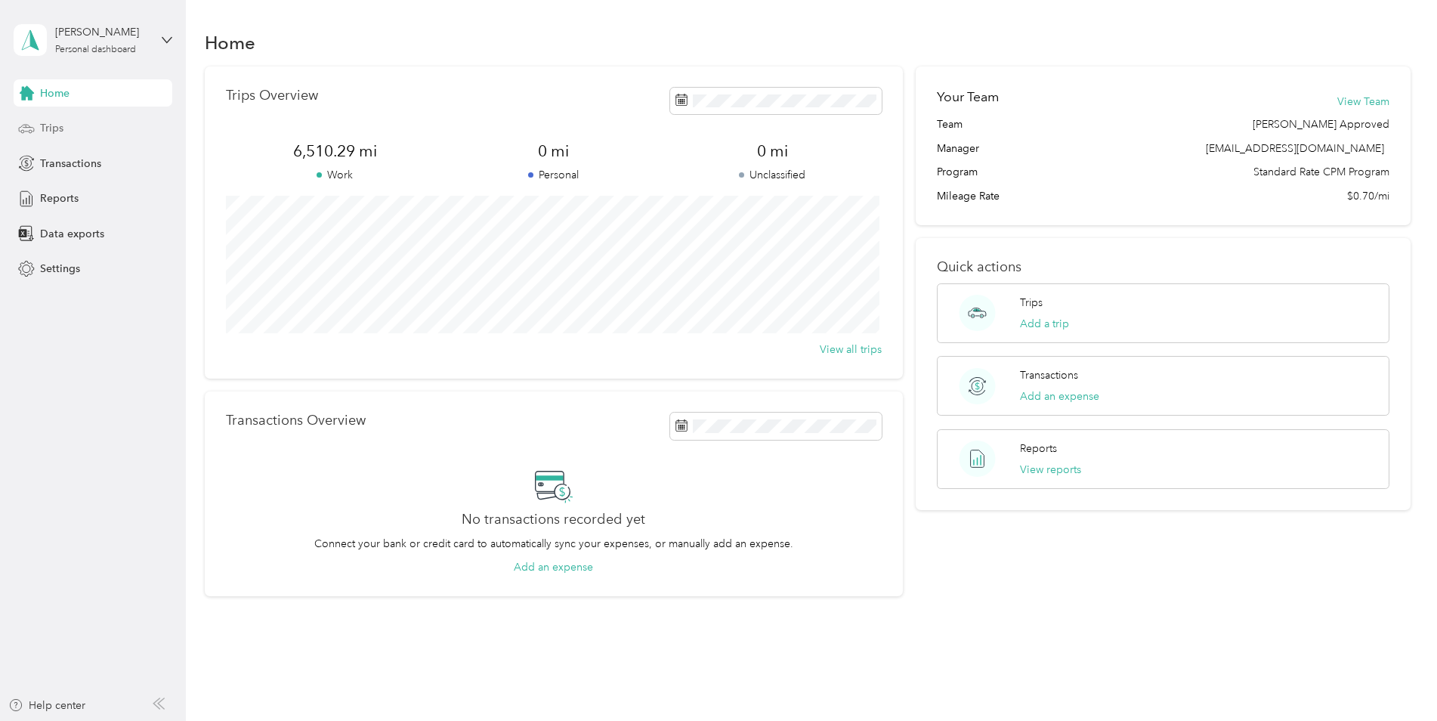
click at [51, 131] on span "Trips" at bounding box center [51, 128] width 23 height 16
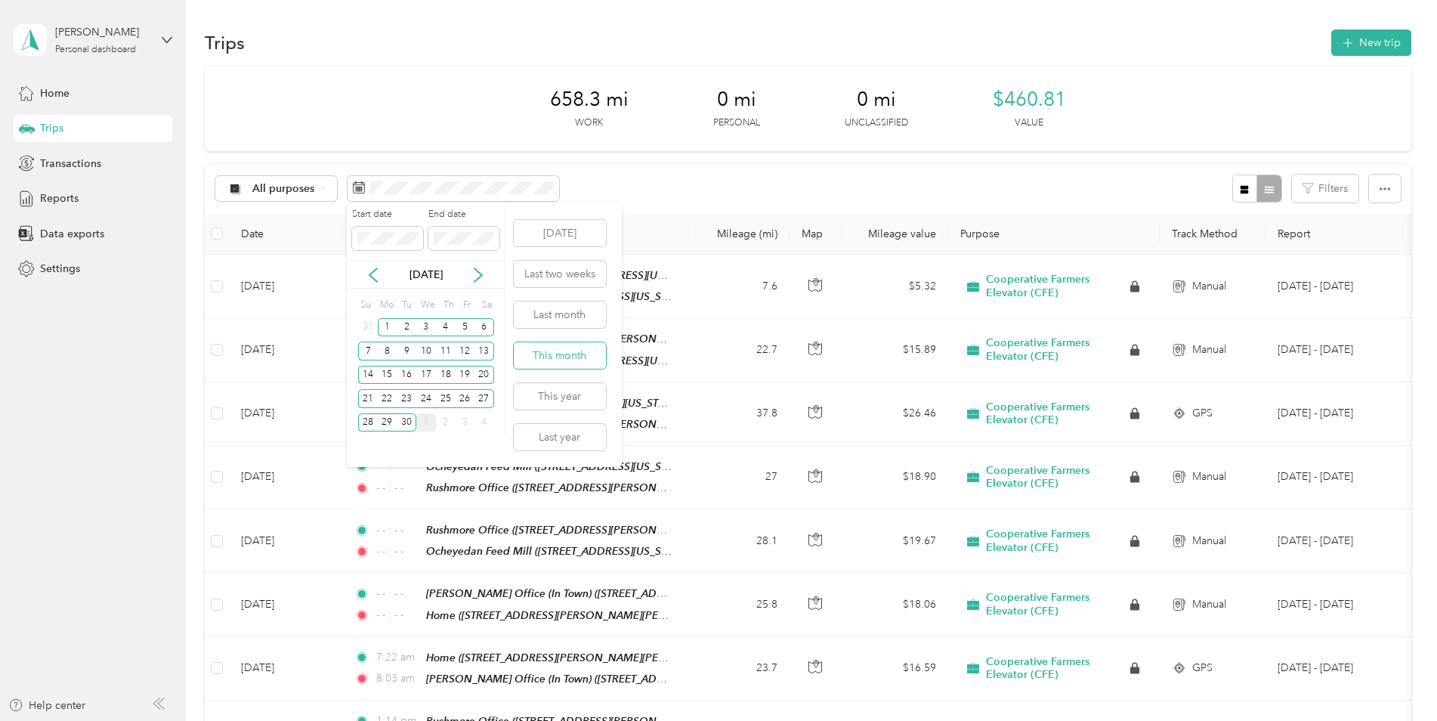
click at [557, 354] on button "This month" at bounding box center [560, 355] width 92 height 26
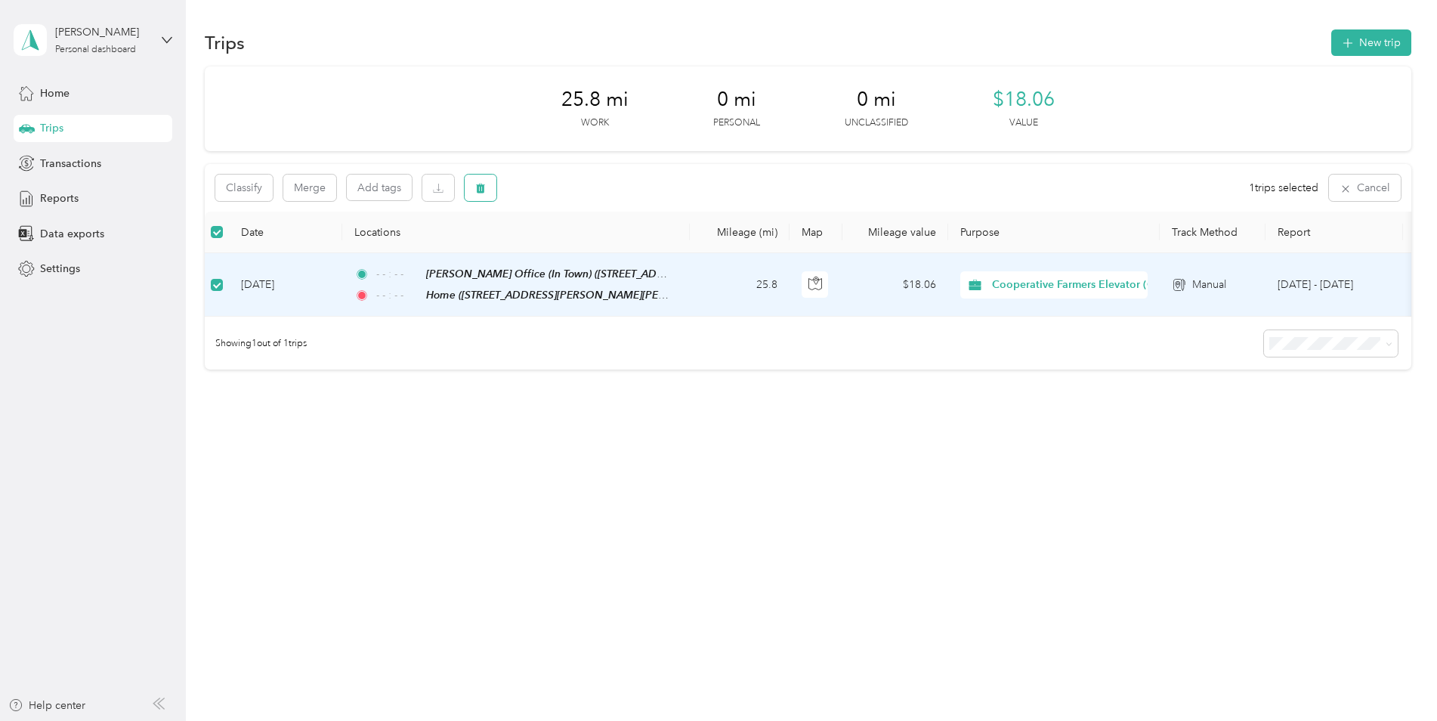
click at [478, 184] on icon "button" at bounding box center [480, 188] width 11 height 11
click at [589, 244] on button "Yes" at bounding box center [592, 251] width 29 height 24
